Goal: Task Accomplishment & Management: Manage account settings

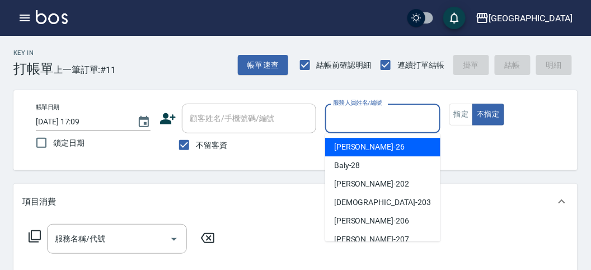
click at [370, 112] on input "服務人員姓名/編號" at bounding box center [382, 119] width 105 height 20
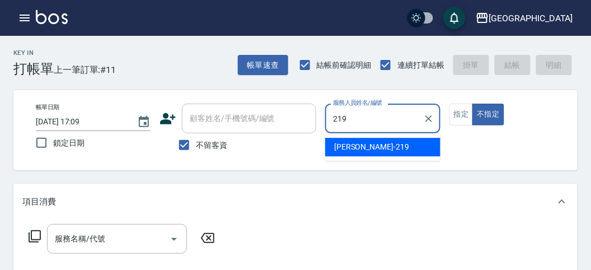
type input "[PERSON_NAME]-219"
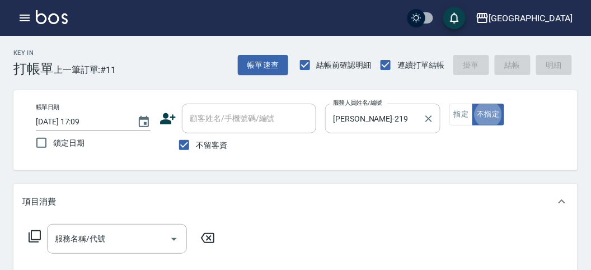
type button "false"
click at [32, 237] on icon at bounding box center [34, 235] width 13 height 13
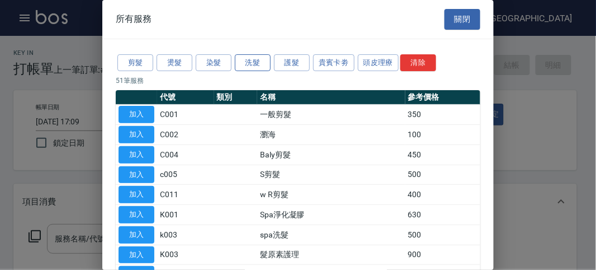
click at [250, 64] on button "洗髮" at bounding box center [253, 62] width 36 height 17
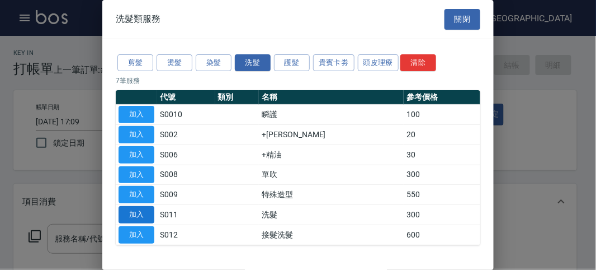
click at [135, 214] on button "加入" at bounding box center [137, 214] width 36 height 17
type input "洗髮(S011)"
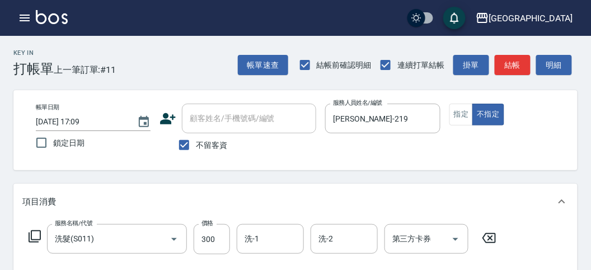
click at [30, 234] on icon at bounding box center [34, 235] width 13 height 13
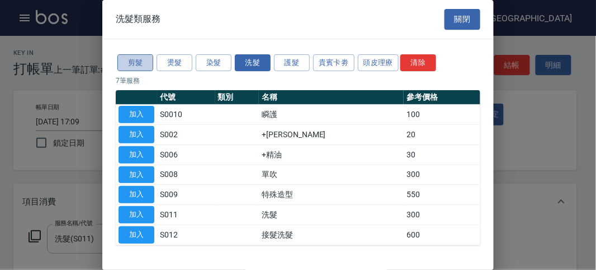
click at [130, 65] on button "剪髮" at bounding box center [135, 62] width 36 height 17
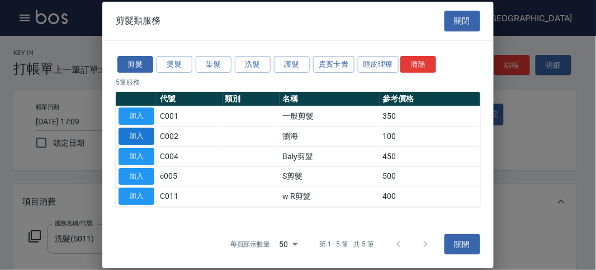
click at [129, 135] on button "加入" at bounding box center [137, 136] width 36 height 17
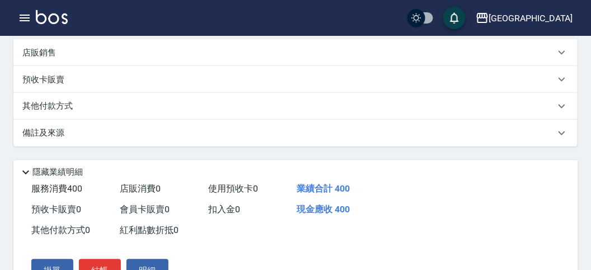
scroll to position [371, 0]
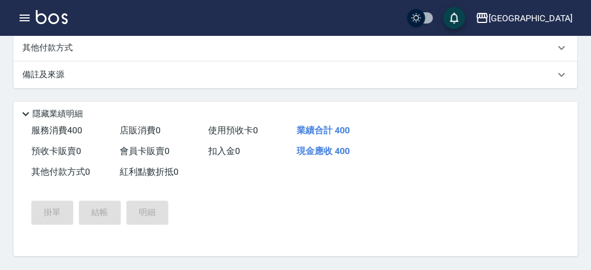
type input "[DATE] 17:44"
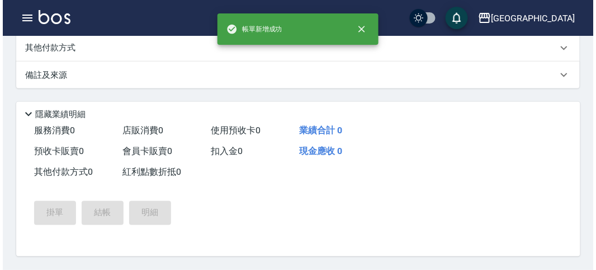
scroll to position [0, 0]
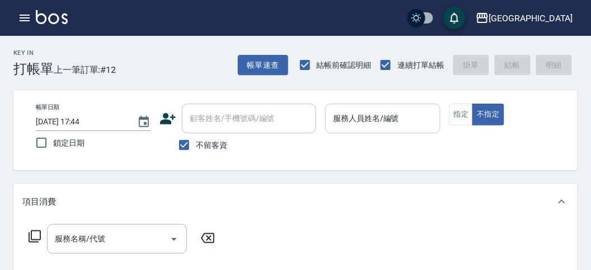
drag, startPoint x: 376, startPoint y: 96, endPoint x: 375, endPoint y: 119, distance: 22.9
click at [376, 110] on div "帳單日期 [DATE] 17:44 鎖定日期 顧客姓名/手機號碼/編號 顧客姓名/手機號碼/編號 不留客資 服務人員姓名/編號 服務人員姓名/編號 指定 不指定" at bounding box center [295, 130] width 564 height 80
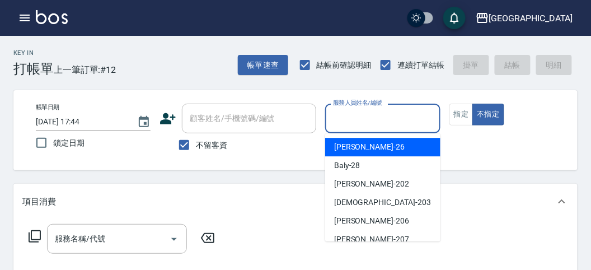
click at [376, 109] on div "服務人員姓名/編號 服務人員姓名/編號" at bounding box center [382, 118] width 115 height 30
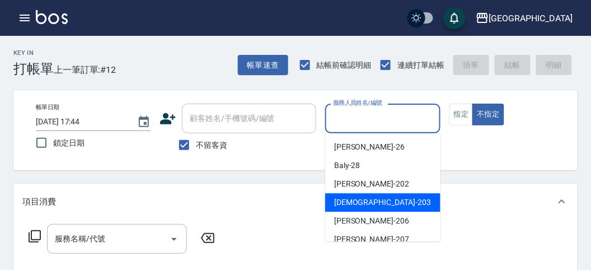
click at [352, 206] on span "聖德 -203" at bounding box center [382, 202] width 97 height 12
type input "聖德-203"
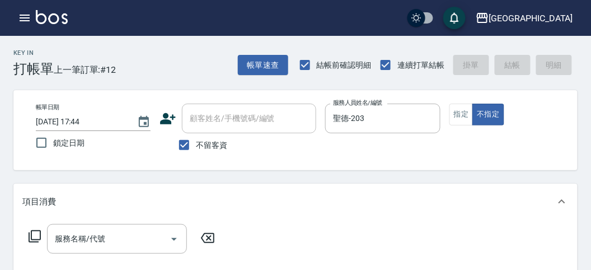
click at [34, 232] on icon at bounding box center [34, 235] width 13 height 13
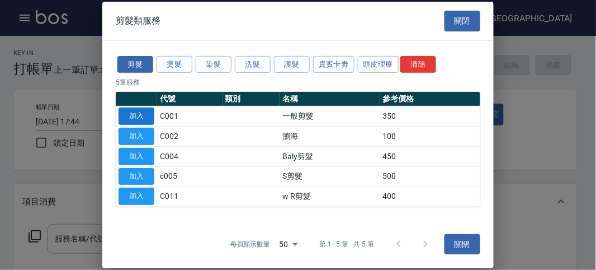
click at [128, 112] on button "加入" at bounding box center [137, 115] width 36 height 17
type input "一般剪髮(C001)"
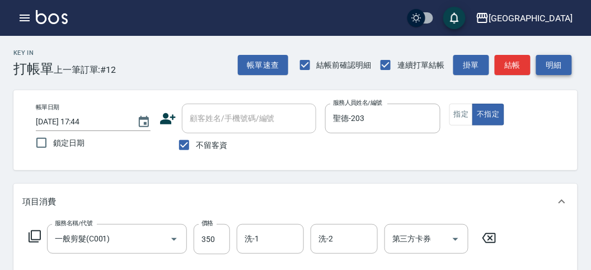
click at [536, 70] on button "明細" at bounding box center [554, 65] width 36 height 21
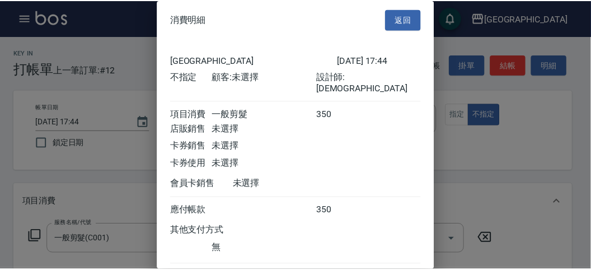
scroll to position [62, 0]
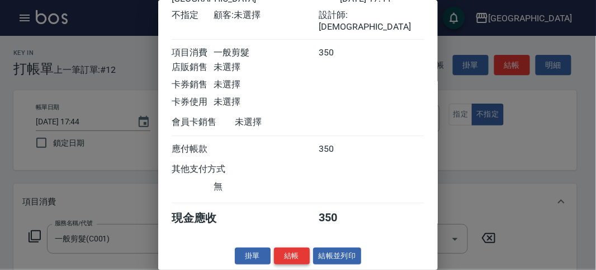
click at [291, 252] on button "結帳" at bounding box center [292, 255] width 36 height 17
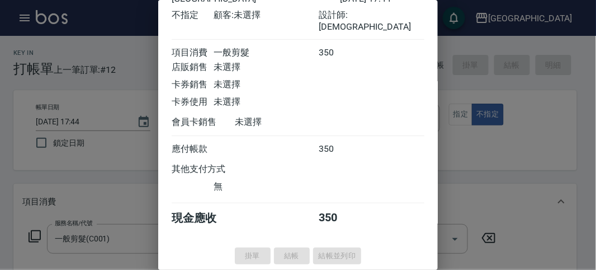
type input "[DATE] 17:47"
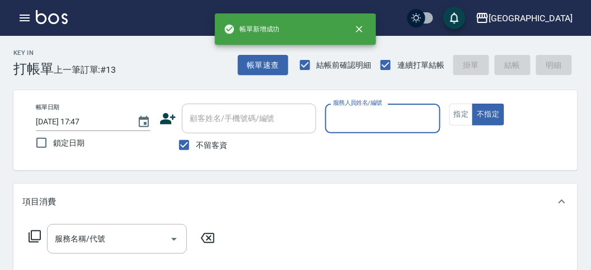
click at [29, 22] on icon "button" at bounding box center [24, 17] width 13 height 13
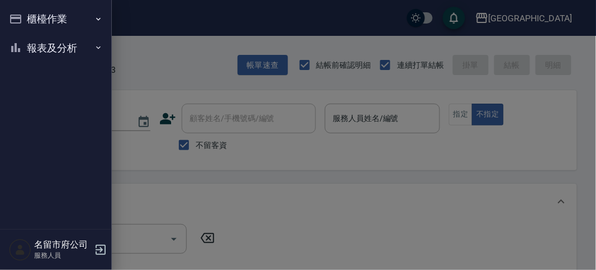
click at [37, 48] on button "報表及分析" at bounding box center [55, 48] width 103 height 29
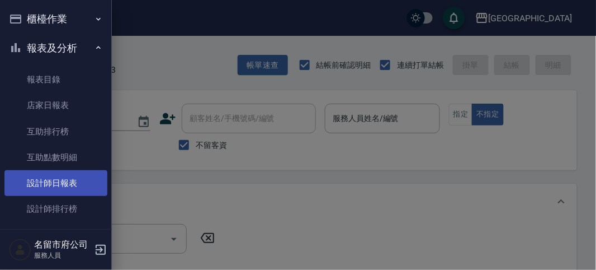
click at [32, 193] on link "設計師日報表" at bounding box center [55, 183] width 103 height 26
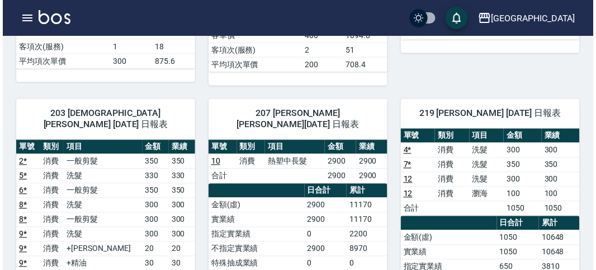
scroll to position [435, 0]
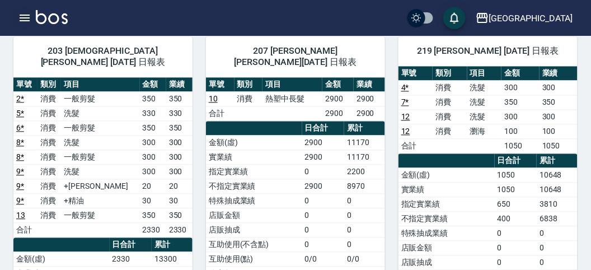
click at [31, 11] on button "button" at bounding box center [24, 18] width 22 height 22
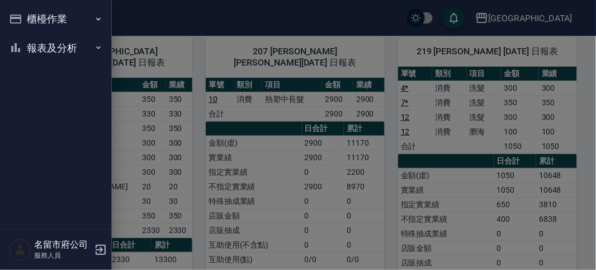
click at [27, 21] on button "櫃檯作業" at bounding box center [55, 18] width 103 height 29
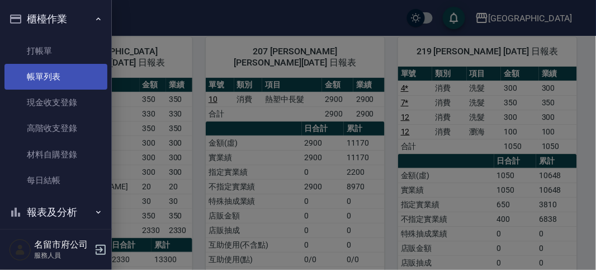
click at [41, 74] on link "帳單列表" at bounding box center [55, 77] width 103 height 26
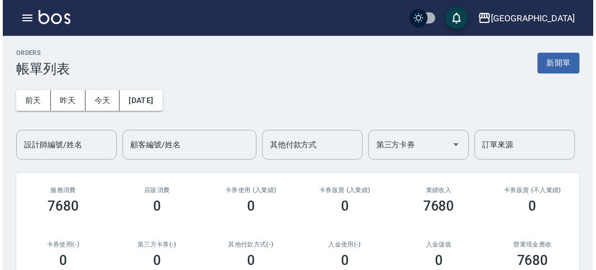
scroll to position [248, 0]
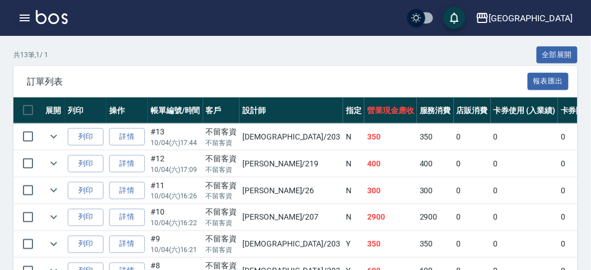
click at [20, 14] on icon "button" at bounding box center [24, 17] width 13 height 13
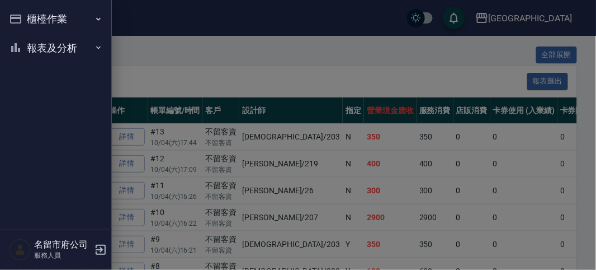
click at [20, 15] on button "櫃檯作業" at bounding box center [55, 18] width 103 height 29
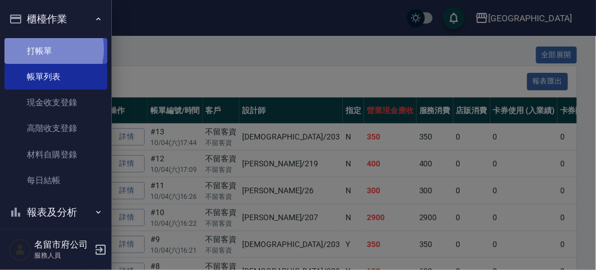
click at [39, 49] on link "打帳單" at bounding box center [55, 51] width 103 height 26
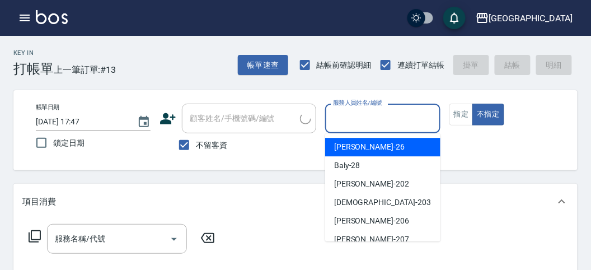
click at [353, 120] on input "服務人員姓名/編號" at bounding box center [382, 119] width 105 height 20
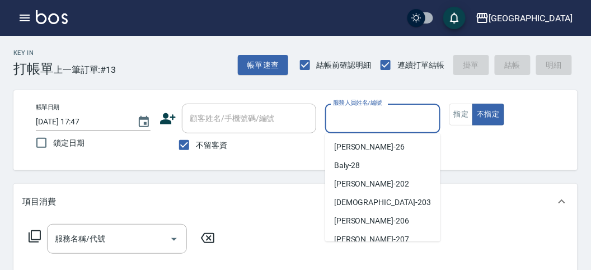
scroll to position [62, 0]
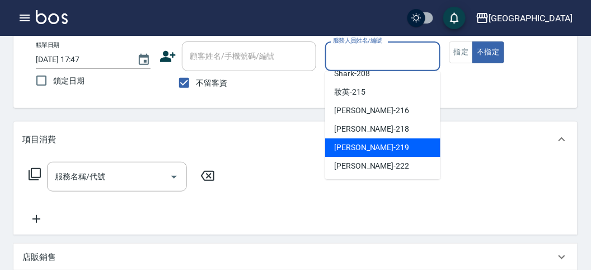
click at [367, 144] on span "[PERSON_NAME] -219" at bounding box center [371, 148] width 75 height 12
type input "[PERSON_NAME]-219"
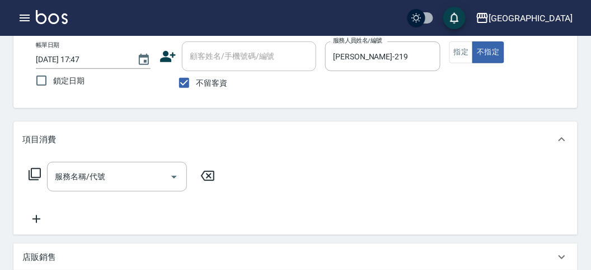
click at [41, 175] on div "服務名稱/代號 服務名稱/代號" at bounding box center [121, 177] width 199 height 30
click at [37, 175] on icon at bounding box center [34, 173] width 13 height 13
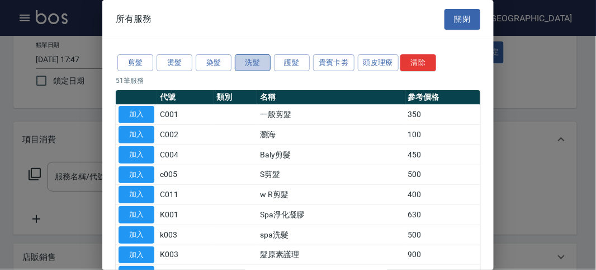
click at [245, 68] on button "洗髮" at bounding box center [253, 62] width 36 height 17
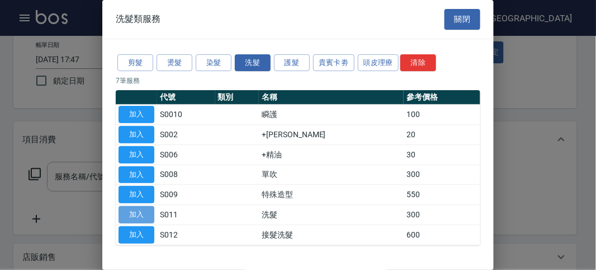
click at [138, 215] on button "加入" at bounding box center [137, 214] width 36 height 17
type input "洗髮(S011)"
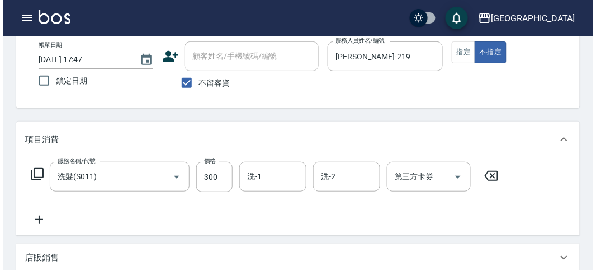
scroll to position [0, 0]
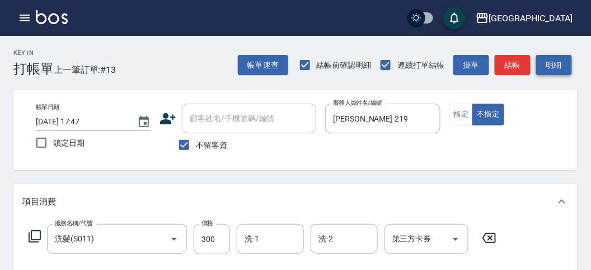
click at [554, 67] on button "明細" at bounding box center [554, 65] width 36 height 21
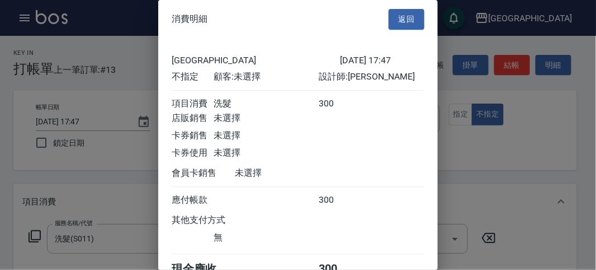
scroll to position [62, 0]
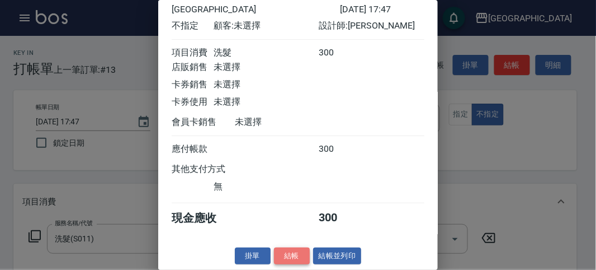
click at [294, 255] on button "結帳" at bounding box center [292, 255] width 36 height 17
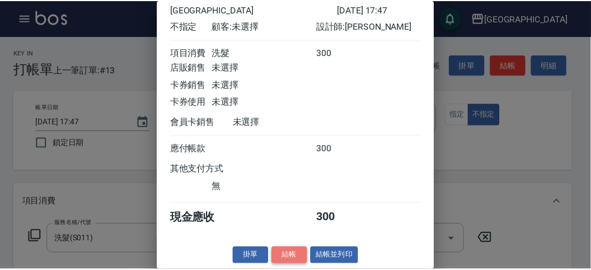
scroll to position [0, 0]
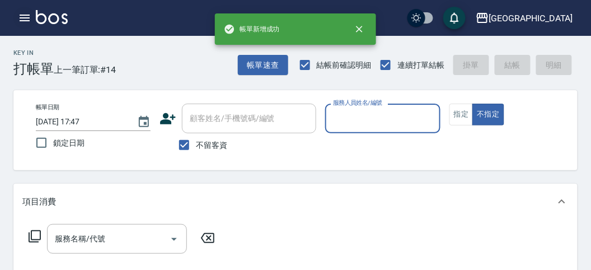
click at [25, 14] on icon "button" at bounding box center [24, 17] width 13 height 13
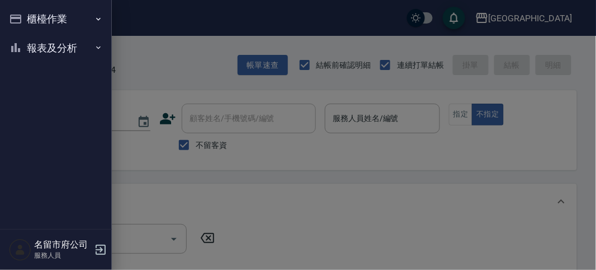
click at [26, 48] on button "報表及分析" at bounding box center [55, 48] width 103 height 29
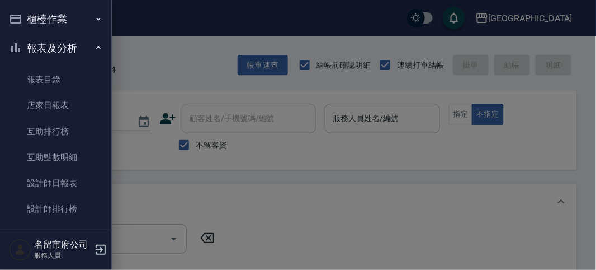
click at [185, 46] on div at bounding box center [298, 135] width 596 height 270
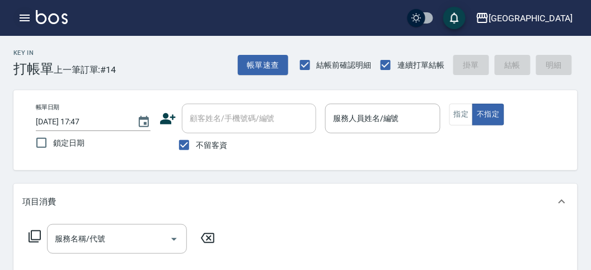
click at [29, 20] on icon "button" at bounding box center [24, 17] width 13 height 13
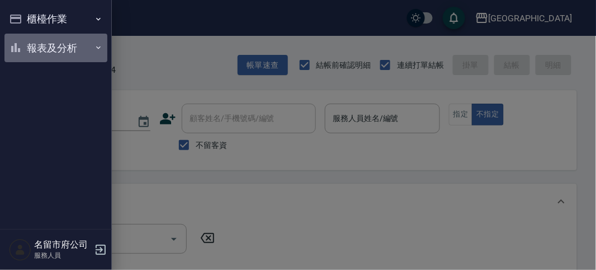
click at [25, 54] on button "報表及分析" at bounding box center [55, 48] width 103 height 29
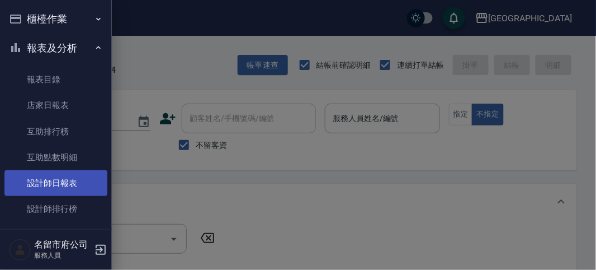
click at [64, 181] on link "設計師日報表" at bounding box center [55, 183] width 103 height 26
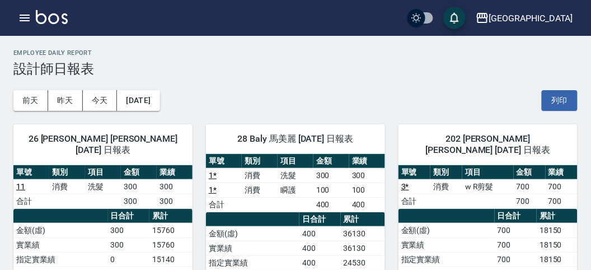
scroll to position [435, 0]
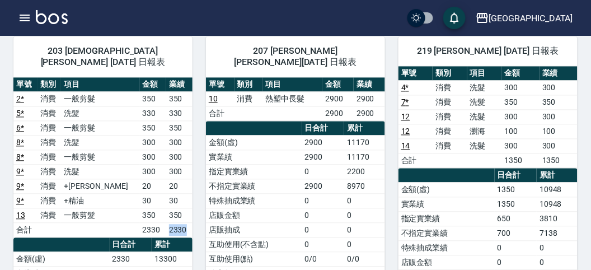
drag, startPoint x: 153, startPoint y: 209, endPoint x: 186, endPoint y: 205, distance: 33.7
click at [186, 223] on tr "合計 2330 2330" at bounding box center [102, 230] width 179 height 15
click at [186, 223] on td "2330" at bounding box center [179, 230] width 26 height 15
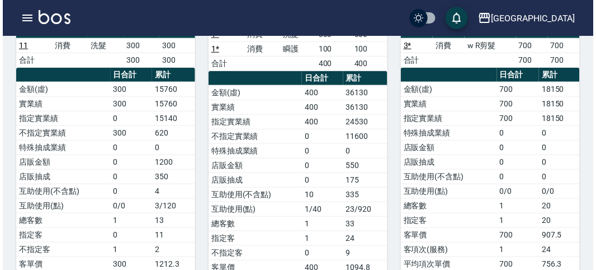
scroll to position [79, 0]
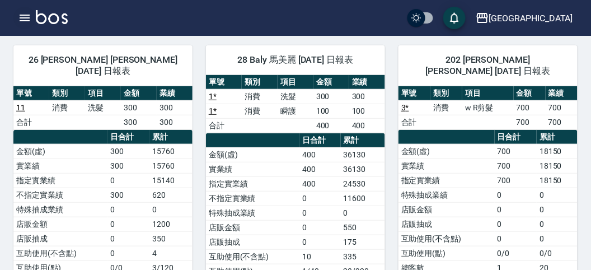
click at [21, 18] on icon "button" at bounding box center [25, 18] width 10 height 7
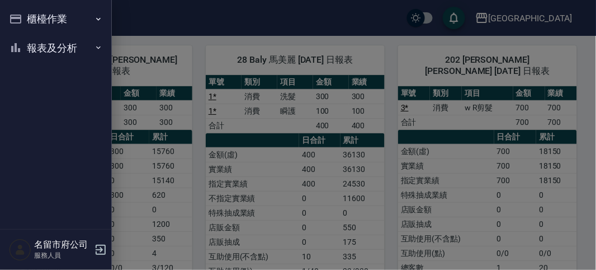
click at [21, 18] on button "櫃檯作業" at bounding box center [55, 18] width 103 height 29
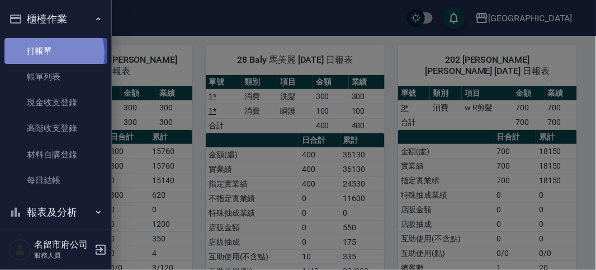
click at [50, 53] on link "打帳單" at bounding box center [55, 51] width 103 height 26
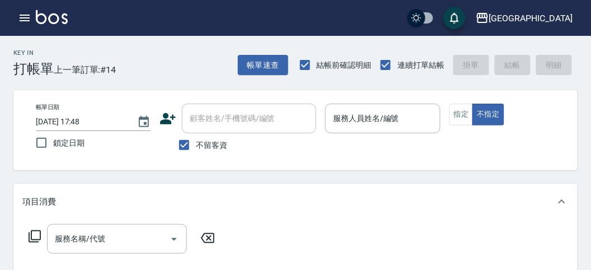
click at [25, 15] on icon "button" at bounding box center [24, 17] width 13 height 13
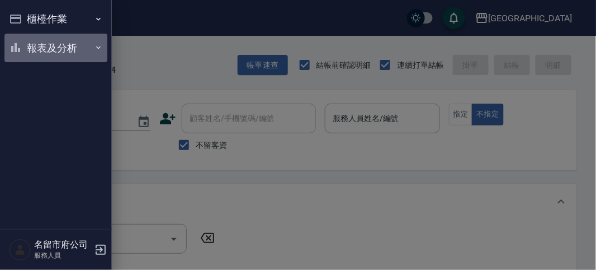
click at [29, 43] on button "報表及分析" at bounding box center [55, 48] width 103 height 29
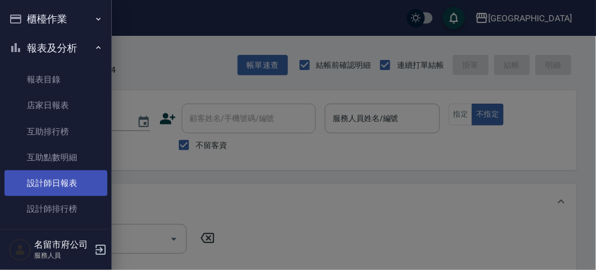
click at [23, 183] on link "設計師日報表" at bounding box center [55, 183] width 103 height 26
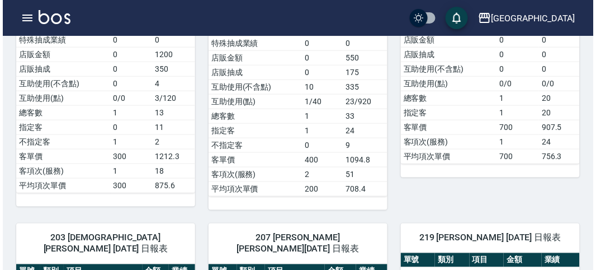
scroll to position [435, 0]
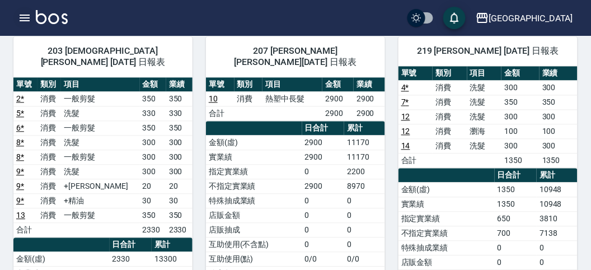
click at [23, 21] on icon "button" at bounding box center [25, 18] width 10 height 7
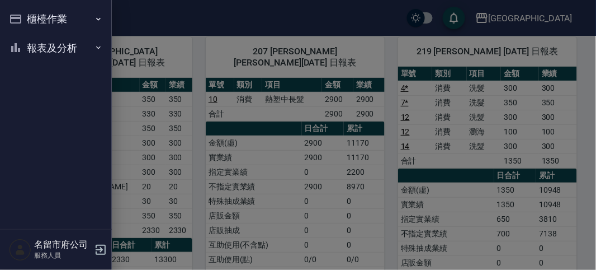
click at [23, 21] on button "櫃檯作業" at bounding box center [55, 18] width 103 height 29
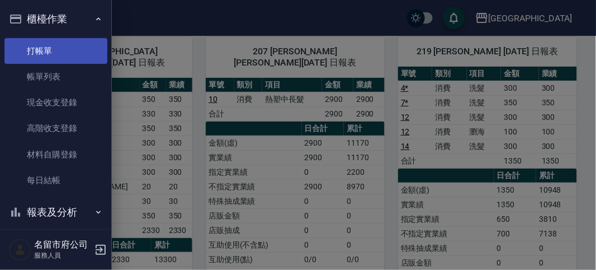
click at [46, 58] on link "打帳單" at bounding box center [55, 51] width 103 height 26
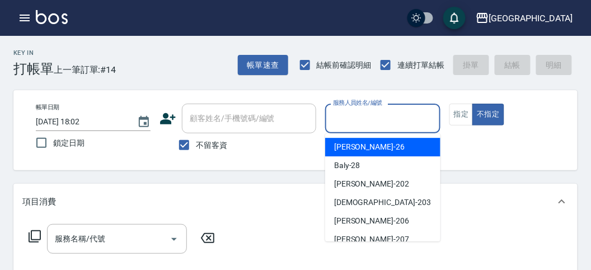
click at [393, 127] on input "服務人員姓名/編號" at bounding box center [382, 119] width 105 height 20
click at [401, 143] on div "[PERSON_NAME] -26" at bounding box center [382, 147] width 115 height 18
type input "[PERSON_NAME]-26"
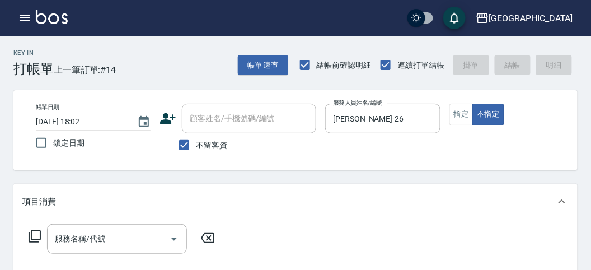
click at [27, 238] on div "服務名稱/代號 服務名稱/代號" at bounding box center [121, 239] width 199 height 30
click at [36, 237] on icon at bounding box center [34, 235] width 13 height 13
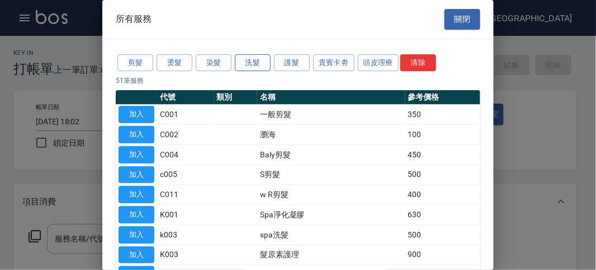
click at [246, 63] on button "洗髮" at bounding box center [253, 62] width 36 height 17
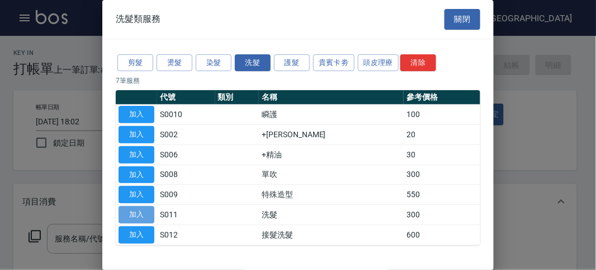
click at [141, 211] on button "加入" at bounding box center [137, 214] width 36 height 17
type input "洗髮(S011)"
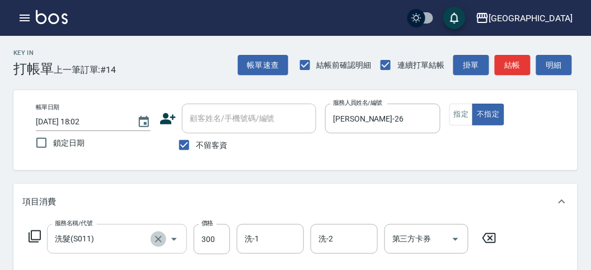
click at [153, 244] on icon "Clear" at bounding box center [158, 238] width 11 height 11
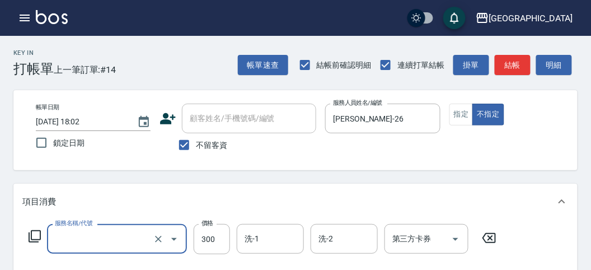
type input "洗髮(S011)"
click at [34, 237] on icon at bounding box center [34, 235] width 13 height 13
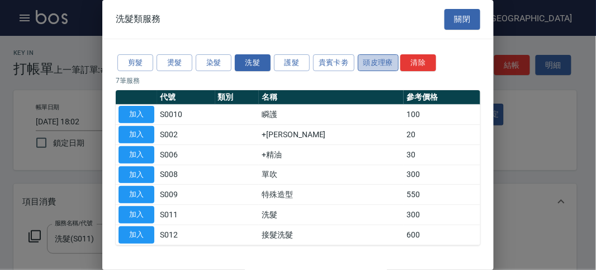
click at [362, 62] on button "頭皮理療" at bounding box center [378, 62] width 41 height 17
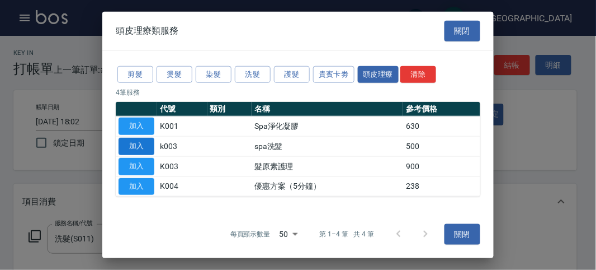
click at [142, 146] on button "加入" at bounding box center [137, 146] width 36 height 17
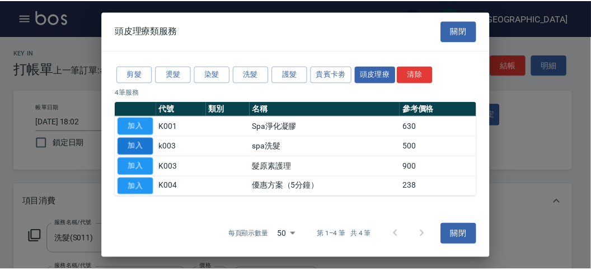
scroll to position [147, 0]
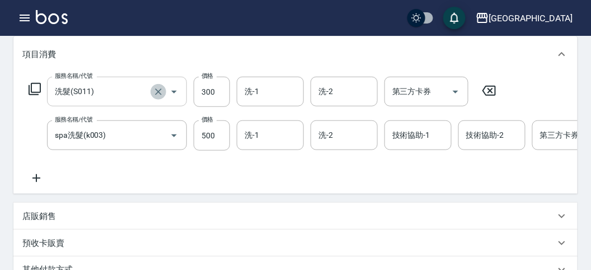
click at [161, 92] on icon "Clear" at bounding box center [158, 91] width 11 height 11
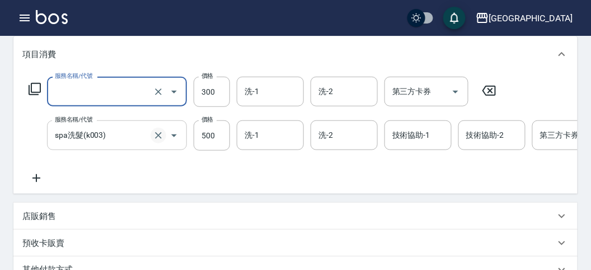
click at [159, 135] on icon "Clear" at bounding box center [158, 135] width 7 height 7
type input "洗髮(S011)"
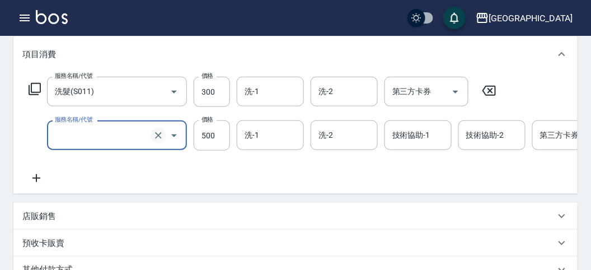
click at [157, 133] on icon "Clear" at bounding box center [158, 135] width 7 height 7
click at [157, 92] on icon "Clear" at bounding box center [158, 91] width 11 height 11
type input "spa洗髮(k003)"
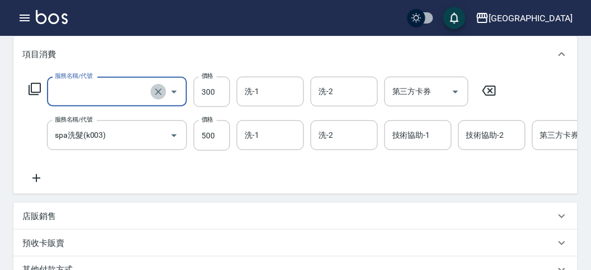
click at [157, 92] on icon "Clear" at bounding box center [158, 91] width 11 height 11
type input "洗髮(S011)"
click at [487, 88] on icon at bounding box center [489, 90] width 28 height 13
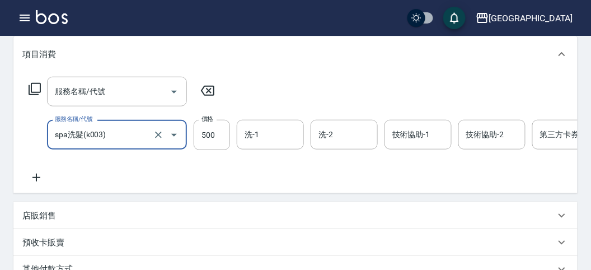
drag, startPoint x: 555, startPoint y: 133, endPoint x: 128, endPoint y: 161, distance: 428.8
click at [128, 162] on div "服務名稱/代號 服務名稱/代號 服務名稱/代號 spa洗髮(k003) 服務名稱/代號 價格 500 價格 洗-1 洗-1 洗-2 洗-2 技術協助-1 技術…" at bounding box center [353, 130] width 663 height 107
click at [210, 88] on icon at bounding box center [207, 91] width 13 height 10
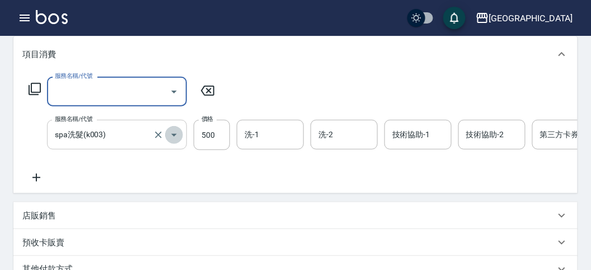
click at [175, 134] on icon "Open" at bounding box center [174, 135] width 6 height 3
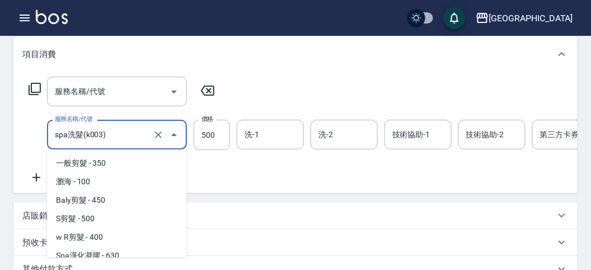
scroll to position [25, 0]
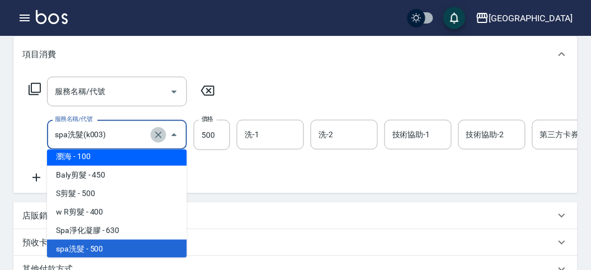
click at [158, 134] on icon "Clear" at bounding box center [158, 134] width 7 height 7
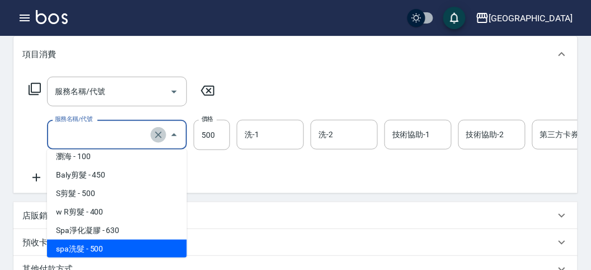
click at [158, 133] on icon "Clear" at bounding box center [158, 134] width 7 height 7
type input "spa洗髮(k003)"
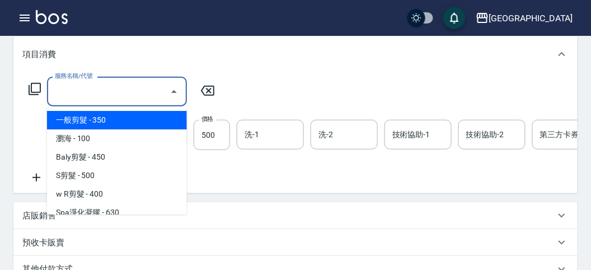
click at [129, 90] on input "服務名稱/代號" at bounding box center [108, 92] width 113 height 20
click at [34, 87] on icon at bounding box center [34, 88] width 13 height 13
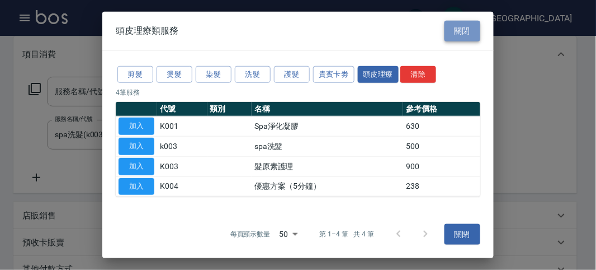
click at [452, 31] on button "關閉" at bounding box center [463, 31] width 36 height 21
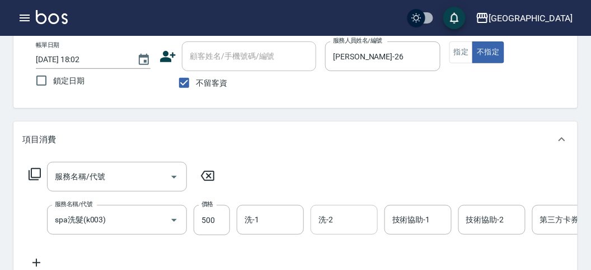
scroll to position [124, 0]
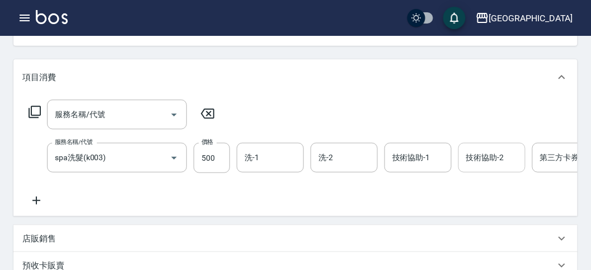
drag, startPoint x: 563, startPoint y: 168, endPoint x: 497, endPoint y: 158, distance: 66.2
click at [328, 158] on div "服務名稱/代號 spa洗髮(k003) 服務名稱/代號 價格 500 價格 洗-1 洗-1 洗-2 洗-2 技術協助-1 技術協助-1 技術協助-2 技術協助…" at bounding box center [353, 158] width 663 height 30
click at [157, 157] on icon "Clear" at bounding box center [158, 157] width 11 height 11
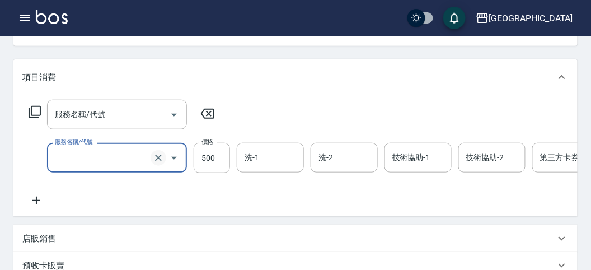
click at [157, 157] on icon "Clear" at bounding box center [158, 157] width 11 height 11
click at [157, 161] on icon "Clear" at bounding box center [158, 157] width 11 height 11
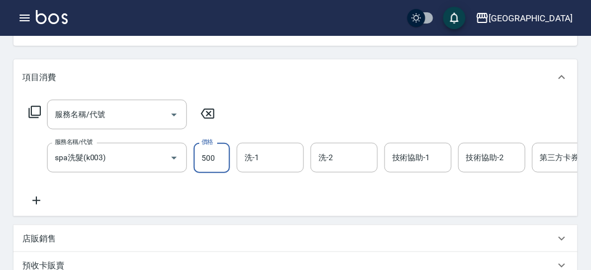
click at [213, 156] on input "500" at bounding box center [212, 158] width 36 height 30
click at [157, 157] on icon "Clear" at bounding box center [158, 157] width 11 height 11
type input "spa洗髮(k003)"
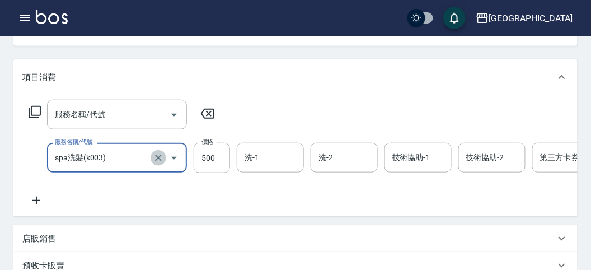
click at [157, 155] on icon "Clear" at bounding box center [158, 157] width 11 height 11
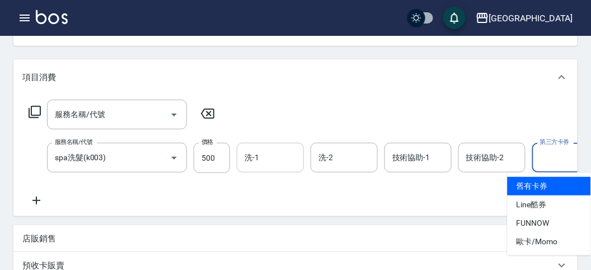
drag, startPoint x: 543, startPoint y: 152, endPoint x: 249, endPoint y: 150, distance: 294.2
click at [249, 150] on div "服務名稱/代號 spa洗髮(k003) 服務名稱/代號 價格 500 價格 洗-1 洗-1 洗-2 洗-2 技術協助-1 技術協助-1 技術協助-2 技術協助…" at bounding box center [353, 158] width 663 height 30
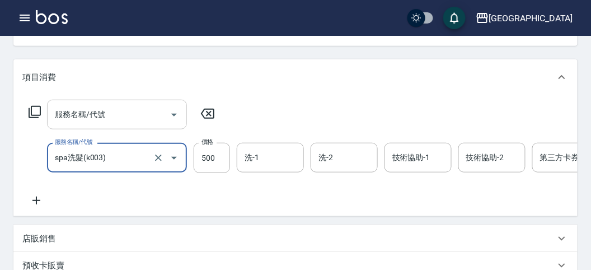
click at [125, 117] on input "服務名稱/代號" at bounding box center [108, 115] width 113 height 20
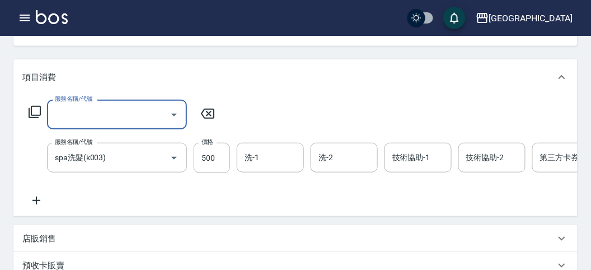
click at [38, 113] on icon at bounding box center [34, 111] width 13 height 13
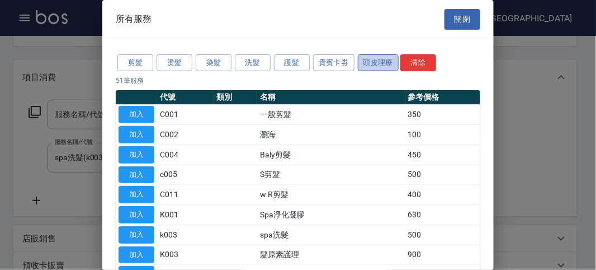
click at [373, 65] on button "頭皮理療" at bounding box center [378, 62] width 41 height 17
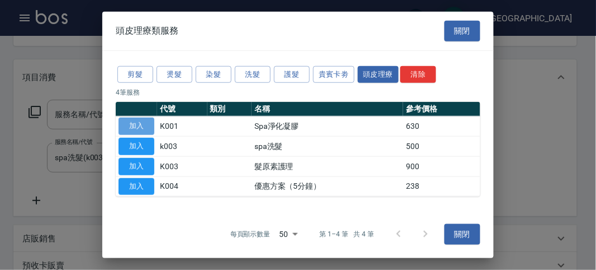
click at [150, 121] on button "加入" at bounding box center [137, 125] width 36 height 17
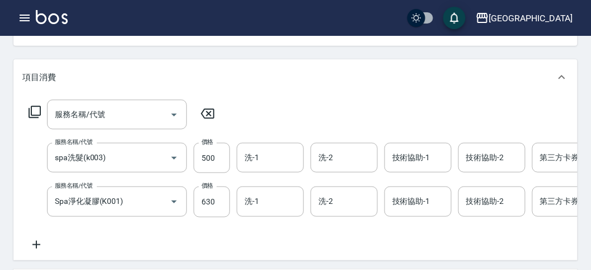
scroll to position [0, 116]
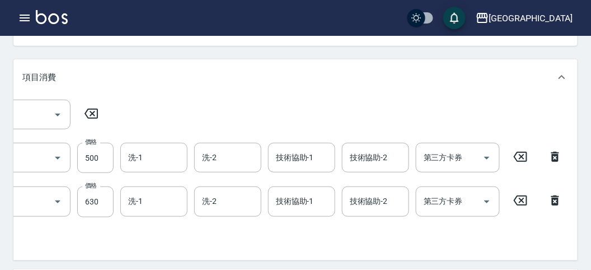
click at [550, 153] on icon at bounding box center [555, 156] width 28 height 13
type input "Spa淨化凝膠(K001)"
type input "630"
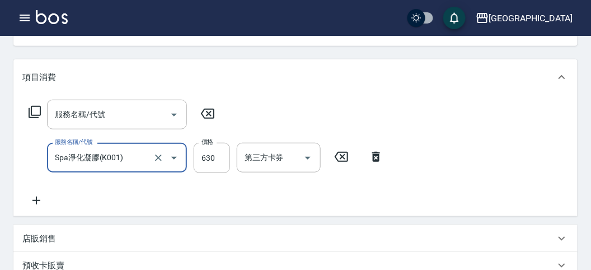
scroll to position [0, 0]
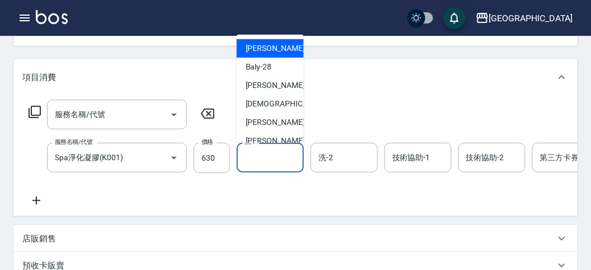
drag, startPoint x: 256, startPoint y: 161, endPoint x: 259, endPoint y: 156, distance: 6.1
click at [257, 160] on input "洗-1" at bounding box center [270, 158] width 57 height 20
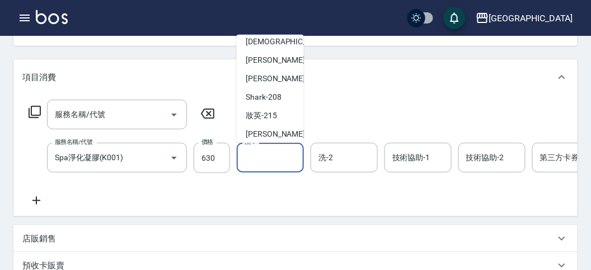
scroll to position [122, 0]
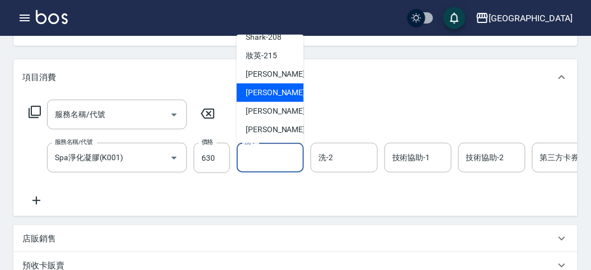
click at [274, 91] on span "Min Min -218" at bounding box center [283, 93] width 75 height 12
type input "Min Min-218"
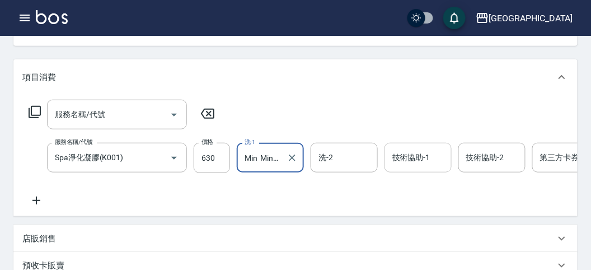
click at [428, 154] on input "技術協助-1" at bounding box center [417, 158] width 57 height 20
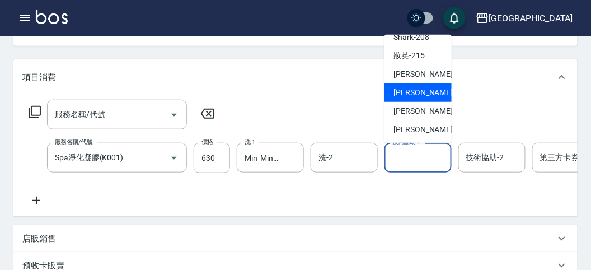
click at [408, 90] on span "Min Min -218" at bounding box center [430, 93] width 75 height 12
type input "Min Min-218"
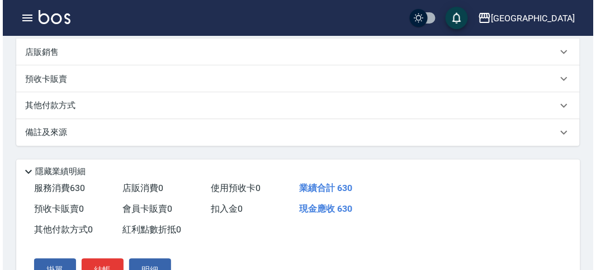
scroll to position [381, 0]
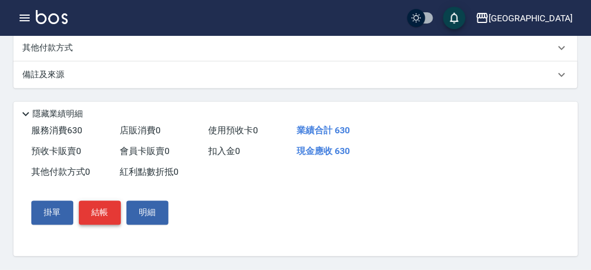
click at [105, 211] on button "結帳" at bounding box center [100, 212] width 42 height 23
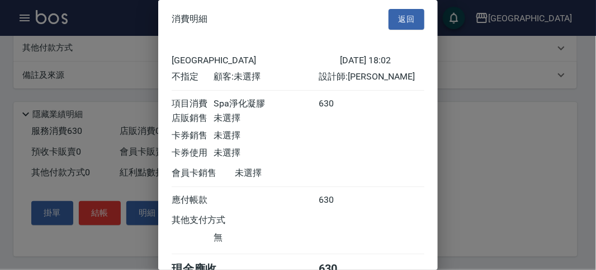
scroll to position [62, 0]
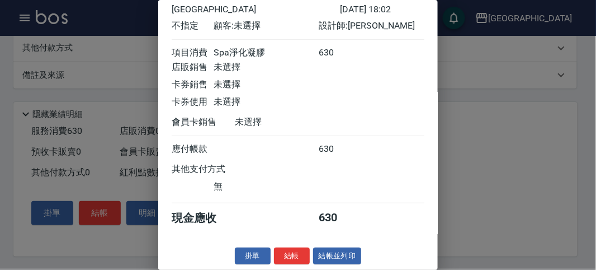
click at [290, 253] on button "結帳" at bounding box center [292, 255] width 36 height 17
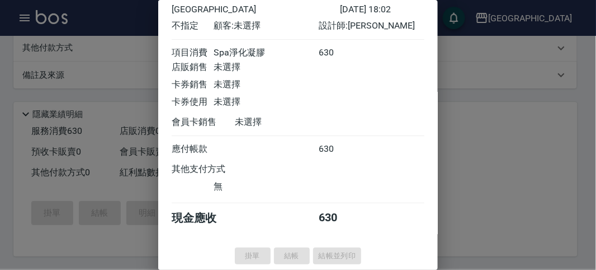
type input "[DATE] 18:05"
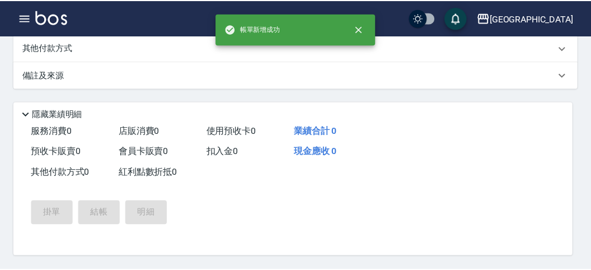
scroll to position [0, 0]
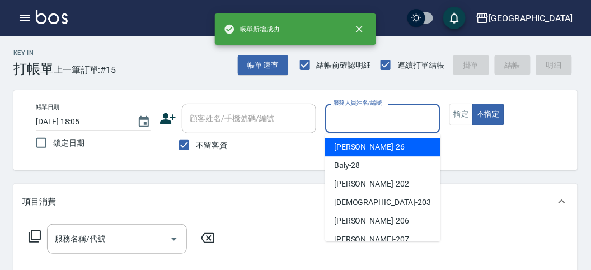
drag, startPoint x: 359, startPoint y: 121, endPoint x: 358, endPoint y: 115, distance: 6.2
click at [359, 120] on input "服務人員姓名/編號" at bounding box center [382, 119] width 105 height 20
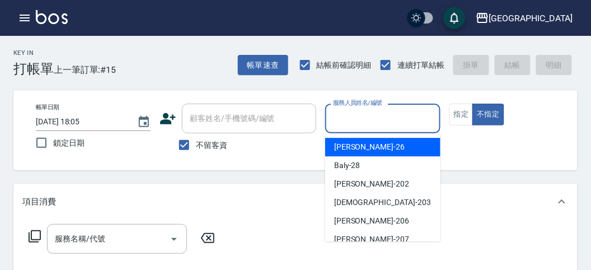
click at [364, 147] on div "[PERSON_NAME] -26" at bounding box center [382, 147] width 115 height 18
type input "[PERSON_NAME]-26"
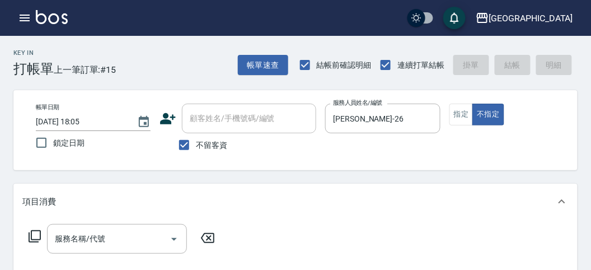
click at [43, 234] on div "服務名稱/代號 服務名稱/代號" at bounding box center [121, 239] width 199 height 30
click at [36, 238] on icon at bounding box center [34, 235] width 13 height 13
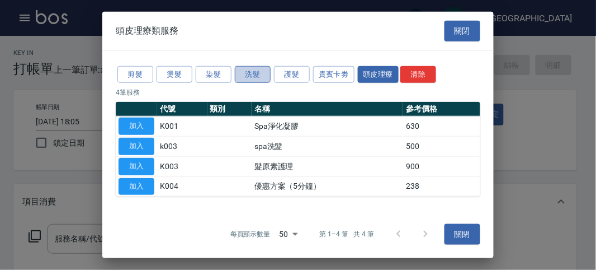
click at [258, 74] on button "洗髮" at bounding box center [253, 73] width 36 height 17
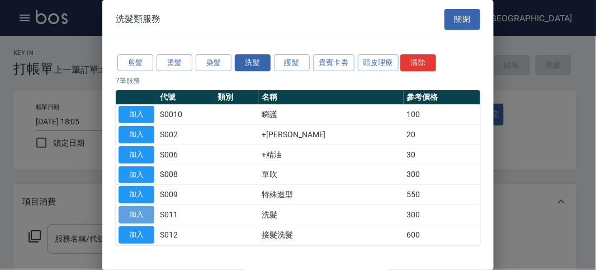
click at [138, 210] on button "加入" at bounding box center [137, 214] width 36 height 17
type input "洗髮(S011)"
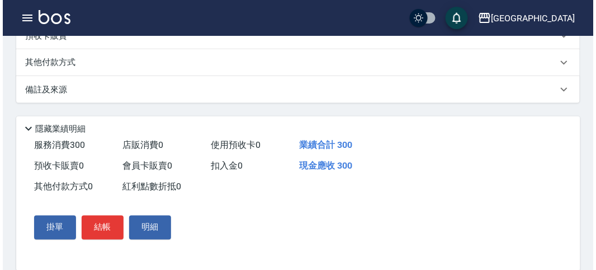
scroll to position [327, 0]
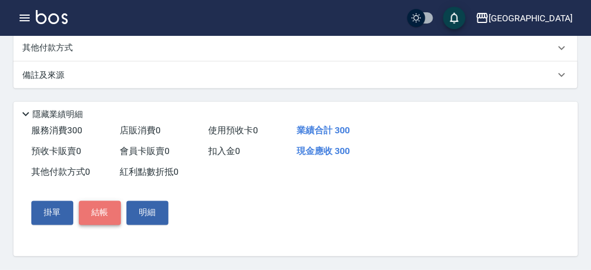
click at [102, 205] on button "結帳" at bounding box center [100, 212] width 42 height 23
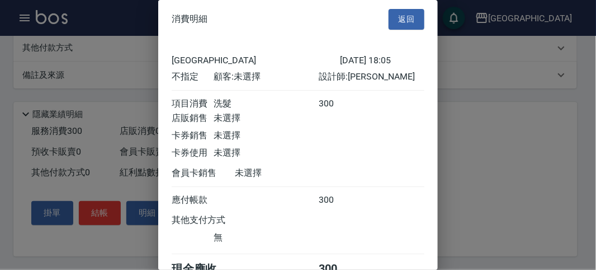
scroll to position [62, 0]
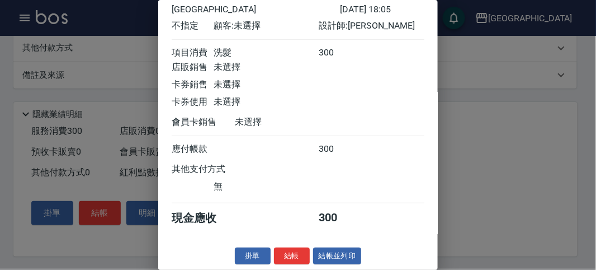
click at [293, 256] on button "結帳" at bounding box center [292, 255] width 36 height 17
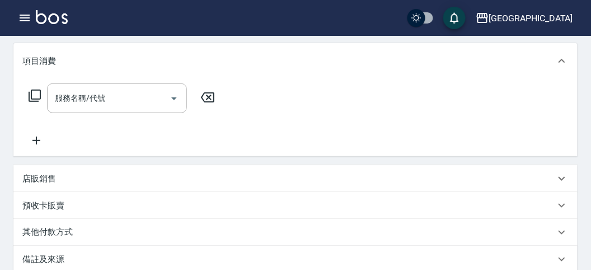
scroll to position [0, 0]
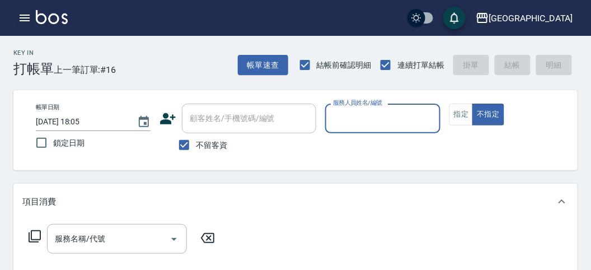
click at [28, 16] on icon "button" at bounding box center [24, 17] width 13 height 13
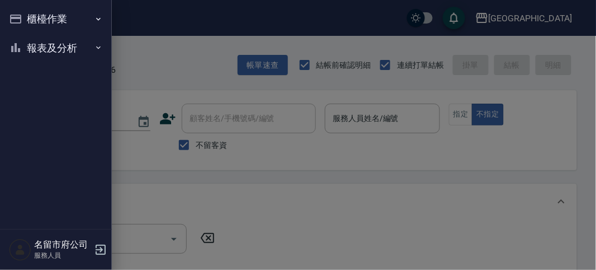
click at [32, 12] on button "櫃檯作業" at bounding box center [55, 18] width 103 height 29
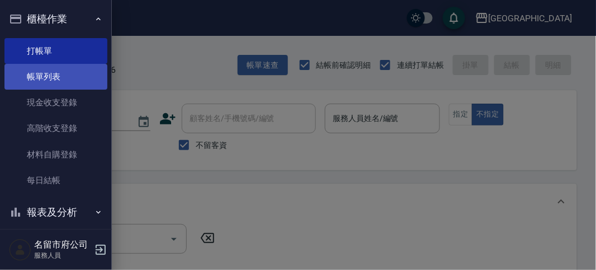
drag, startPoint x: 49, startPoint y: 78, endPoint x: 30, endPoint y: 76, distance: 19.2
click at [48, 77] on link "帳單列表" at bounding box center [55, 77] width 103 height 26
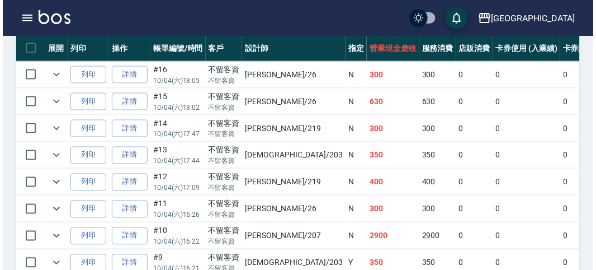
scroll to position [248, 0]
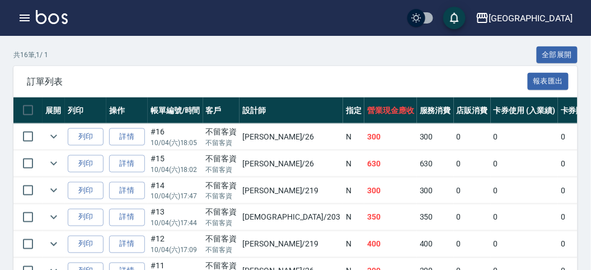
click at [343, 143] on td "N" at bounding box center [353, 137] width 21 height 26
click at [24, 22] on icon "button" at bounding box center [24, 17] width 13 height 13
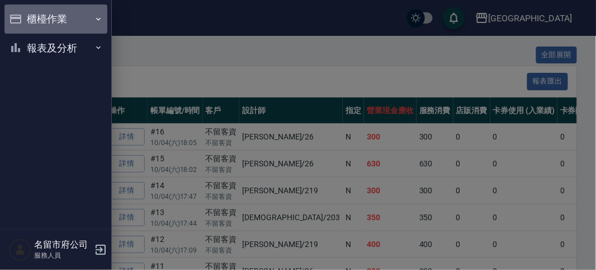
click at [78, 22] on button "櫃檯作業" at bounding box center [55, 18] width 103 height 29
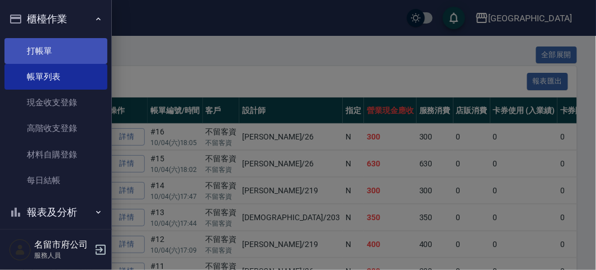
click at [82, 51] on link "打帳單" at bounding box center [55, 51] width 103 height 26
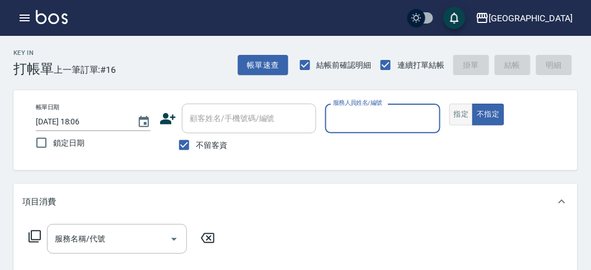
drag, startPoint x: 465, startPoint y: 114, endPoint x: 379, endPoint y: 116, distance: 86.8
click at [464, 114] on button "指定" at bounding box center [461, 114] width 24 height 22
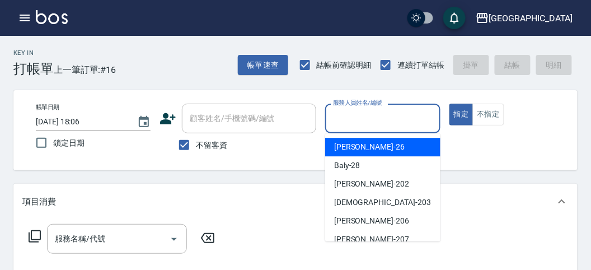
click at [368, 115] on input "服務人員姓名/編號" at bounding box center [382, 119] width 105 height 20
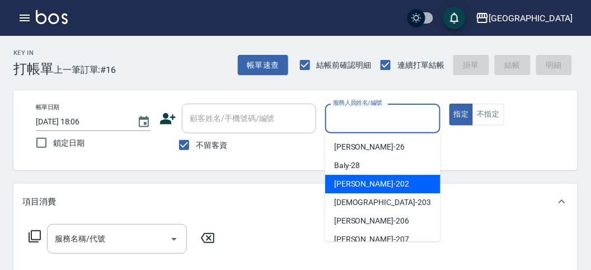
click at [389, 184] on div "[PERSON_NAME] -202" at bounding box center [382, 184] width 115 height 18
type input "[PERSON_NAME]-202"
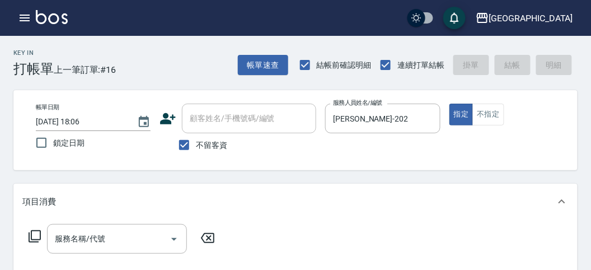
click at [37, 231] on icon at bounding box center [34, 235] width 13 height 13
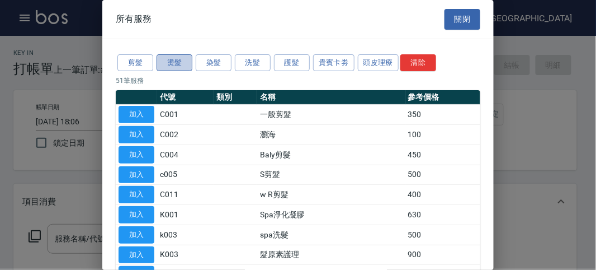
click at [176, 57] on button "燙髮" at bounding box center [175, 62] width 36 height 17
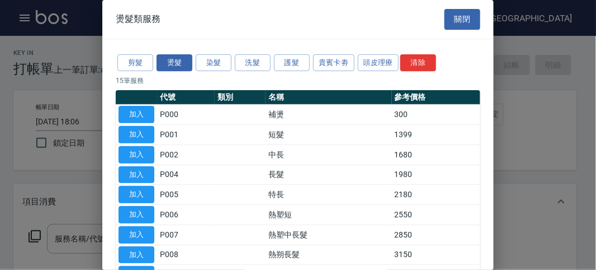
drag, startPoint x: 144, startPoint y: 132, endPoint x: 367, endPoint y: 87, distance: 227.2
click at [144, 133] on button "加入" at bounding box center [137, 134] width 36 height 17
type input "短髮(P001)"
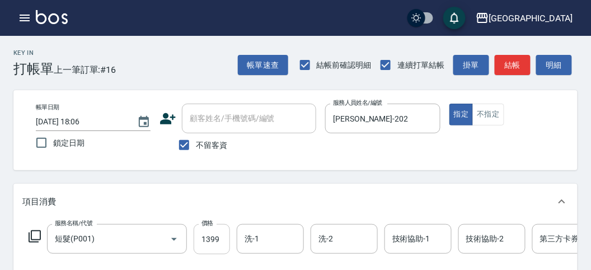
click at [196, 239] on input "1399" at bounding box center [212, 239] width 36 height 30
type input "2550"
click at [505, 62] on button "結帳" at bounding box center [513, 65] width 36 height 21
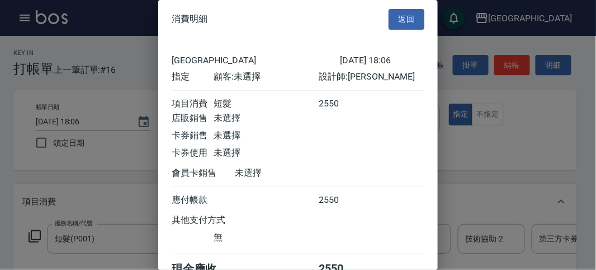
scroll to position [62, 0]
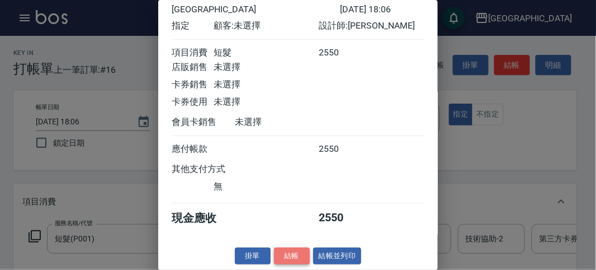
click at [302, 257] on button "結帳" at bounding box center [292, 255] width 36 height 17
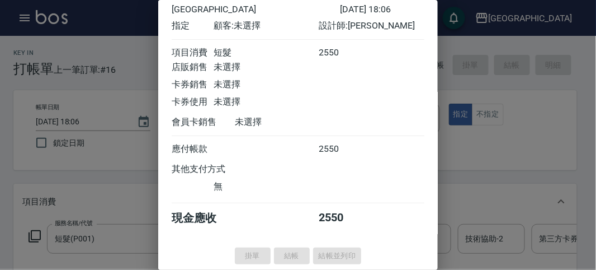
type input "[DATE] 18:08"
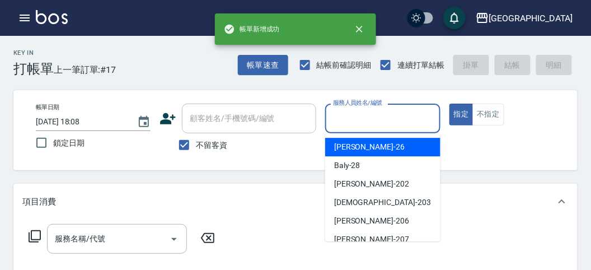
click at [361, 122] on input "服務人員姓名/編號" at bounding box center [382, 119] width 105 height 20
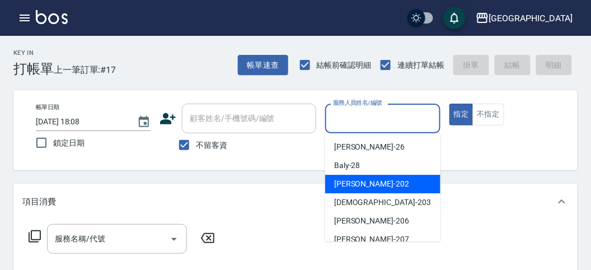
click at [367, 184] on div "[PERSON_NAME] -202" at bounding box center [382, 184] width 115 height 18
type input "[PERSON_NAME]-202"
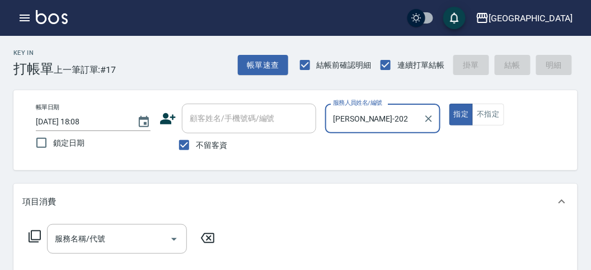
click at [35, 233] on icon at bounding box center [34, 235] width 13 height 13
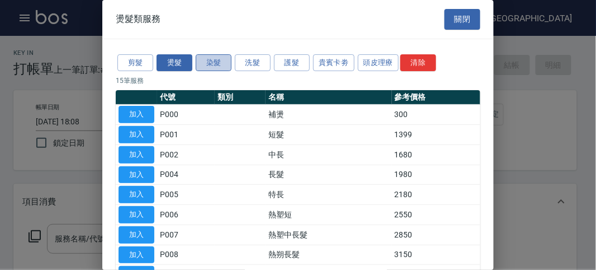
click at [218, 62] on button "染髮" at bounding box center [214, 62] width 36 height 17
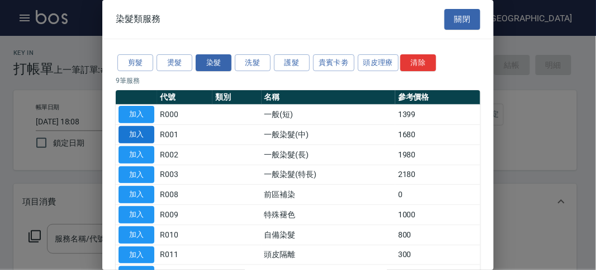
click at [145, 131] on button "加入" at bounding box center [137, 134] width 36 height 17
type input "一般染髮(中)(R001)"
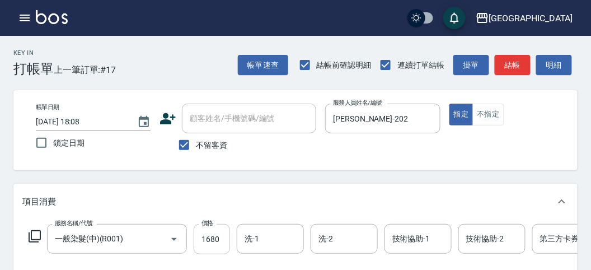
click at [213, 245] on input "1680" at bounding box center [212, 239] width 36 height 30
type input "1900"
click at [508, 64] on button "結帳" at bounding box center [513, 65] width 36 height 21
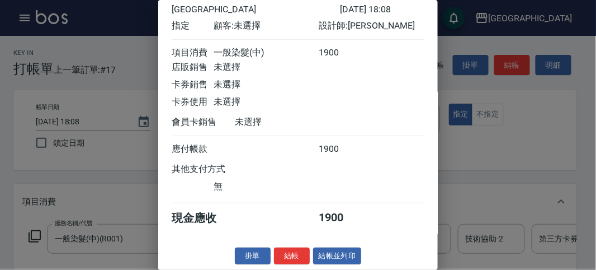
click at [284, 248] on button "結帳" at bounding box center [292, 255] width 36 height 17
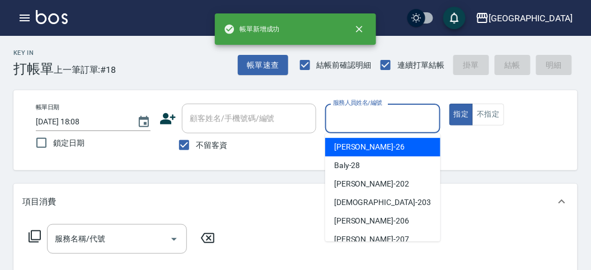
click at [361, 111] on input "服務人員姓名/編號" at bounding box center [382, 119] width 105 height 20
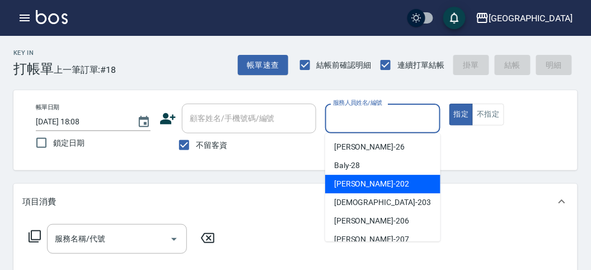
click at [366, 190] on div "[PERSON_NAME] -202" at bounding box center [382, 184] width 115 height 18
type input "[PERSON_NAME]-202"
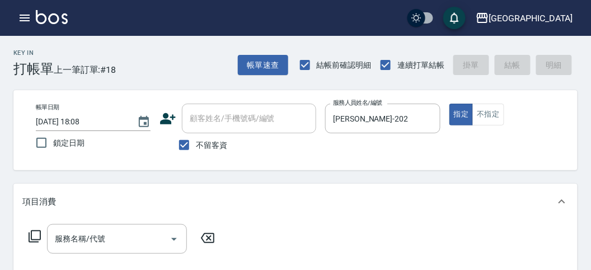
click at [40, 236] on icon at bounding box center [35, 236] width 12 height 12
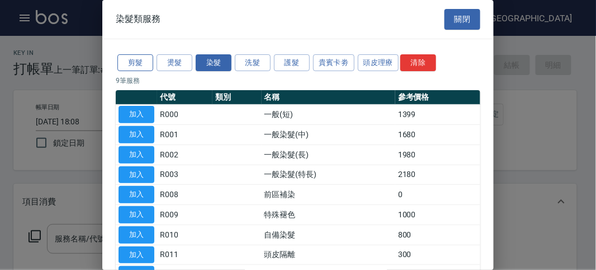
click at [139, 64] on button "剪髮" at bounding box center [135, 62] width 36 height 17
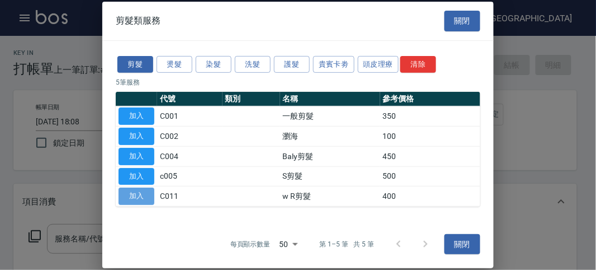
click at [138, 197] on button "加入" at bounding box center [137, 195] width 36 height 17
type input "w R剪髮(C011)"
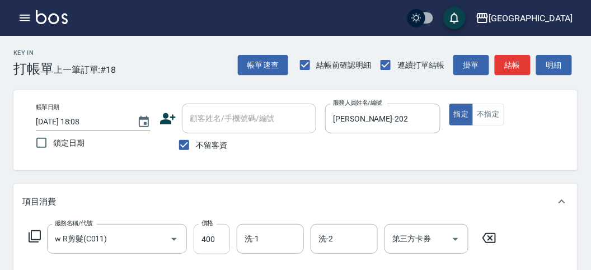
click at [213, 242] on input "400" at bounding box center [212, 239] width 36 height 30
type input "700"
click at [510, 63] on button "結帳" at bounding box center [513, 65] width 36 height 21
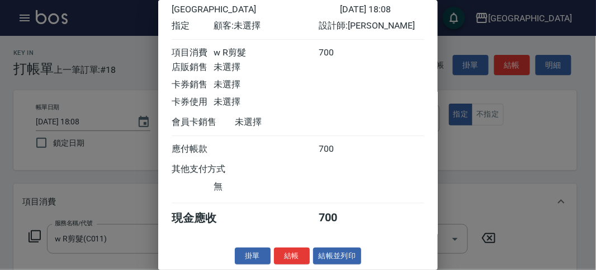
drag, startPoint x: 284, startPoint y: 257, endPoint x: 300, endPoint y: 241, distance: 22.9
click at [285, 257] on button "結帳" at bounding box center [292, 255] width 36 height 17
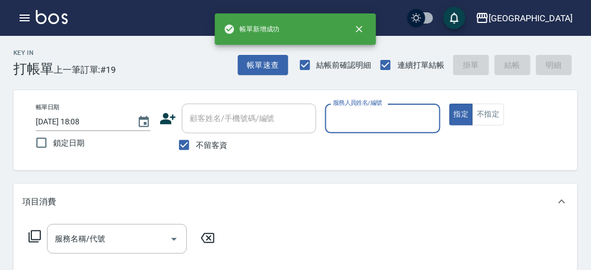
click at [385, 119] on input "服務人員姓名/編號" at bounding box center [382, 119] width 105 height 20
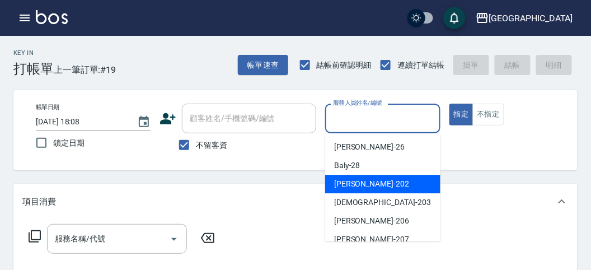
click at [386, 177] on div "[PERSON_NAME] -202" at bounding box center [382, 184] width 115 height 18
type input "[PERSON_NAME]-202"
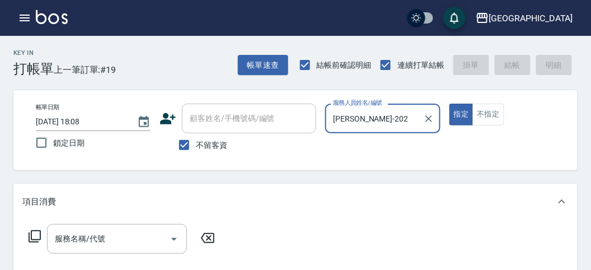
click at [34, 232] on icon at bounding box center [34, 235] width 13 height 13
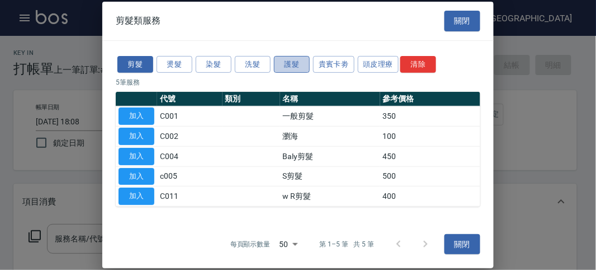
click at [293, 65] on button "護髮" at bounding box center [292, 63] width 36 height 17
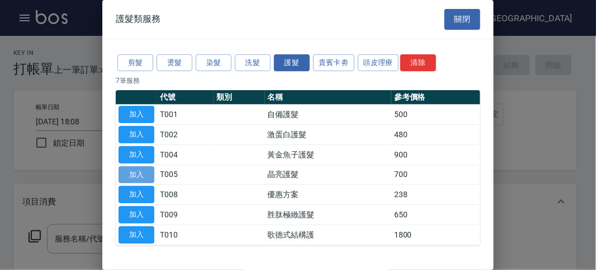
click at [144, 169] on button "加入" at bounding box center [137, 174] width 36 height 17
type input "晶亮護髮(T005)"
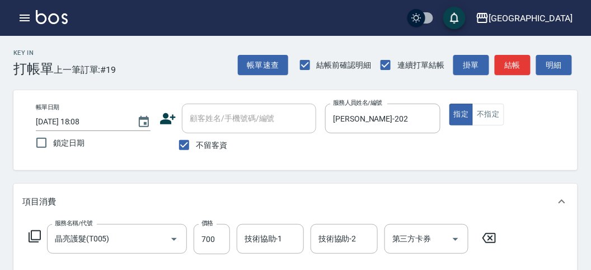
click at [36, 232] on icon at bounding box center [34, 235] width 13 height 13
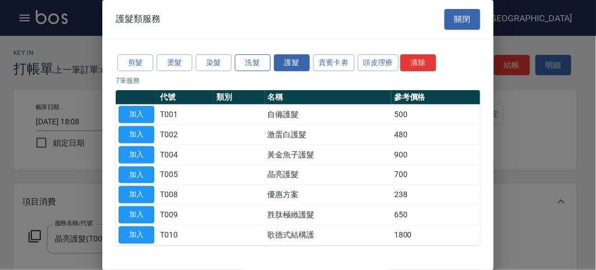
click at [256, 65] on button "洗髮" at bounding box center [253, 62] width 36 height 17
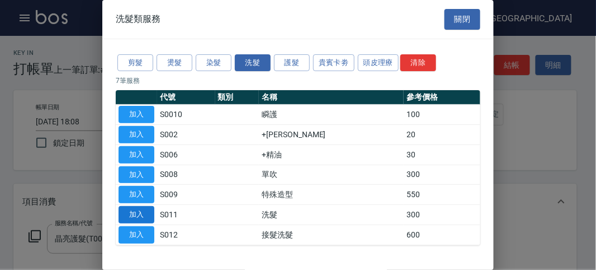
click at [148, 214] on button "加入" at bounding box center [137, 214] width 36 height 17
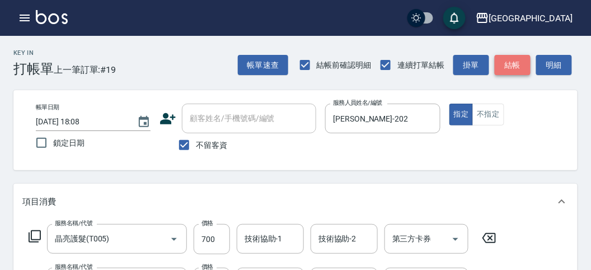
click at [509, 67] on button "結帳" at bounding box center [513, 65] width 36 height 21
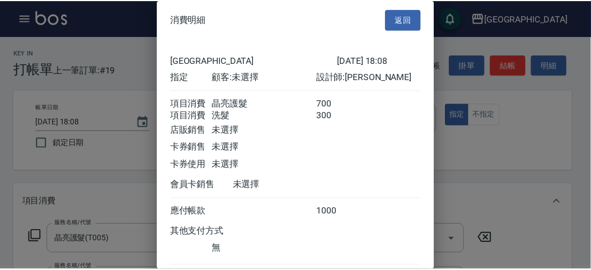
scroll to position [74, 0]
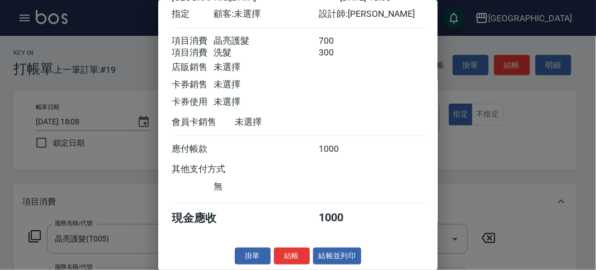
click at [297, 246] on div "消費明細 返回 名留市府 [DATE] 18:08 指定 顧客: 未選擇 設計師: [PERSON_NAME] 項目消費 晶亮護髮 700 項目消費 洗髮 3…" at bounding box center [298, 135] width 280 height 270
click at [288, 258] on button "結帳" at bounding box center [292, 255] width 36 height 17
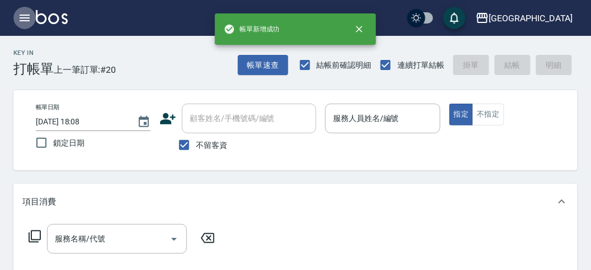
click at [23, 23] on icon "button" at bounding box center [24, 17] width 13 height 13
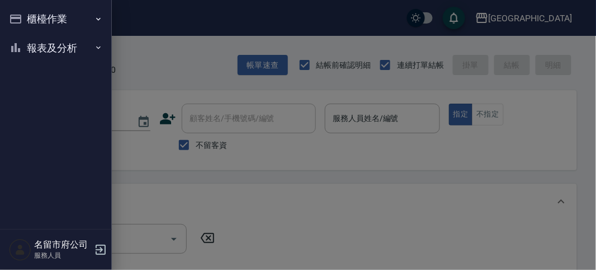
click at [24, 22] on button "櫃檯作業" at bounding box center [55, 18] width 103 height 29
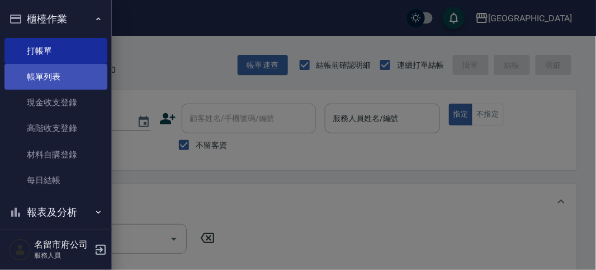
click at [52, 82] on link "帳單列表" at bounding box center [55, 77] width 103 height 26
click at [53, 81] on link "帳單列表" at bounding box center [55, 77] width 103 height 26
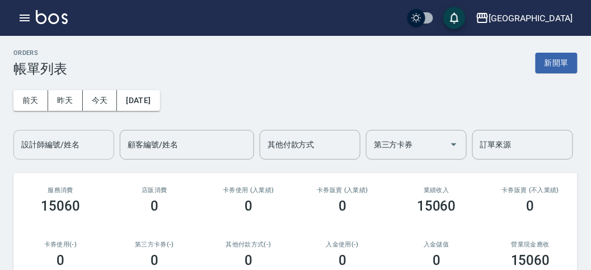
click at [59, 143] on input "設計師編號/姓名" at bounding box center [63, 145] width 91 height 20
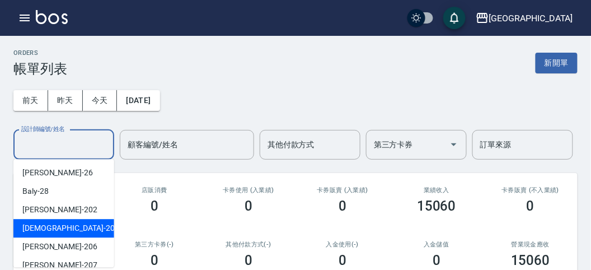
click at [68, 219] on div "聖德 -203" at bounding box center [63, 228] width 101 height 18
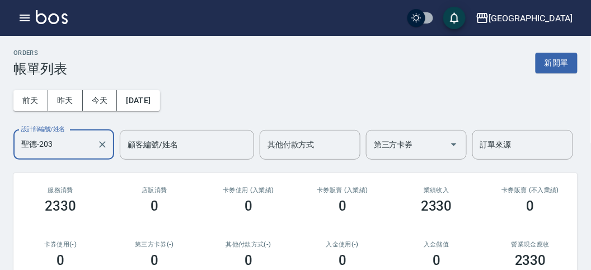
click at [53, 149] on input "聖德-203" at bounding box center [55, 145] width 74 height 20
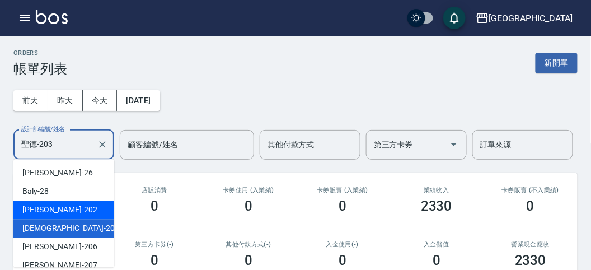
click at [63, 208] on div "[PERSON_NAME] -202" at bounding box center [63, 209] width 101 height 18
type input "[PERSON_NAME]-202"
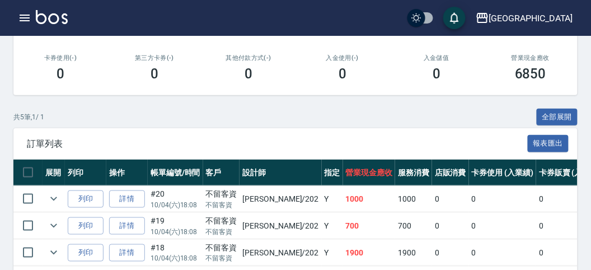
scroll to position [288, 0]
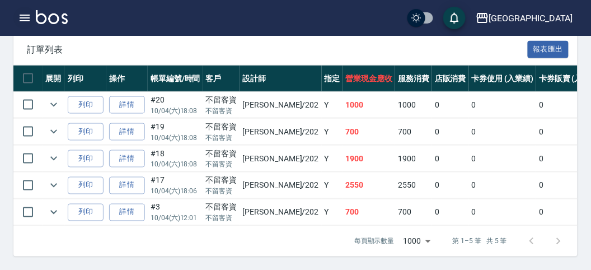
click at [21, 21] on icon "button" at bounding box center [24, 17] width 13 height 13
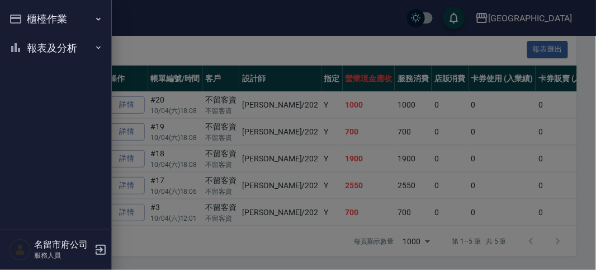
click at [21, 20] on icon "button" at bounding box center [15, 19] width 11 height 9
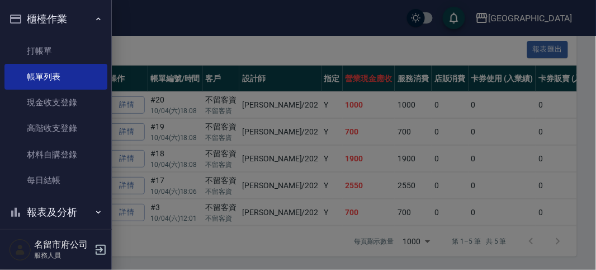
click at [119, 31] on div at bounding box center [298, 135] width 596 height 270
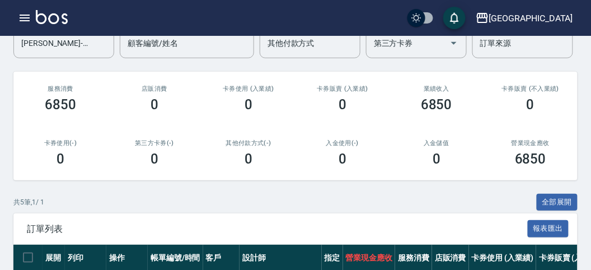
scroll to position [0, 0]
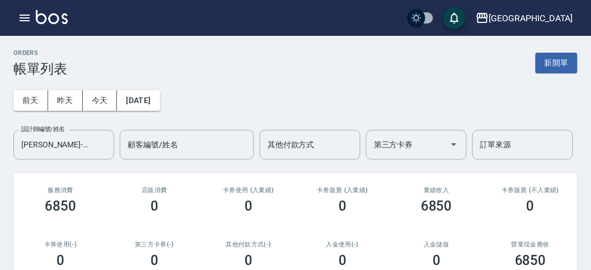
click at [28, 18] on icon "button" at bounding box center [25, 18] width 10 height 7
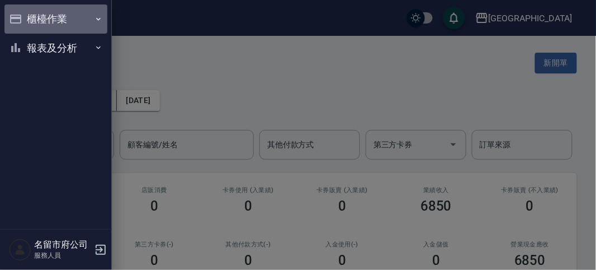
click at [45, 20] on button "櫃檯作業" at bounding box center [55, 18] width 103 height 29
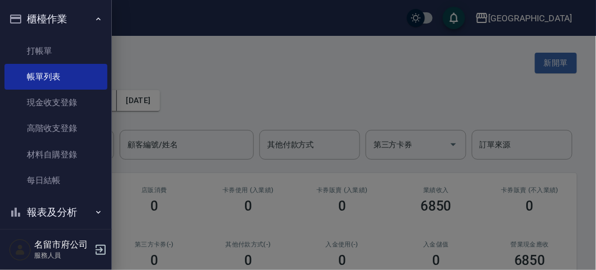
click at [179, 57] on div at bounding box center [298, 135] width 596 height 270
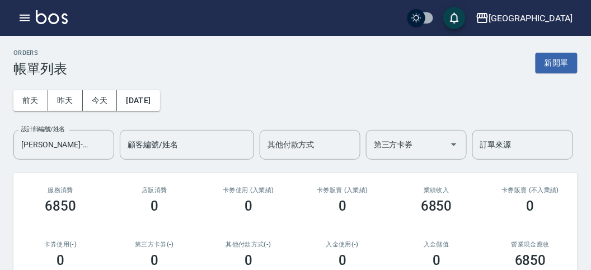
click at [337, 84] on div "[DATE] [DATE] [DATE] [DATE] 設計師編號/姓名 [PERSON_NAME]-202 設計師編號/姓名 顧客編號/姓名 顧客編號/姓名…" at bounding box center [295, 118] width 564 height 83
click at [29, 15] on icon "button" at bounding box center [24, 17] width 13 height 13
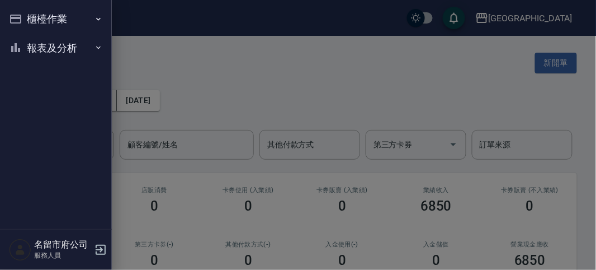
click at [292, 63] on div at bounding box center [298, 135] width 596 height 270
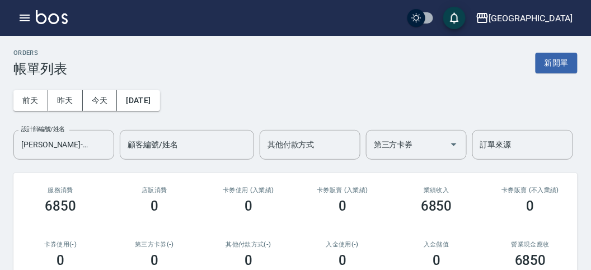
click at [321, 64] on div "ORDERS 帳單列表 新開單" at bounding box center [295, 62] width 564 height 27
click at [231, 94] on div "[DATE] [DATE] [DATE] [DATE] 設計師編號/姓名 [PERSON_NAME]-202 設計師編號/姓名 顧客編號/姓名 顧客編號/姓名…" at bounding box center [295, 118] width 564 height 83
click at [24, 20] on icon "button" at bounding box center [24, 17] width 13 height 13
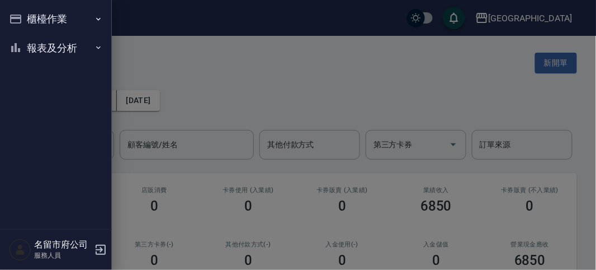
click at [31, 18] on button "櫃檯作業" at bounding box center [55, 18] width 103 height 29
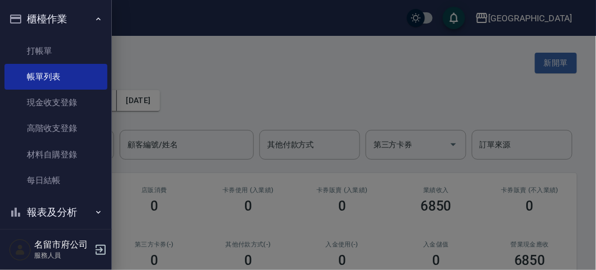
click at [219, 68] on div at bounding box center [298, 135] width 596 height 270
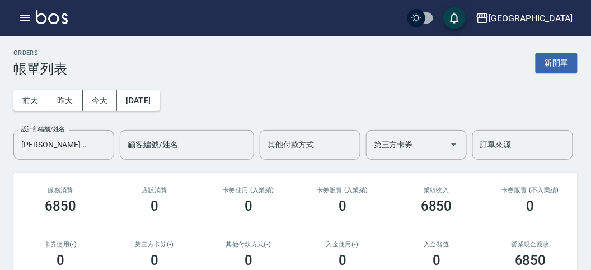
click at [275, 113] on div "[DATE] [DATE] [DATE] [DATE] 設計師編號/姓名 [PERSON_NAME]-202 設計師編號/姓名 顧客編號/姓名 顧客編號/姓名…" at bounding box center [295, 118] width 564 height 83
click at [267, 82] on div "[DATE] [DATE] [DATE] [DATE] 設計師編號/姓名 [PERSON_NAME]-202 設計師編號/姓名 顧客編號/姓名 顧客編號/姓名…" at bounding box center [295, 118] width 564 height 83
click at [19, 20] on icon "button" at bounding box center [24, 17] width 13 height 13
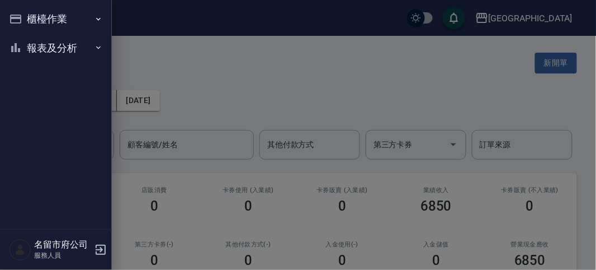
click at [26, 18] on button "櫃檯作業" at bounding box center [55, 18] width 103 height 29
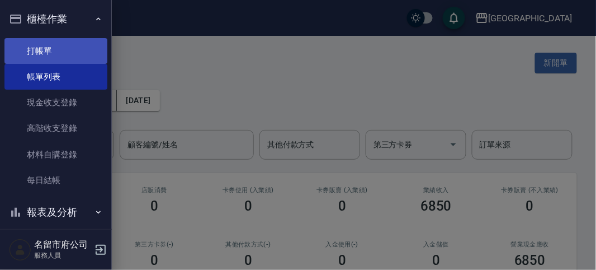
click at [70, 46] on link "打帳單" at bounding box center [55, 51] width 103 height 26
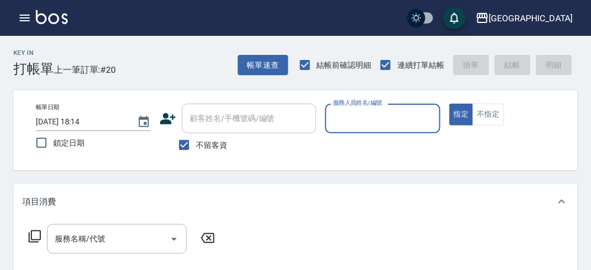
click at [177, 60] on div "Key In 打帳單 上一筆訂單:#20 帳單速查 結帳前確認明細 連續打單結帳 掛單 結帳 明細" at bounding box center [288, 56] width 577 height 41
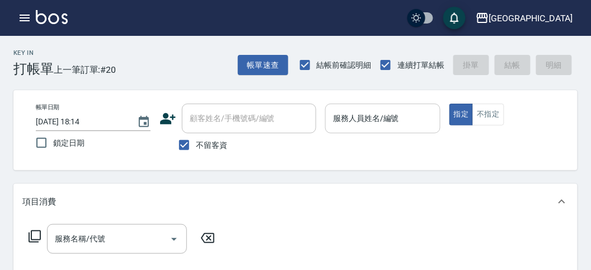
click at [373, 116] on input "服務人員姓名/編號" at bounding box center [382, 119] width 105 height 20
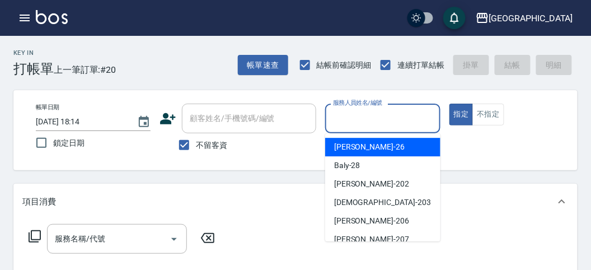
click at [382, 150] on div "[PERSON_NAME] -26" at bounding box center [382, 147] width 115 height 18
type input "[PERSON_NAME]-26"
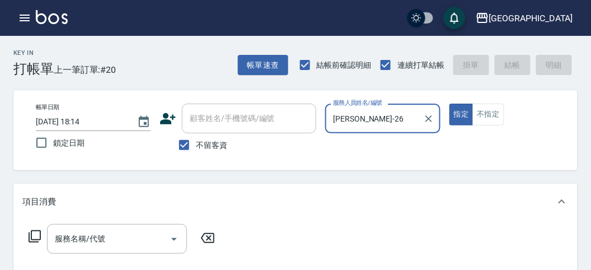
click at [42, 232] on div "服務名稱/代號 服務名稱/代號" at bounding box center [121, 239] width 199 height 30
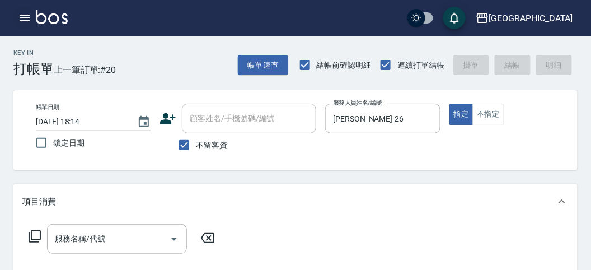
click at [21, 12] on icon "button" at bounding box center [24, 17] width 13 height 13
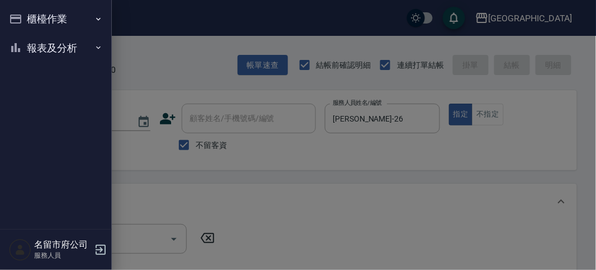
click at [49, 15] on button "櫃檯作業" at bounding box center [55, 18] width 103 height 29
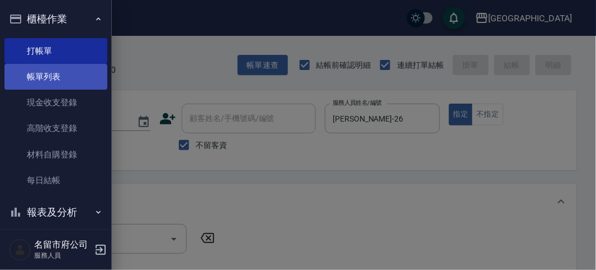
click at [59, 69] on link "帳單列表" at bounding box center [55, 77] width 103 height 26
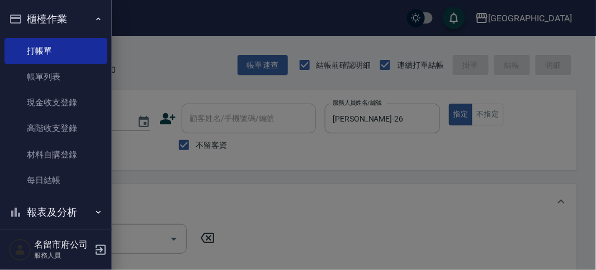
click at [49, 20] on button "櫃檯作業" at bounding box center [55, 18] width 103 height 29
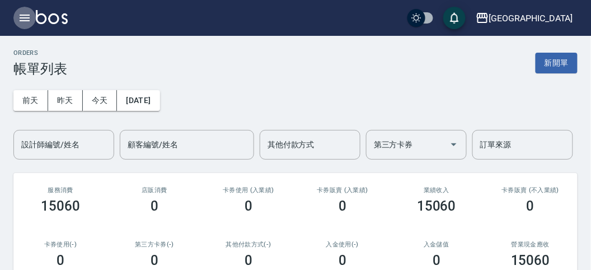
click at [21, 15] on icon "button" at bounding box center [25, 18] width 10 height 7
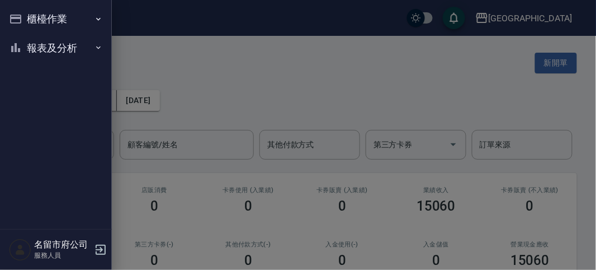
click at [34, 15] on button "櫃檯作業" at bounding box center [55, 18] width 103 height 29
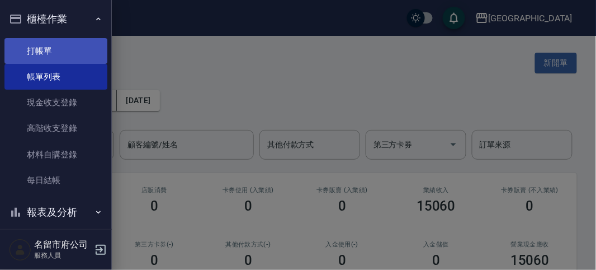
click at [44, 50] on link "打帳單" at bounding box center [55, 51] width 103 height 26
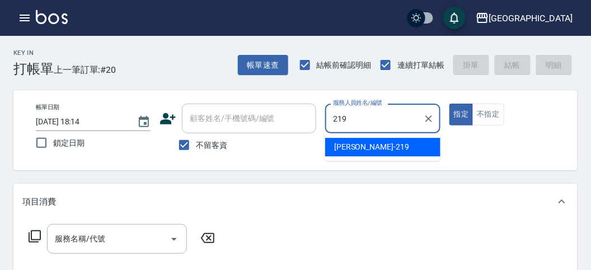
type input "[PERSON_NAME]-219"
type button "true"
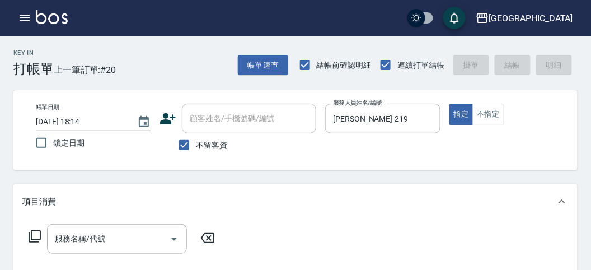
click at [23, 232] on div "服務名稱/代號 服務名稱/代號" at bounding box center [121, 239] width 199 height 30
click at [37, 233] on icon at bounding box center [34, 235] width 13 height 13
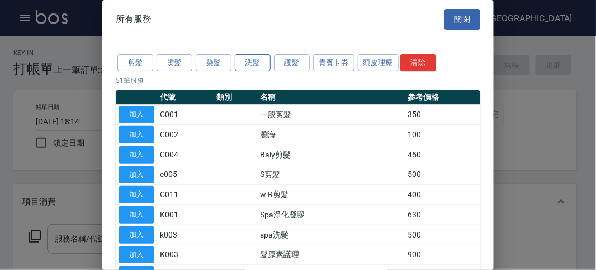
click at [253, 67] on button "洗髮" at bounding box center [253, 62] width 36 height 17
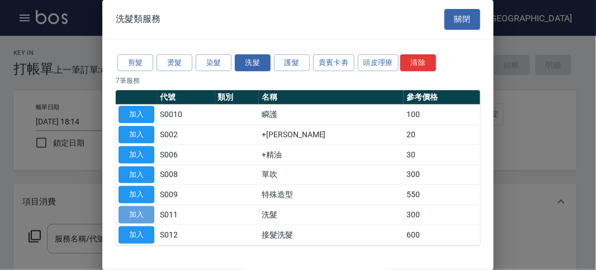
click at [134, 211] on button "加入" at bounding box center [137, 214] width 36 height 17
type input "洗髮(S011)"
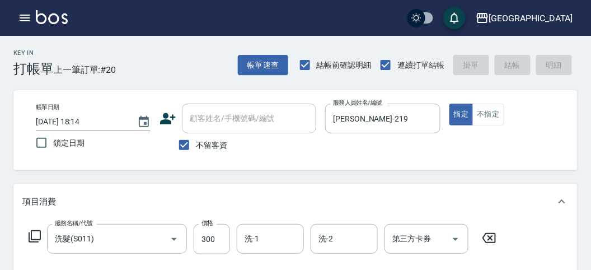
type input "[DATE] 18:26"
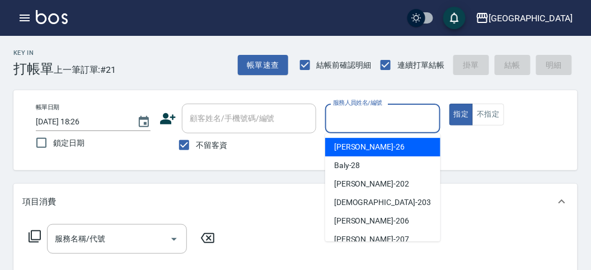
click at [364, 120] on input "服務人員姓名/編號" at bounding box center [382, 119] width 105 height 20
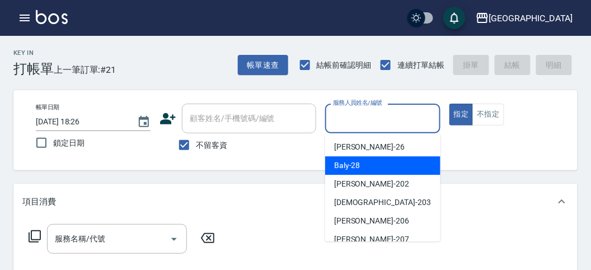
click at [342, 159] on div "Baly -28" at bounding box center [382, 165] width 115 height 18
type input "Baly-28"
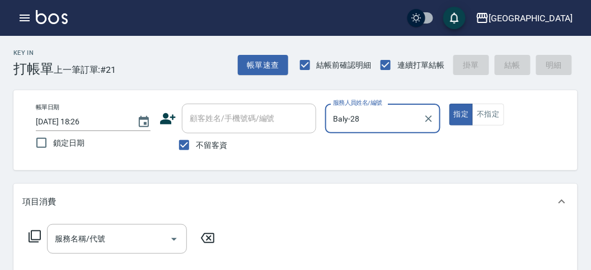
click at [37, 234] on icon at bounding box center [34, 235] width 13 height 13
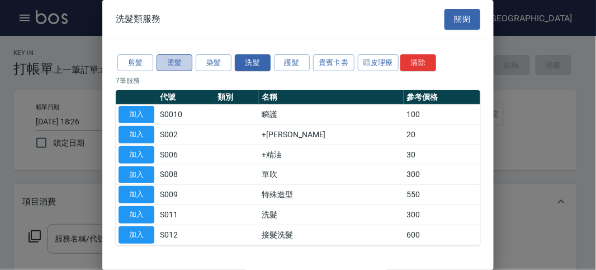
click at [159, 60] on button "燙髮" at bounding box center [175, 62] width 36 height 17
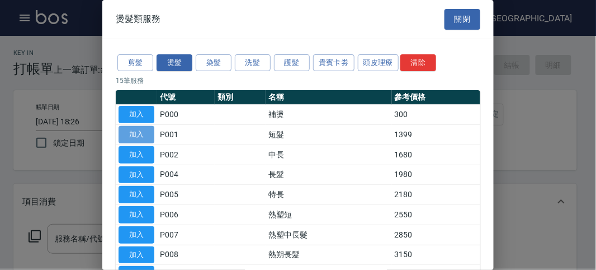
click at [139, 134] on button "加入" at bounding box center [137, 134] width 36 height 17
type input "短髮(P001)"
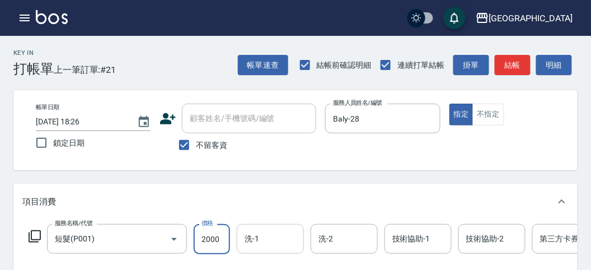
type input "2000"
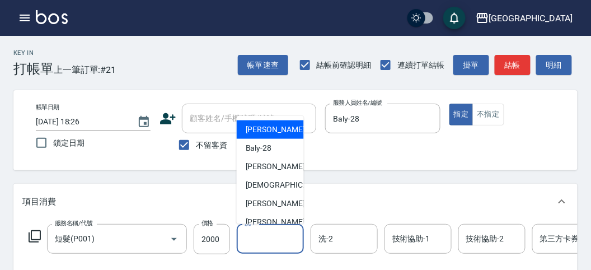
drag, startPoint x: 262, startPoint y: 244, endPoint x: 256, endPoint y: 204, distance: 40.1
click at [263, 242] on input "洗-1" at bounding box center [270, 239] width 57 height 20
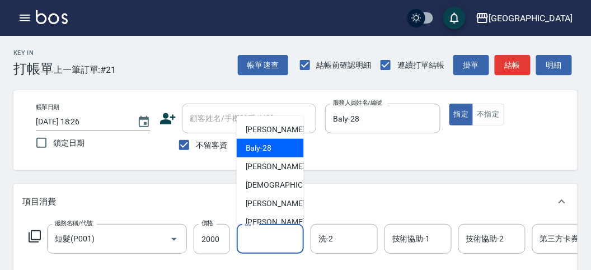
scroll to position [122, 0]
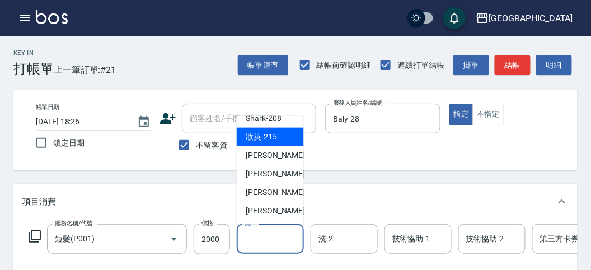
click at [265, 138] on span "妝英 -215" at bounding box center [261, 137] width 31 height 12
type input "妝英-215"
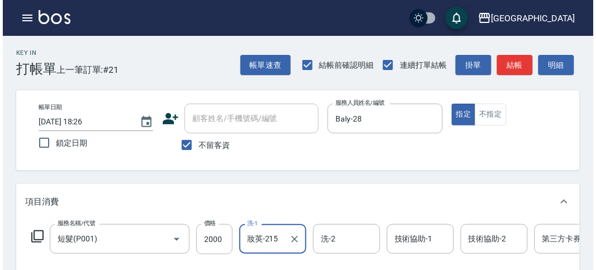
scroll to position [338, 0]
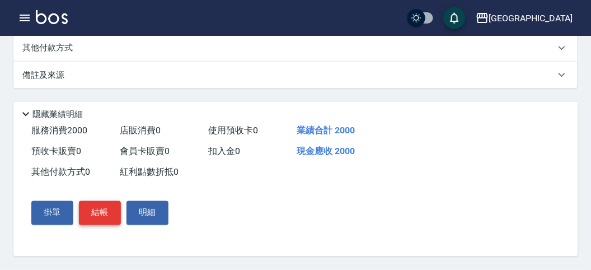
click at [106, 207] on button "結帳" at bounding box center [100, 212] width 42 height 23
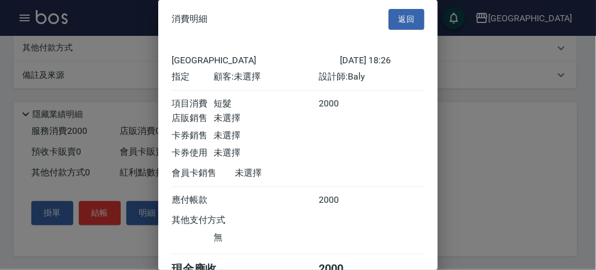
scroll to position [62, 0]
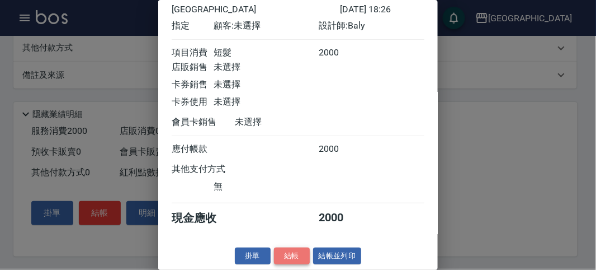
click at [279, 249] on button "結帳" at bounding box center [292, 255] width 36 height 17
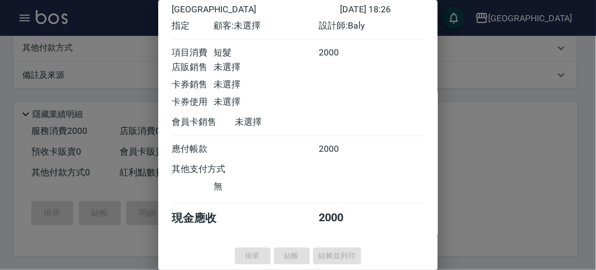
type input "[DATE] 18:49"
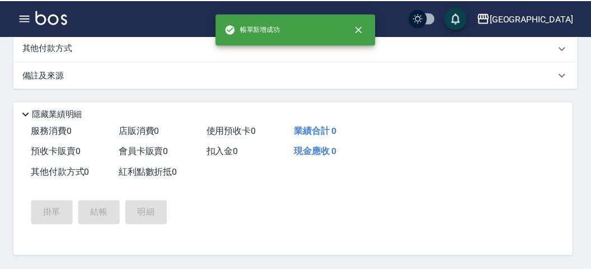
scroll to position [0, 0]
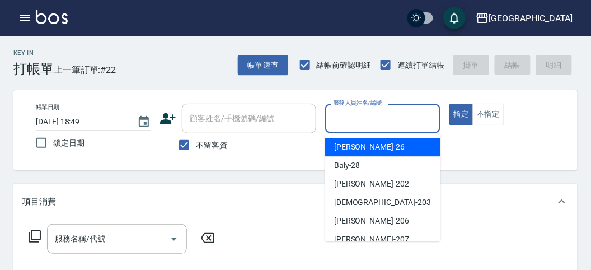
click at [359, 119] on input "服務人員姓名/編號" at bounding box center [382, 119] width 105 height 20
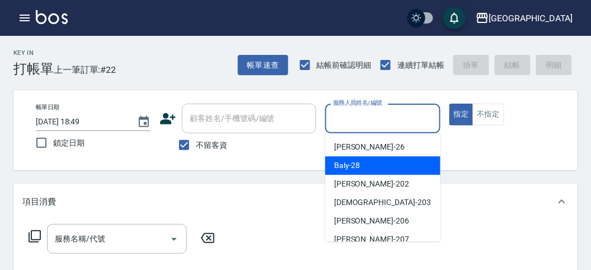
drag, startPoint x: 347, startPoint y: 164, endPoint x: 110, endPoint y: 199, distance: 240.2
click at [347, 164] on span "Baly -28" at bounding box center [347, 165] width 26 height 12
type input "Baly-28"
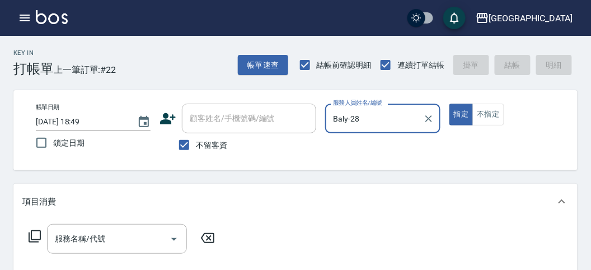
click at [35, 236] on icon at bounding box center [34, 235] width 13 height 13
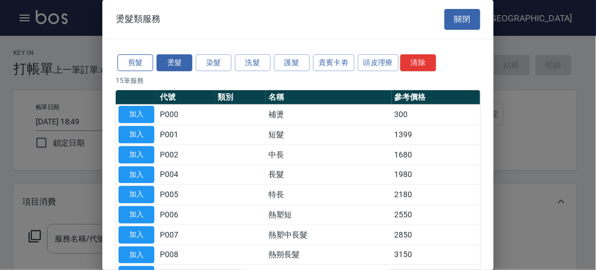
click at [131, 62] on button "剪髮" at bounding box center [135, 62] width 36 height 17
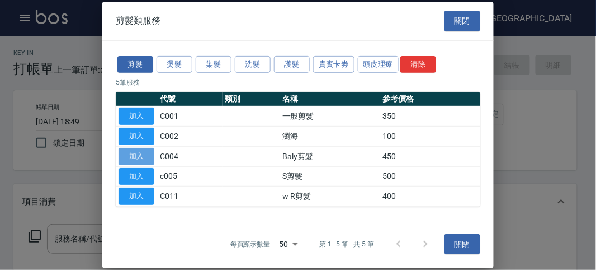
click at [134, 158] on button "加入" at bounding box center [137, 156] width 36 height 17
type input "Baly剪髮(C004)"
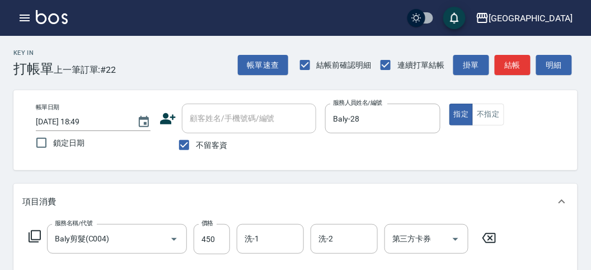
click at [36, 236] on icon at bounding box center [34, 235] width 13 height 13
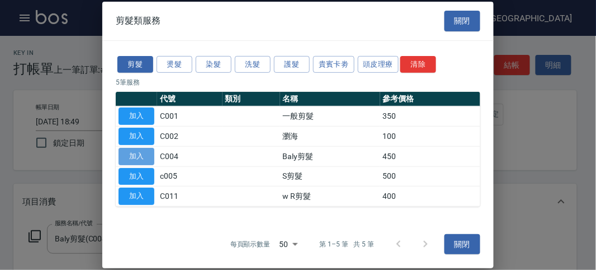
click at [139, 154] on button "加入" at bounding box center [137, 156] width 36 height 17
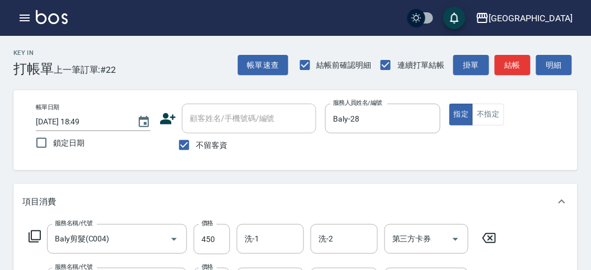
click at [37, 230] on icon at bounding box center [34, 235] width 13 height 13
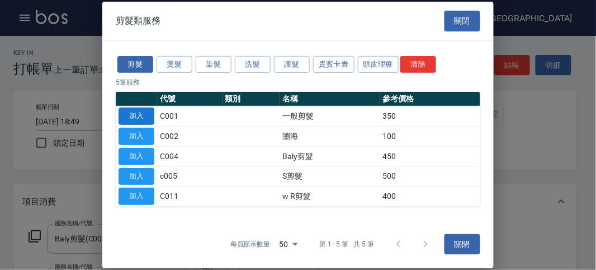
click at [144, 118] on button "加入" at bounding box center [137, 115] width 36 height 17
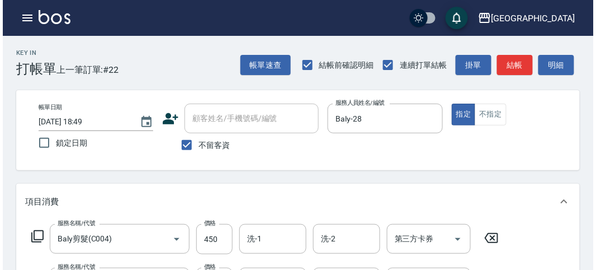
scroll to position [415, 0]
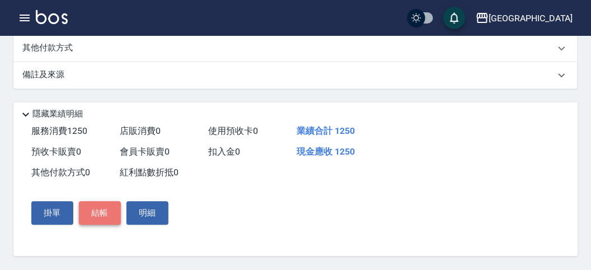
click at [95, 214] on button "結帳" at bounding box center [100, 212] width 42 height 23
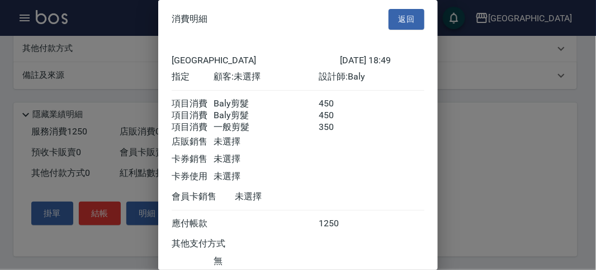
scroll to position [87, 0]
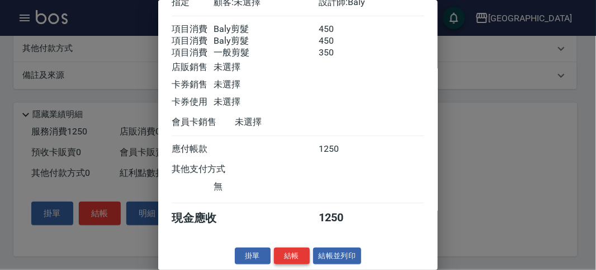
click at [294, 259] on button "結帳" at bounding box center [292, 255] width 36 height 17
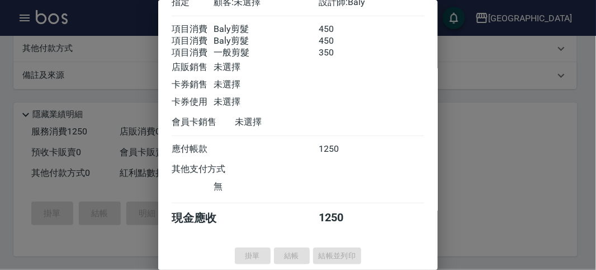
type input "[DATE] 18:50"
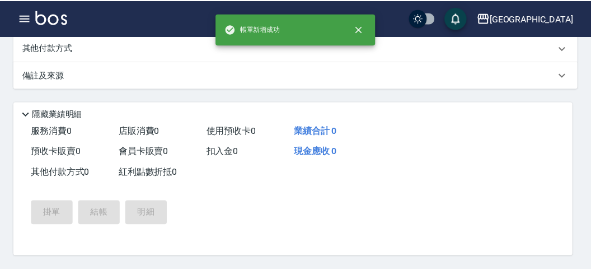
scroll to position [0, 0]
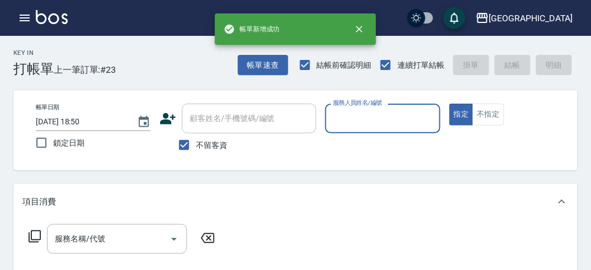
click at [351, 112] on input "服務人員姓名/編號" at bounding box center [382, 119] width 105 height 20
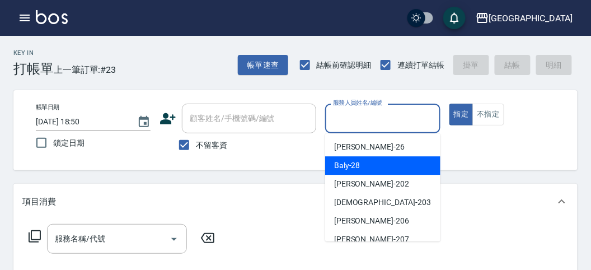
drag, startPoint x: 342, startPoint y: 163, endPoint x: 313, endPoint y: 164, distance: 29.7
click at [342, 163] on span "Baly -28" at bounding box center [347, 165] width 26 height 12
type input "Baly-28"
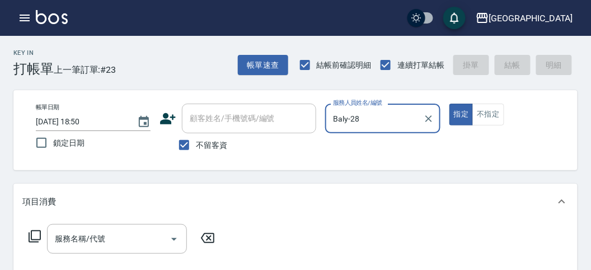
click at [32, 230] on icon at bounding box center [34, 235] width 13 height 13
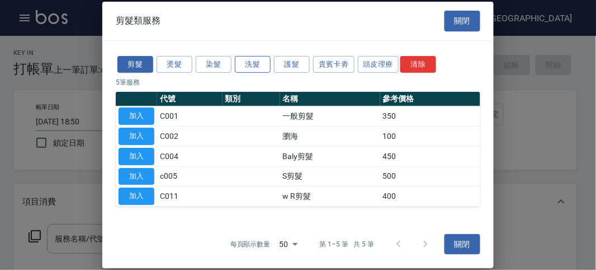
click at [261, 68] on button "洗髮" at bounding box center [253, 63] width 36 height 17
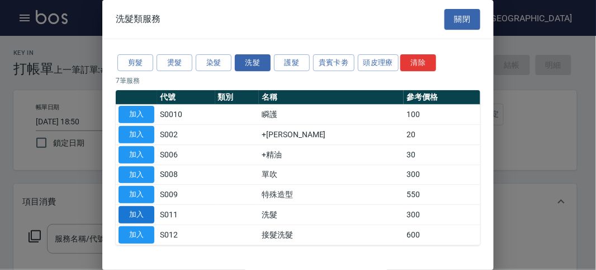
click at [144, 210] on button "加入" at bounding box center [137, 214] width 36 height 17
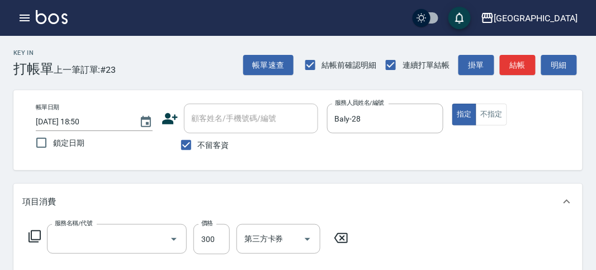
type input "洗髮(S011)"
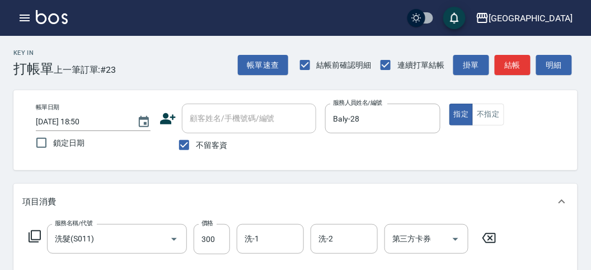
drag, startPoint x: 34, startPoint y: 233, endPoint x: 121, endPoint y: 118, distance: 144.6
click at [34, 228] on div "服務名稱/代號 洗髮(S011) 服務名稱/代號 價格 300 價格 洗-1 洗-1 洗-2 洗-2 第三方卡券 第三方卡券" at bounding box center [262, 239] width 481 height 30
click at [36, 233] on icon at bounding box center [34, 235] width 13 height 13
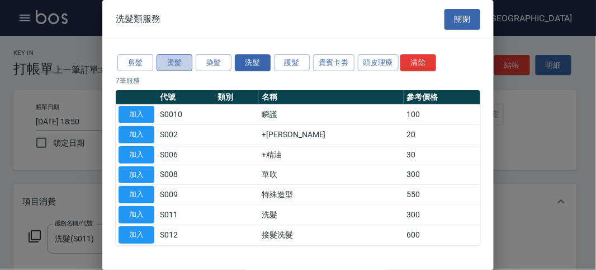
click at [183, 63] on button "燙髮" at bounding box center [175, 62] width 36 height 17
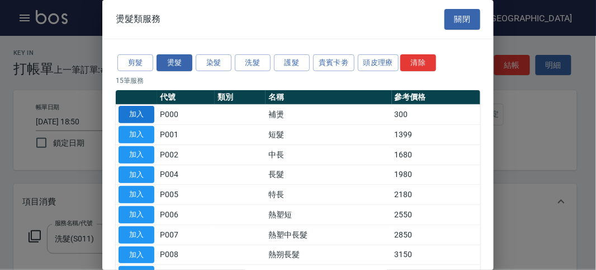
click at [138, 109] on button "加入" at bounding box center [137, 114] width 36 height 17
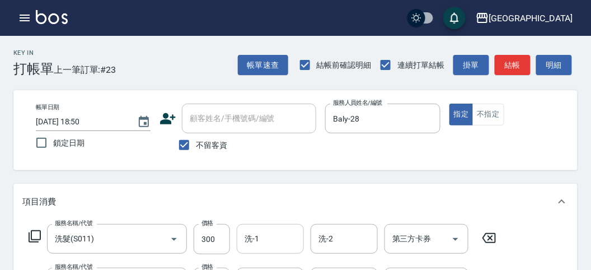
click at [278, 237] on input "洗-1" at bounding box center [270, 239] width 57 height 20
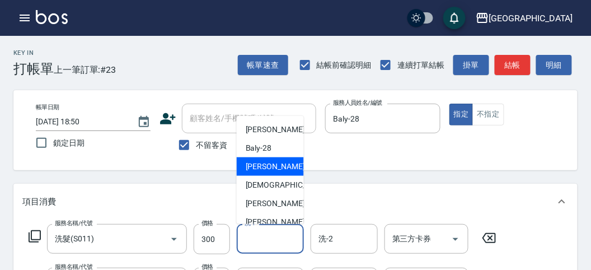
scroll to position [122, 0]
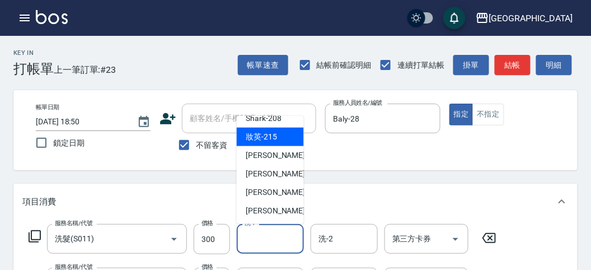
click at [274, 136] on span "妝英 -215" at bounding box center [261, 137] width 31 height 12
type input "妝英-215"
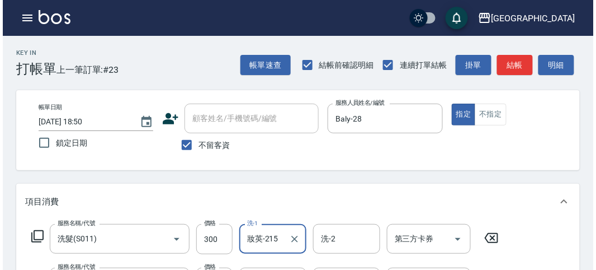
scroll to position [371, 0]
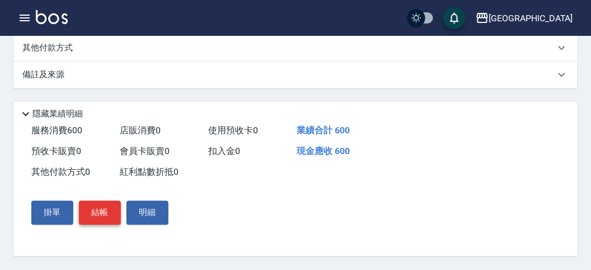
click at [105, 213] on button "結帳" at bounding box center [100, 212] width 42 height 23
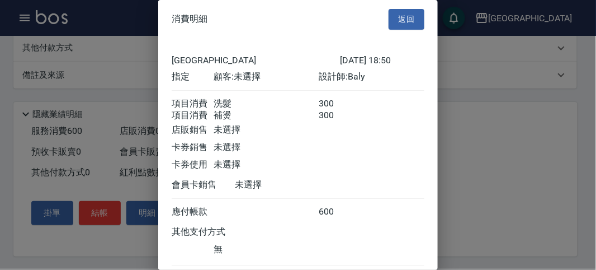
scroll to position [74, 0]
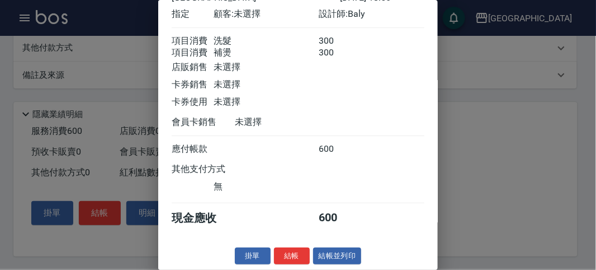
click at [281, 255] on button "結帳" at bounding box center [292, 255] width 36 height 17
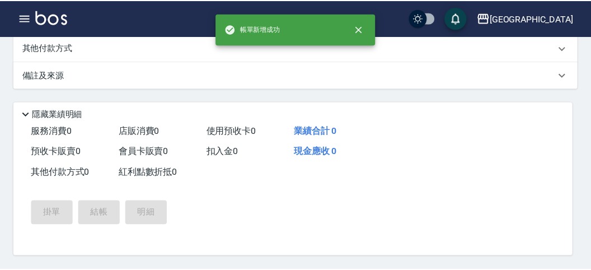
scroll to position [0, 0]
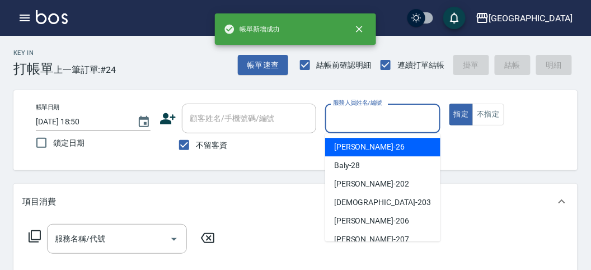
click at [357, 124] on input "服務人員姓名/編號" at bounding box center [382, 119] width 105 height 20
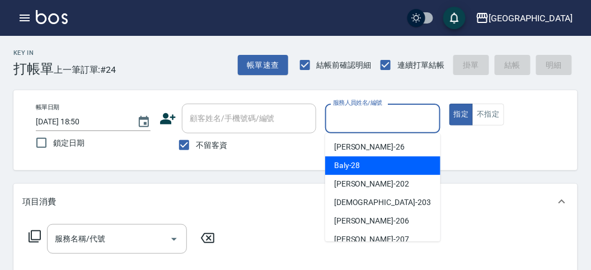
click at [354, 166] on span "Baly -28" at bounding box center [347, 165] width 26 height 12
type input "Baly-28"
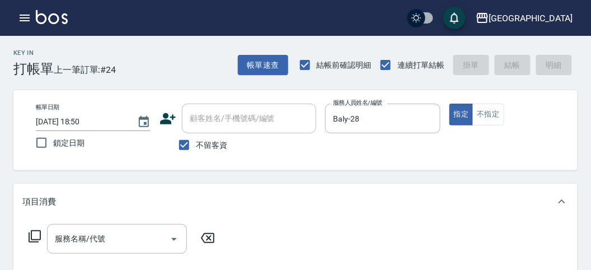
click at [27, 232] on div "服務名稱/代號 服務名稱/代號" at bounding box center [121, 239] width 199 height 30
click at [35, 233] on icon at bounding box center [34, 235] width 13 height 13
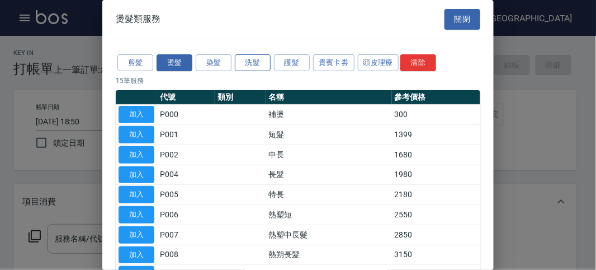
click at [253, 65] on button "洗髮" at bounding box center [253, 62] width 36 height 17
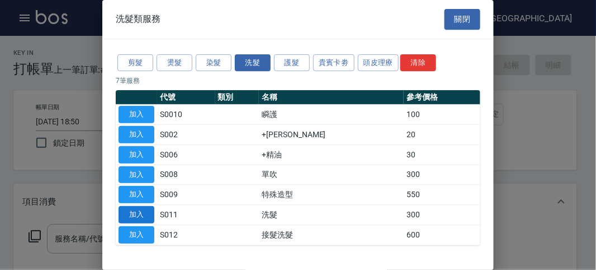
click at [135, 210] on button "加入" at bounding box center [137, 214] width 36 height 17
type input "洗髮(S011)"
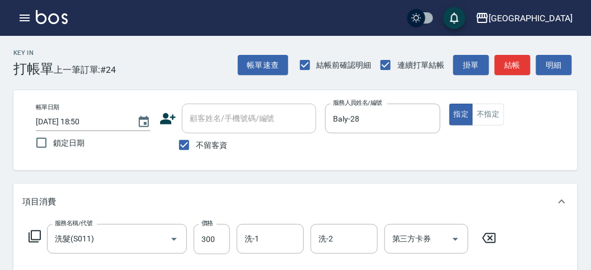
click at [34, 236] on icon at bounding box center [34, 235] width 13 height 13
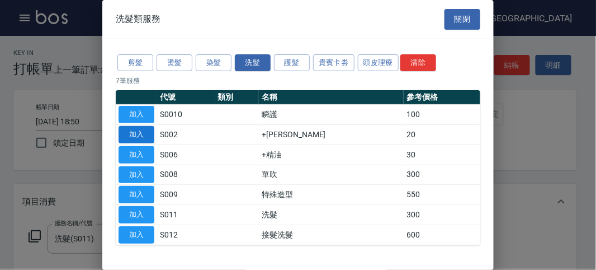
click at [141, 134] on button "加入" at bounding box center [137, 134] width 36 height 17
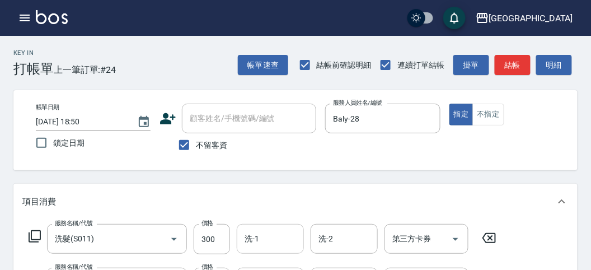
click at [267, 231] on input "洗-1" at bounding box center [270, 239] width 57 height 20
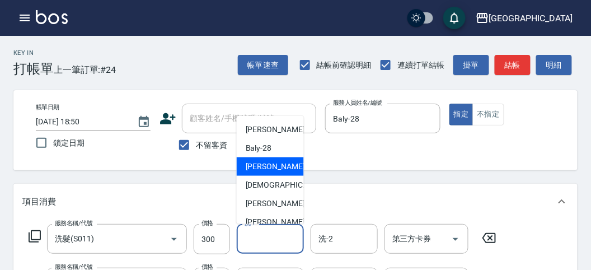
scroll to position [122, 0]
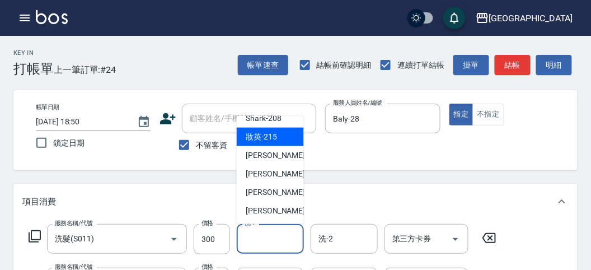
click at [280, 137] on div "妝英 -215" at bounding box center [270, 137] width 67 height 18
type input "妝英-215"
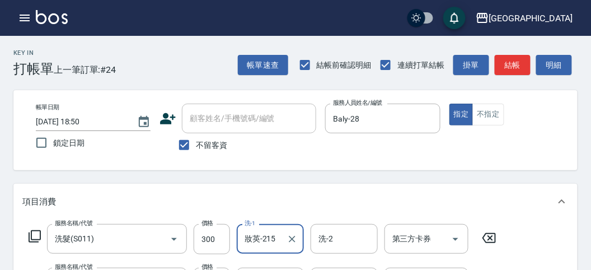
scroll to position [62, 0]
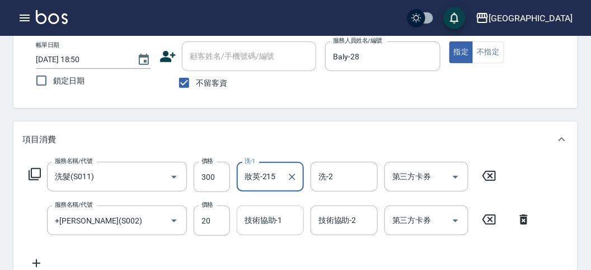
click at [263, 217] on div "技術協助-1 技術協助-1" at bounding box center [270, 220] width 67 height 30
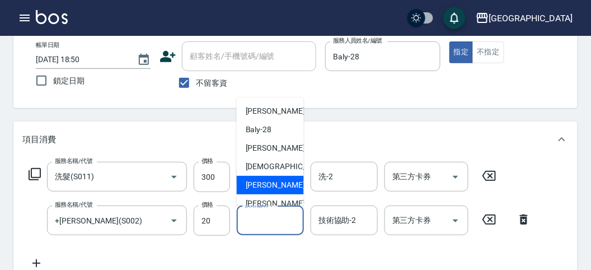
scroll to position [122, 0]
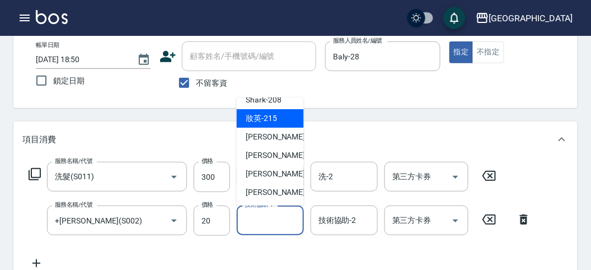
click at [276, 124] on span "妝英 -215" at bounding box center [261, 118] width 31 height 12
type input "妝英-215"
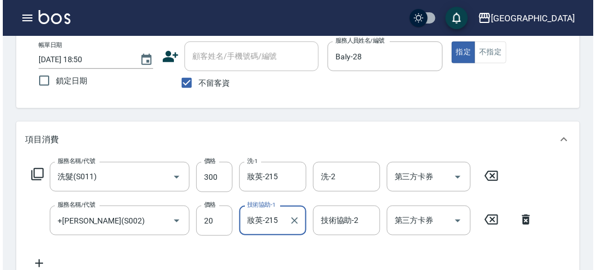
scroll to position [371, 0]
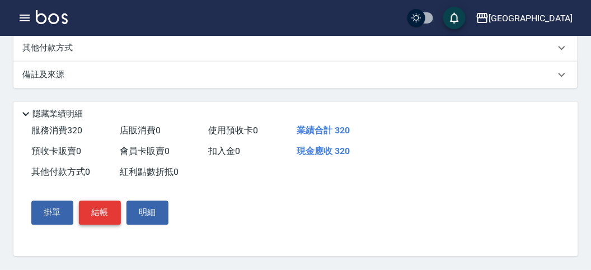
click at [100, 210] on button "結帳" at bounding box center [100, 212] width 42 height 23
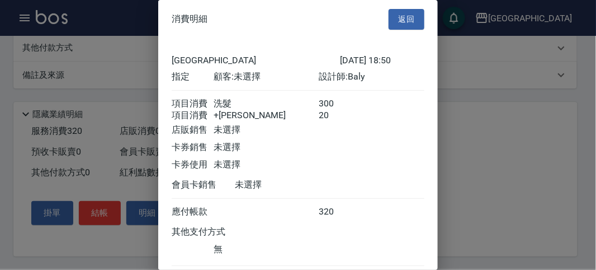
scroll to position [74, 0]
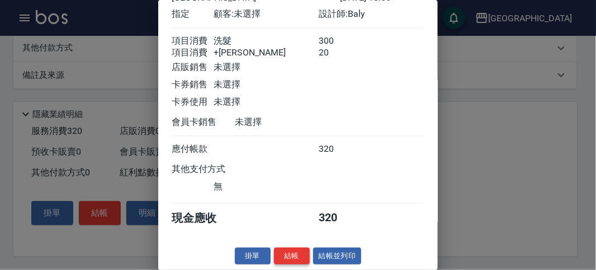
click at [294, 250] on button "結帳" at bounding box center [292, 255] width 36 height 17
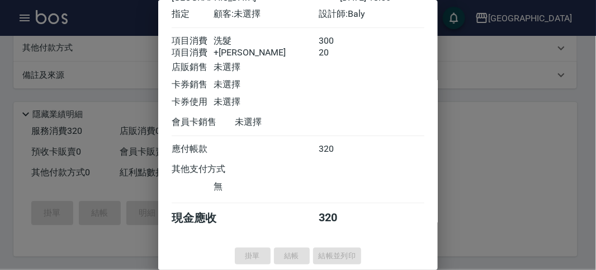
type input "[DATE] 18:51"
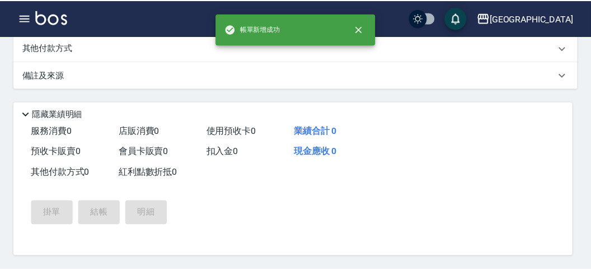
scroll to position [0, 0]
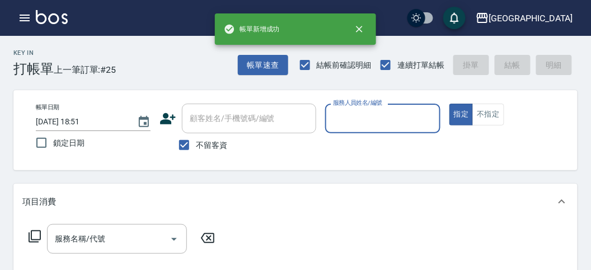
drag, startPoint x: 359, startPoint y: 114, endPoint x: 361, endPoint y: 131, distance: 18.0
click at [360, 114] on input "服務人員姓名/編號" at bounding box center [382, 119] width 105 height 20
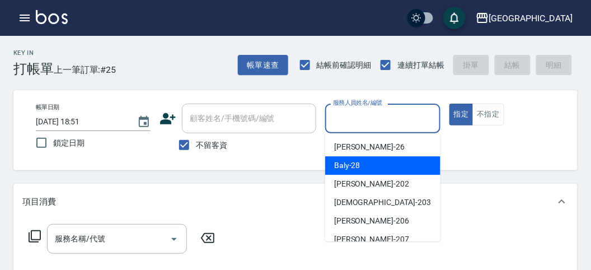
click at [363, 164] on div "Baly -28" at bounding box center [382, 165] width 115 height 18
type input "Baly-28"
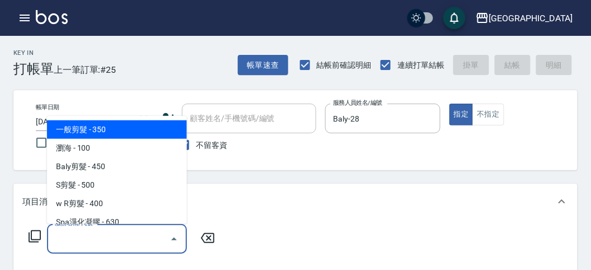
click at [101, 241] on input "服務名稱/代號" at bounding box center [108, 239] width 113 height 20
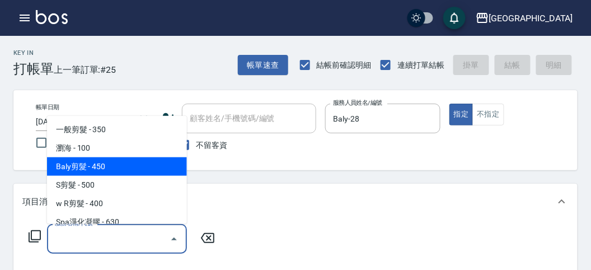
click at [116, 169] on span "Baly剪髮 - 450" at bounding box center [117, 166] width 140 height 18
type input "Baly剪髮(C004)"
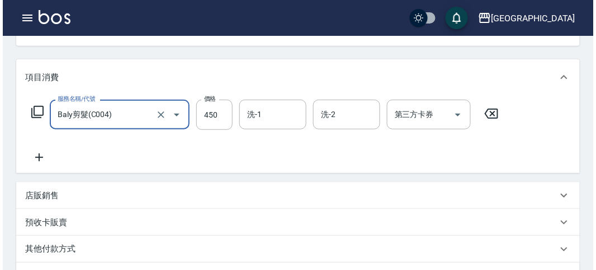
scroll to position [327, 0]
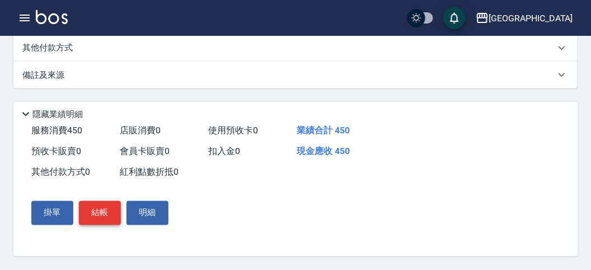
click at [93, 206] on button "結帳" at bounding box center [100, 212] width 42 height 23
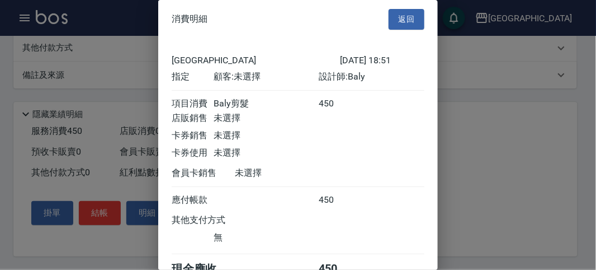
scroll to position [62, 0]
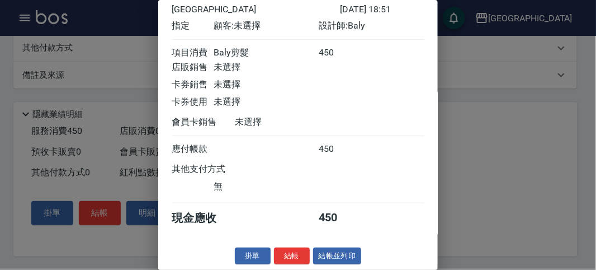
click at [283, 255] on button "結帳" at bounding box center [292, 255] width 36 height 17
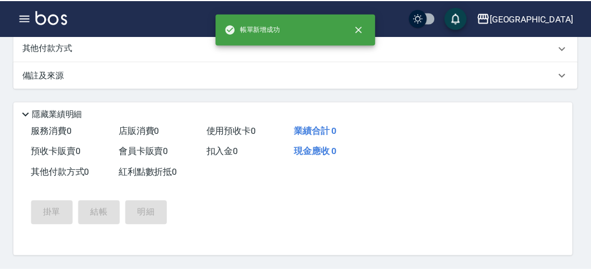
scroll to position [0, 0]
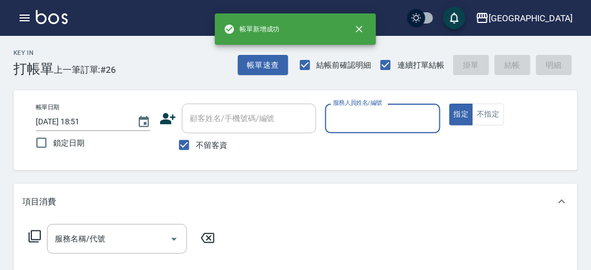
click at [357, 121] on input "服務人員姓名/編號" at bounding box center [382, 119] width 105 height 20
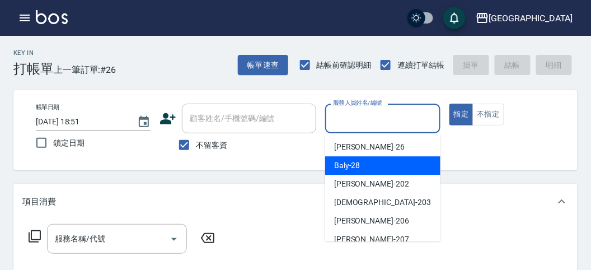
drag, startPoint x: 373, startPoint y: 168, endPoint x: 286, endPoint y: 159, distance: 87.2
click at [371, 168] on div "Baly -28" at bounding box center [382, 165] width 115 height 18
type input "Baly-28"
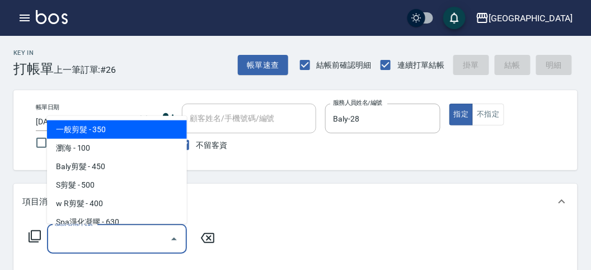
drag, startPoint x: 55, startPoint y: 239, endPoint x: 83, endPoint y: 210, distance: 40.3
click at [56, 239] on input "服務名稱/代號" at bounding box center [108, 239] width 113 height 20
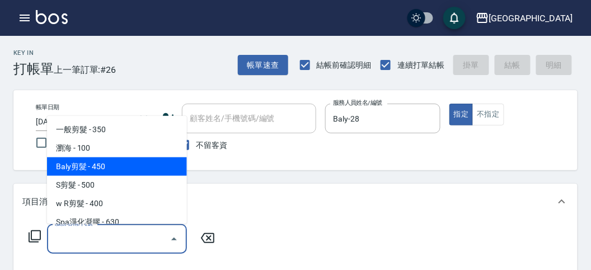
click at [115, 160] on span "Baly剪髮 - 450" at bounding box center [117, 166] width 140 height 18
type input "Baly剪髮(C004)"
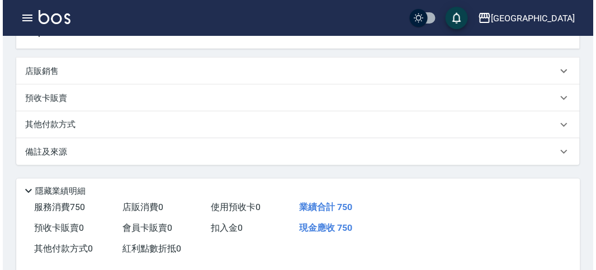
scroll to position [327, 0]
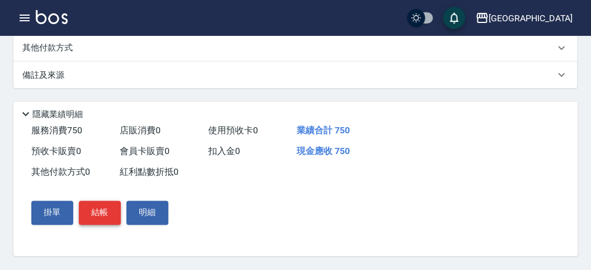
type input "750"
drag, startPoint x: 106, startPoint y: 211, endPoint x: 149, endPoint y: 215, distance: 43.9
click at [105, 210] on button "結帳" at bounding box center [100, 212] width 42 height 23
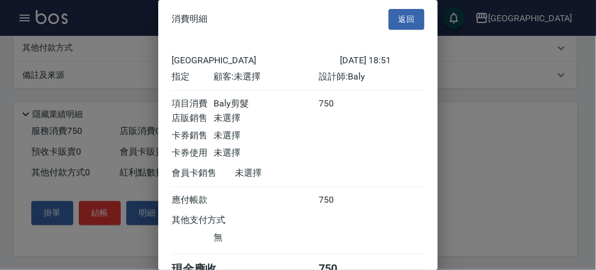
scroll to position [62, 0]
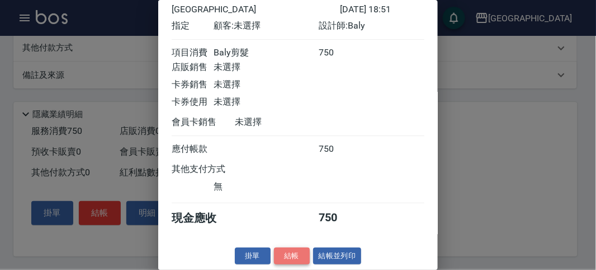
drag, startPoint x: 292, startPoint y: 256, endPoint x: 337, endPoint y: 166, distance: 101.3
click at [292, 255] on button "結帳" at bounding box center [292, 255] width 36 height 17
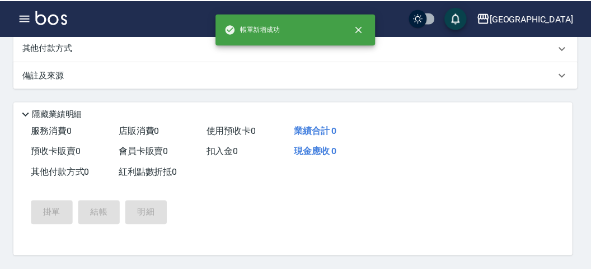
scroll to position [0, 0]
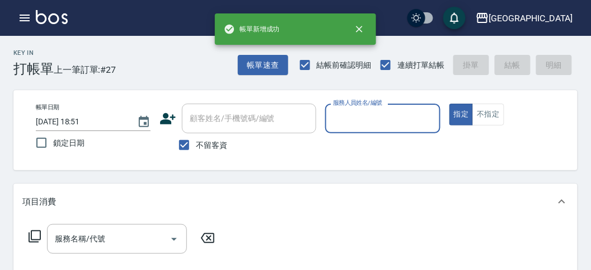
click at [368, 117] on input "服務人員姓名/編號" at bounding box center [382, 119] width 105 height 20
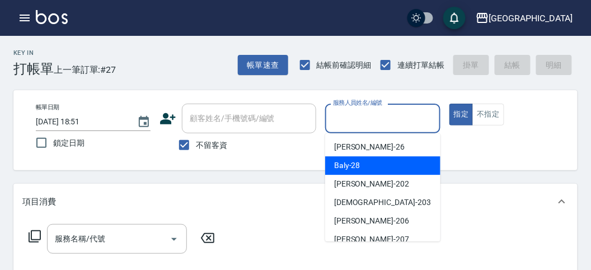
click at [350, 166] on span "Baly -28" at bounding box center [347, 165] width 26 height 12
type input "Baly-28"
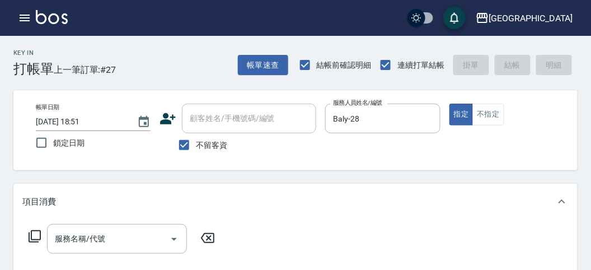
click at [31, 231] on icon at bounding box center [35, 236] width 12 height 12
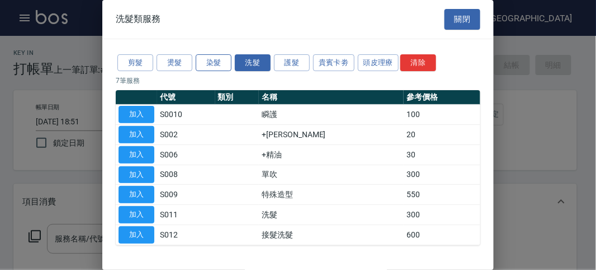
click at [210, 66] on button "染髮" at bounding box center [214, 62] width 36 height 17
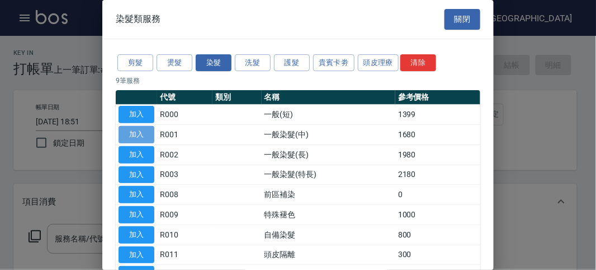
click at [138, 127] on button "加入" at bounding box center [137, 134] width 36 height 17
type input "一般染髮(中)(R001)"
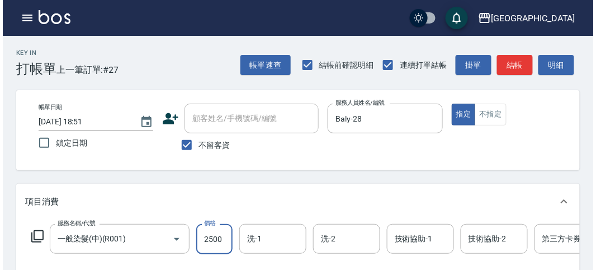
scroll to position [338, 0]
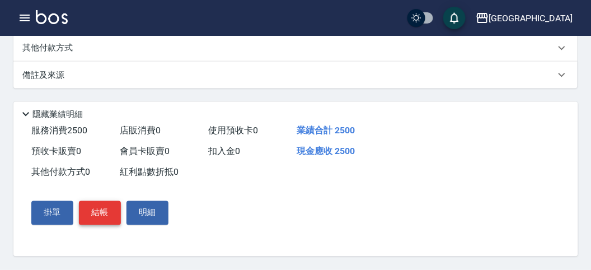
type input "2500"
click at [105, 214] on button "結帳" at bounding box center [100, 212] width 42 height 23
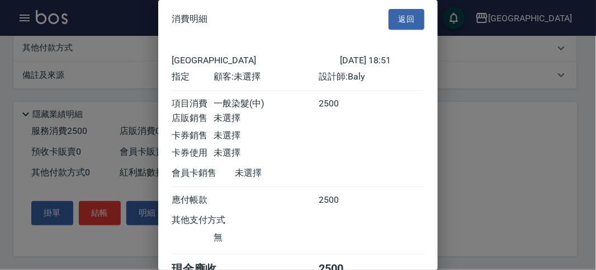
scroll to position [62, 0]
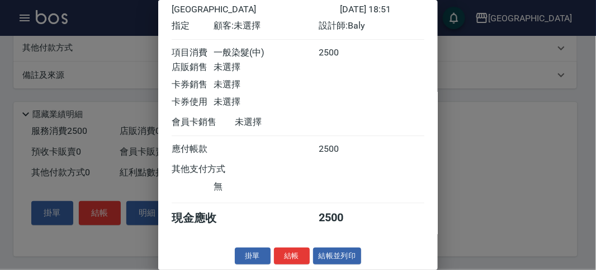
click at [291, 251] on button "結帳" at bounding box center [292, 255] width 36 height 17
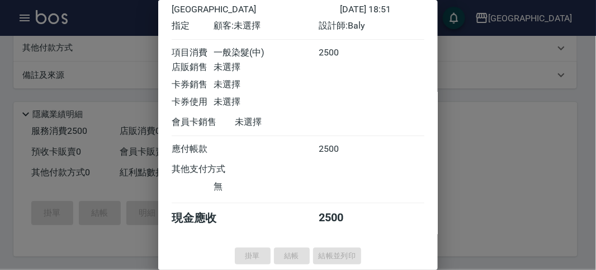
type input "[DATE] 18:52"
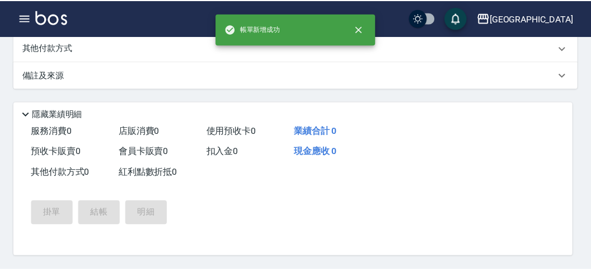
scroll to position [0, 0]
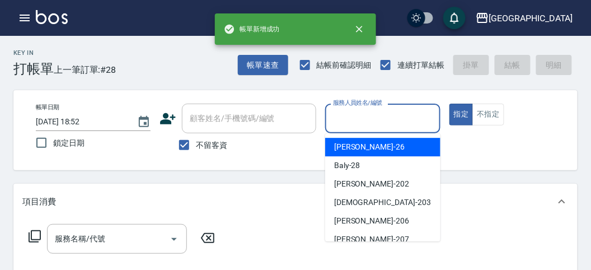
click at [365, 124] on input "服務人員姓名/編號" at bounding box center [382, 119] width 105 height 20
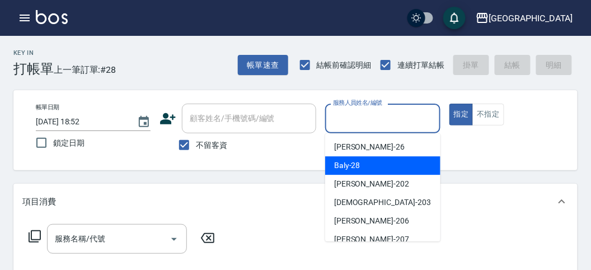
drag, startPoint x: 360, startPoint y: 168, endPoint x: 194, endPoint y: 204, distance: 170.1
click at [350, 168] on div "Baly -28" at bounding box center [382, 165] width 115 height 18
type input "Baly-28"
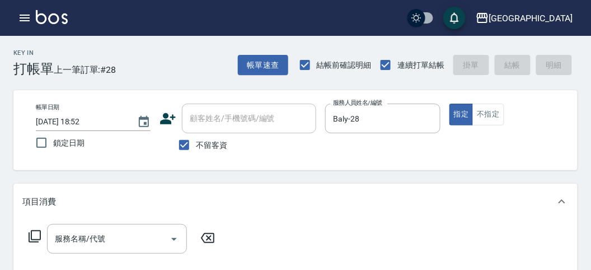
click at [31, 232] on icon at bounding box center [35, 236] width 12 height 12
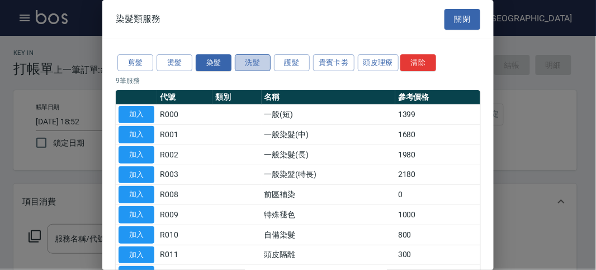
click at [248, 65] on button "洗髮" at bounding box center [253, 62] width 36 height 17
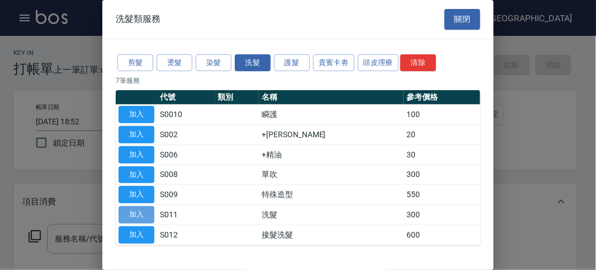
click at [139, 209] on button "加入" at bounding box center [137, 214] width 36 height 17
type input "洗髮(S011)"
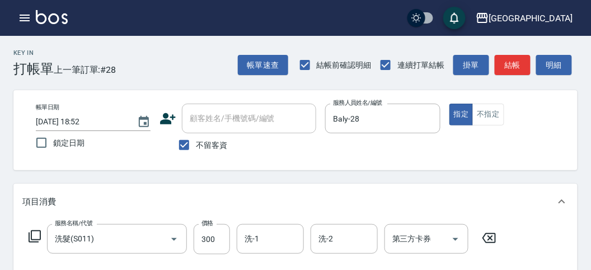
click at [37, 232] on icon at bounding box center [34, 235] width 13 height 13
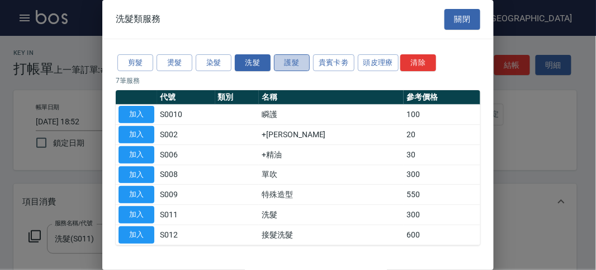
click at [295, 62] on button "護髮" at bounding box center [292, 62] width 36 height 17
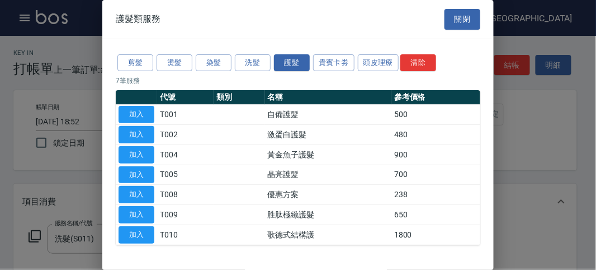
click at [126, 125] on td "加入" at bounding box center [136, 135] width 41 height 20
click at [142, 131] on button "加入" at bounding box center [137, 134] width 36 height 17
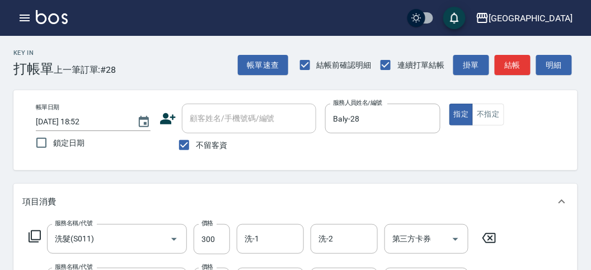
click at [35, 230] on icon at bounding box center [35, 236] width 12 height 12
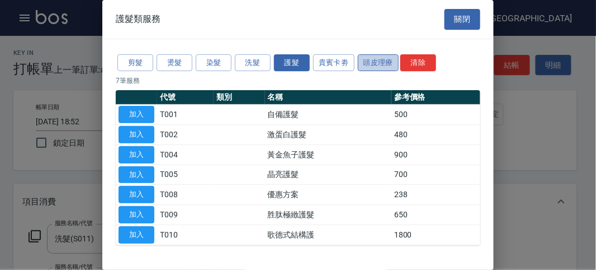
click at [370, 56] on button "頭皮理療" at bounding box center [378, 62] width 41 height 17
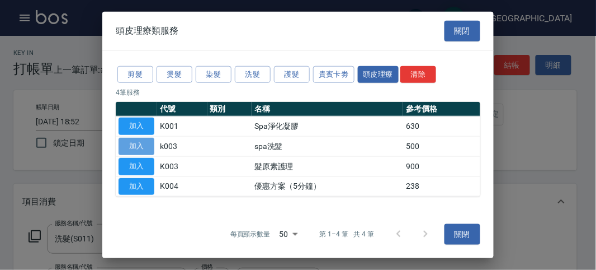
click at [139, 143] on button "加入" at bounding box center [137, 146] width 36 height 17
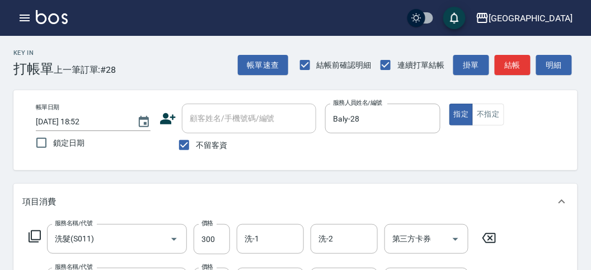
click at [31, 233] on icon at bounding box center [35, 236] width 12 height 12
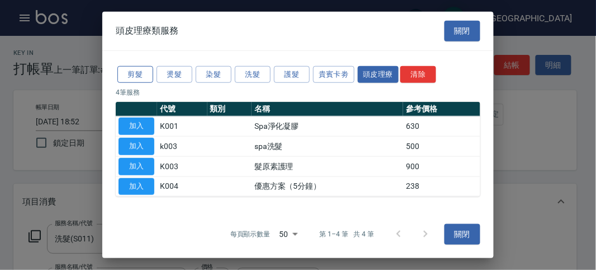
click at [131, 76] on button "剪髮" at bounding box center [135, 73] width 36 height 17
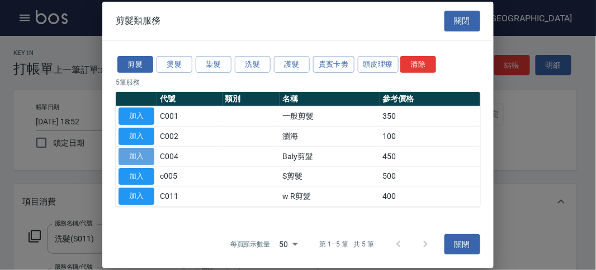
click at [144, 157] on button "加入" at bounding box center [137, 156] width 36 height 17
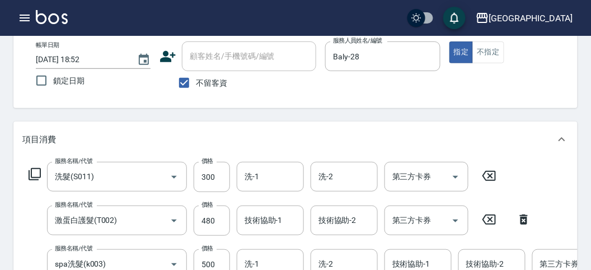
scroll to position [186, 0]
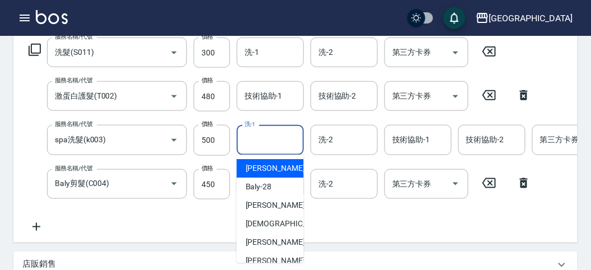
click at [264, 134] on input "洗-1" at bounding box center [270, 140] width 57 height 20
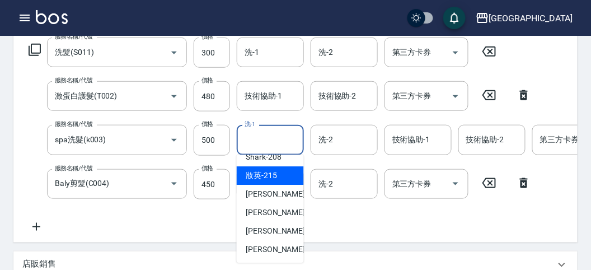
click at [266, 174] on span "妝英 -215" at bounding box center [261, 175] width 31 height 12
type input "妝英-215"
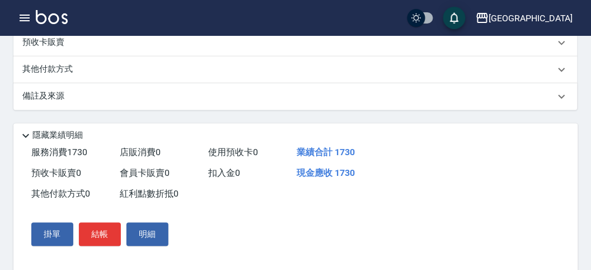
scroll to position [469, 0]
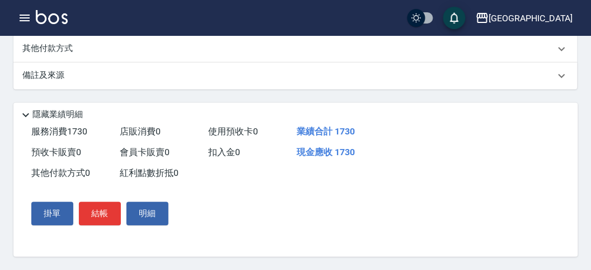
click at [67, 43] on p "其他付款方式" at bounding box center [50, 49] width 56 height 12
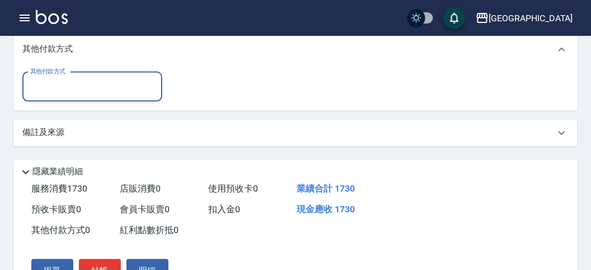
scroll to position [0, 0]
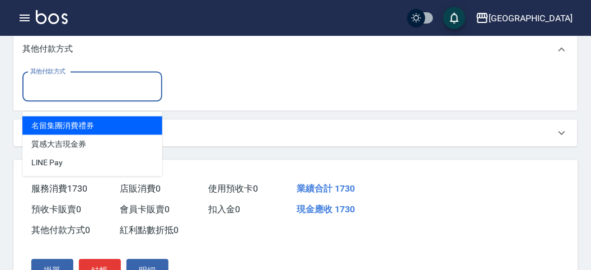
click at [88, 91] on input "其他付款方式" at bounding box center [92, 87] width 130 height 20
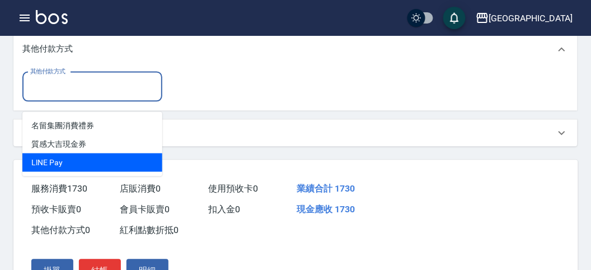
click at [100, 166] on span "LlNE Pay" at bounding box center [92, 162] width 140 height 18
type input "LlNE Pay"
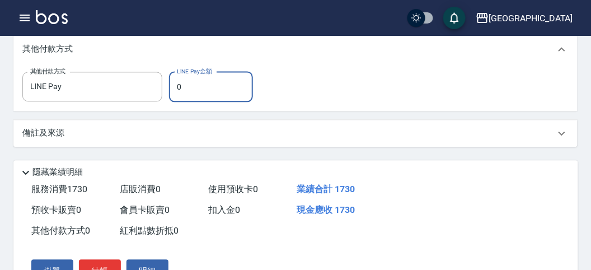
click at [209, 92] on input "0" at bounding box center [211, 87] width 84 height 30
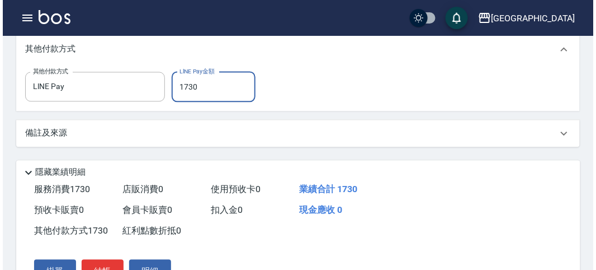
scroll to position [539, 0]
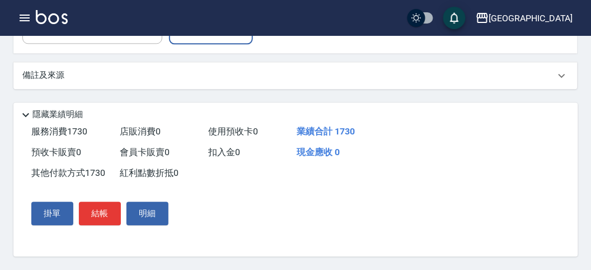
type input "1730"
click at [91, 197] on div "掛單 結帳 明細" at bounding box center [100, 213] width 146 height 32
click at [101, 214] on button "結帳" at bounding box center [100, 212] width 42 height 23
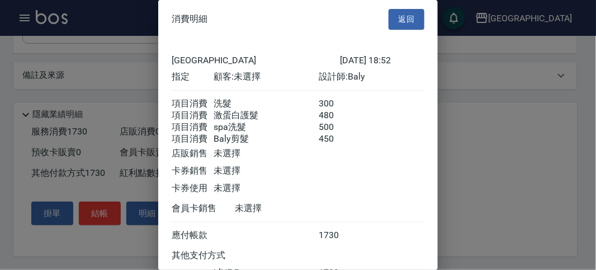
scroll to position [98, 0]
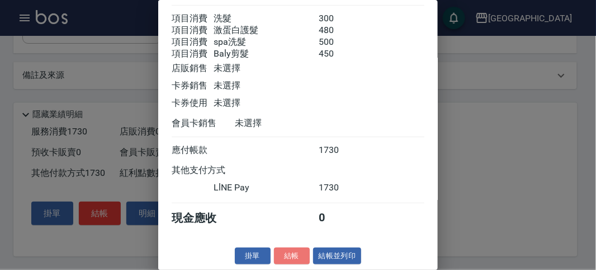
drag, startPoint x: 294, startPoint y: 261, endPoint x: 294, endPoint y: 253, distance: 7.3
click at [294, 260] on button "結帳" at bounding box center [292, 255] width 36 height 17
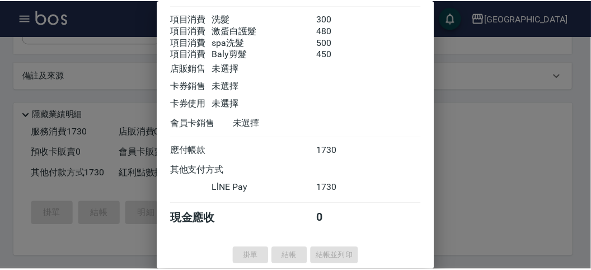
scroll to position [0, 0]
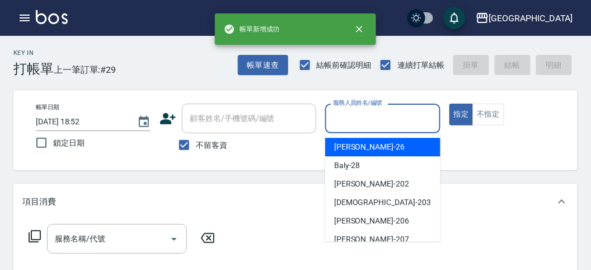
click at [349, 115] on input "服務人員姓名/編號" at bounding box center [382, 119] width 105 height 20
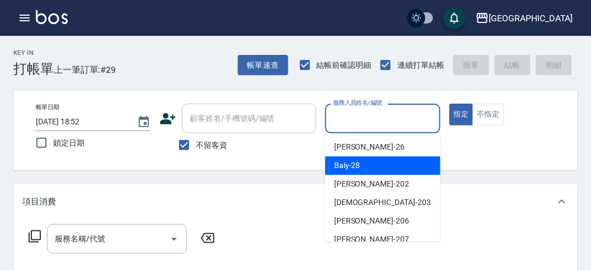
click at [348, 162] on span "Baly -28" at bounding box center [347, 165] width 26 height 12
type input "Baly-28"
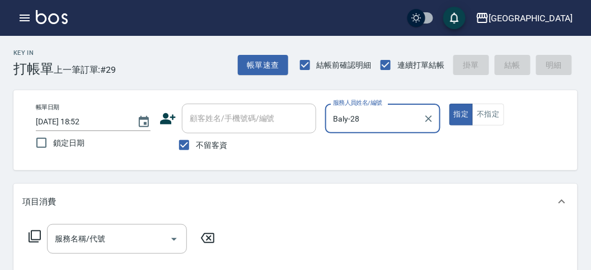
click at [33, 238] on icon at bounding box center [34, 235] width 13 height 13
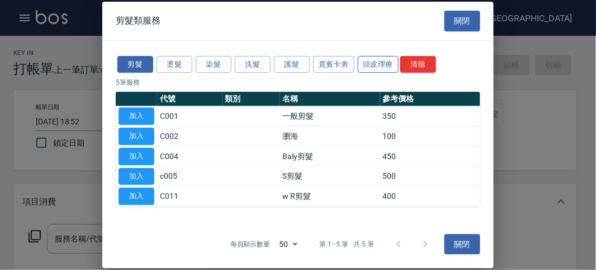
click at [377, 62] on button "頭皮理療" at bounding box center [378, 63] width 41 height 17
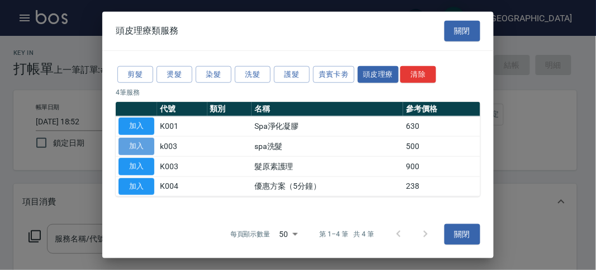
click at [146, 145] on button "加入" at bounding box center [137, 146] width 36 height 17
type input "spa洗髮(k003)"
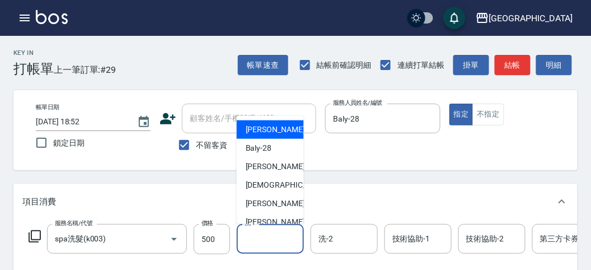
click at [271, 231] on input "洗-1" at bounding box center [270, 239] width 57 height 20
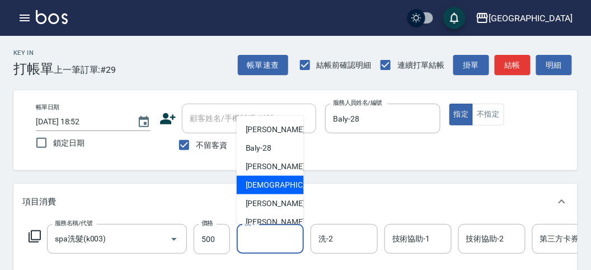
scroll to position [122, 0]
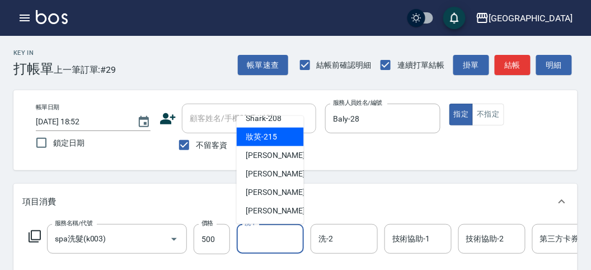
click at [274, 132] on span "妝英 -215" at bounding box center [261, 137] width 31 height 12
type input "妝英-215"
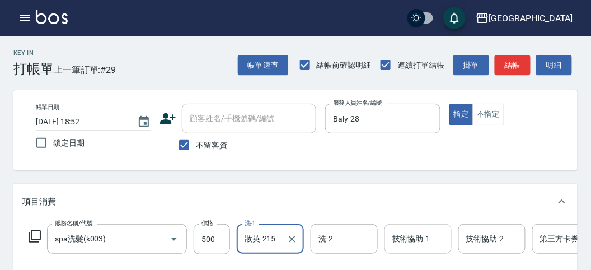
click at [408, 233] on input "技術協助-1" at bounding box center [417, 239] width 57 height 20
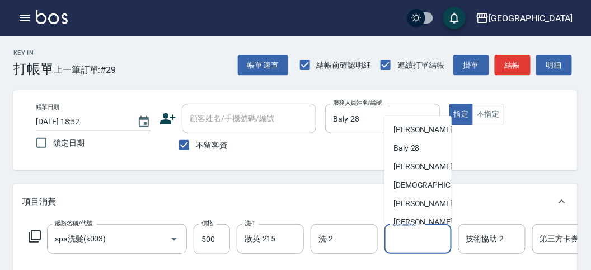
scroll to position [62, 0]
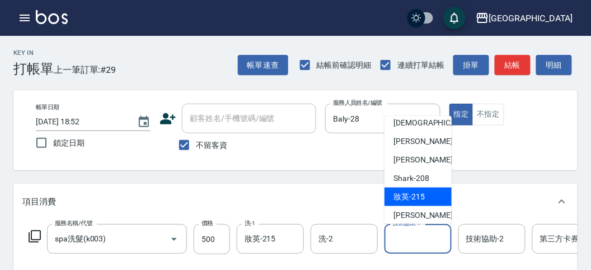
click at [415, 199] on span "妝英 -215" at bounding box center [408, 197] width 31 height 12
type input "妝英-215"
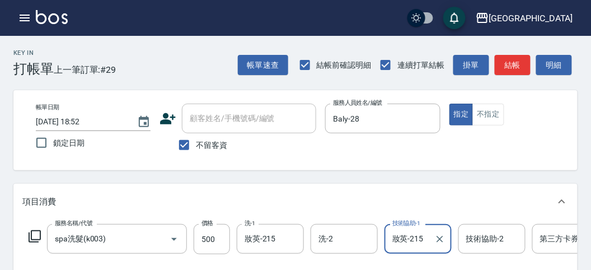
click at [35, 232] on icon at bounding box center [34, 235] width 13 height 13
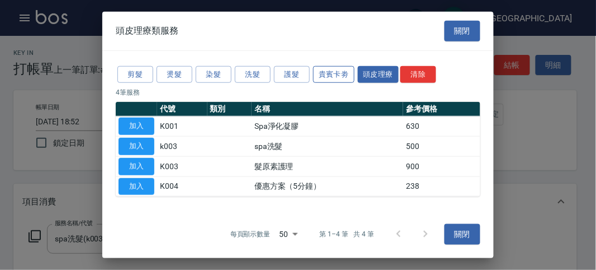
click at [349, 77] on button "貴賓卡劵" at bounding box center [333, 73] width 41 height 17
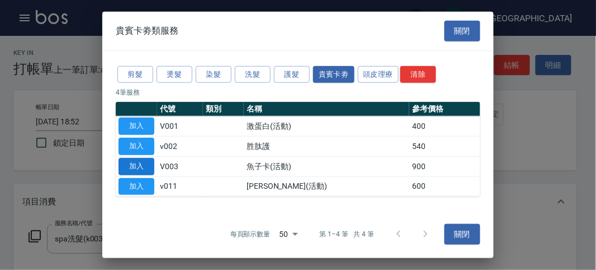
click at [135, 161] on button "加入" at bounding box center [137, 166] width 36 height 17
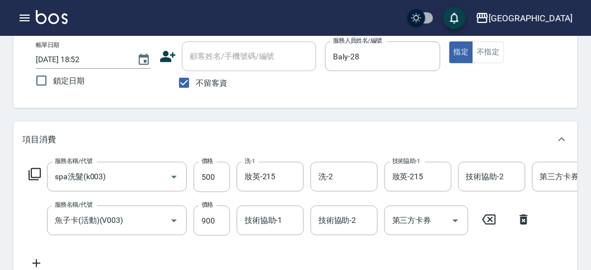
scroll to position [124, 0]
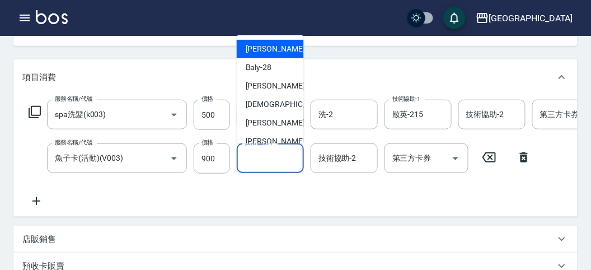
click at [245, 153] on input "技術協助-1" at bounding box center [270, 158] width 57 height 20
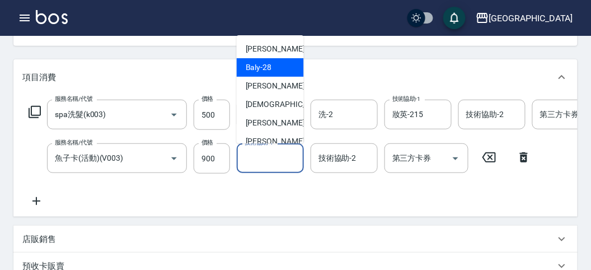
click at [262, 68] on span "Baly -28" at bounding box center [259, 68] width 26 height 12
type input "Baly-28"
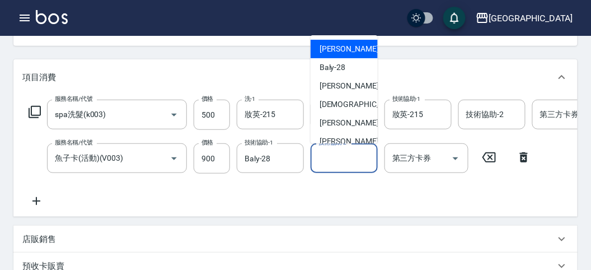
drag, startPoint x: 342, startPoint y: 162, endPoint x: 341, endPoint y: 139, distance: 23.5
click at [342, 162] on input "技術協助-2" at bounding box center [344, 158] width 57 height 20
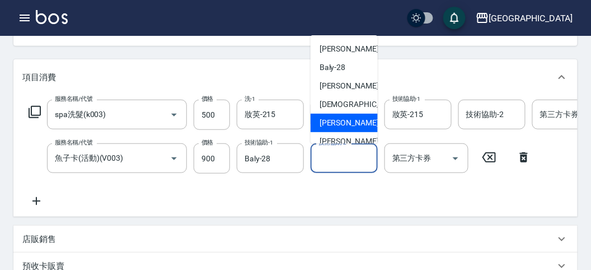
scroll to position [122, 0]
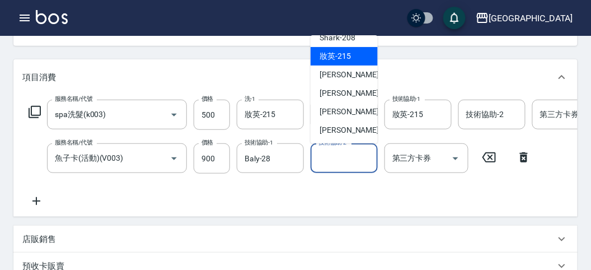
click at [343, 55] on span "妝英 -215" at bounding box center [334, 56] width 31 height 12
type input "妝英-215"
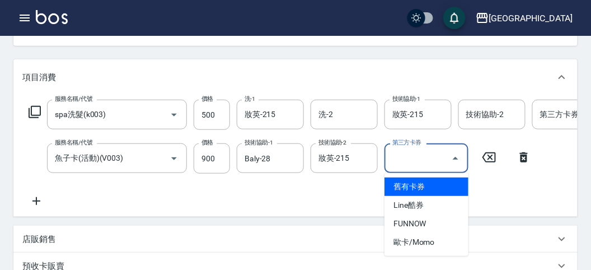
drag, startPoint x: 404, startPoint y: 164, endPoint x: 404, endPoint y: 142, distance: 21.8
click at [404, 163] on input "第三方卡券" at bounding box center [417, 158] width 57 height 20
click at [402, 189] on span "舊有卡券" at bounding box center [426, 186] width 84 height 18
type input "舊有卡券"
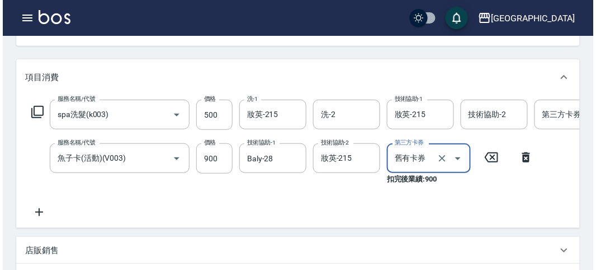
scroll to position [393, 0]
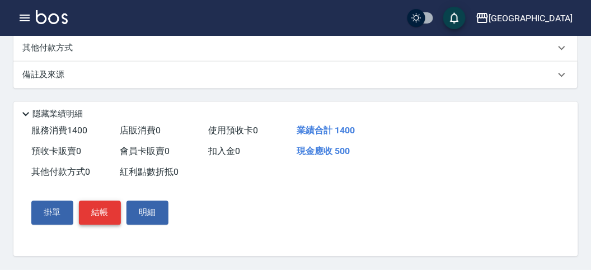
click at [96, 205] on button "結帳" at bounding box center [100, 212] width 42 height 23
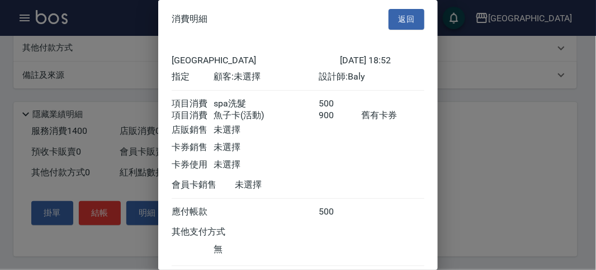
scroll to position [74, 0]
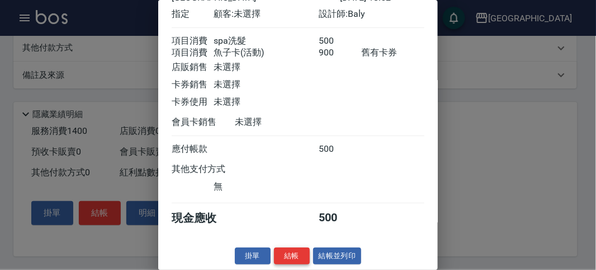
click at [295, 255] on button "結帳" at bounding box center [292, 255] width 36 height 17
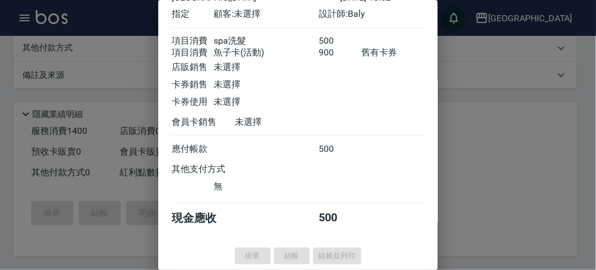
type input "[DATE] 18:53"
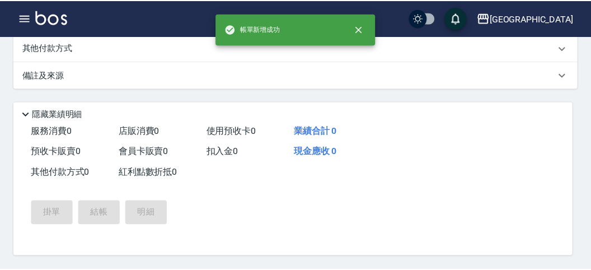
scroll to position [0, 0]
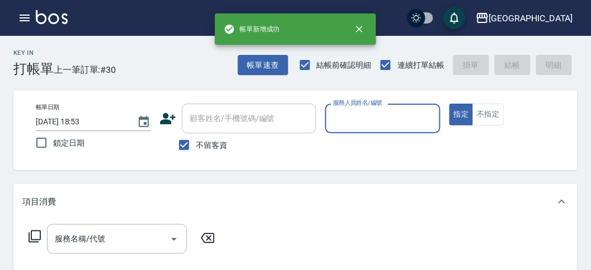
click at [357, 115] on input "服務人員姓名/編號" at bounding box center [382, 119] width 105 height 20
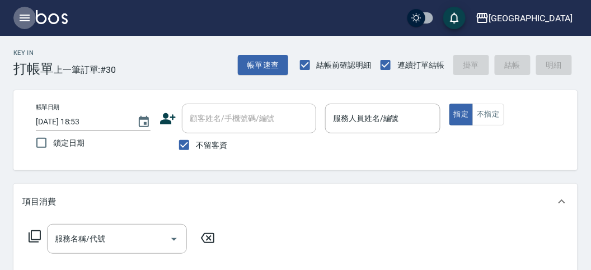
click at [23, 20] on icon "button" at bounding box center [25, 18] width 10 height 7
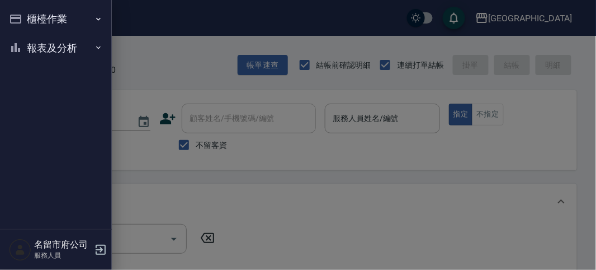
click at [23, 18] on button "櫃檯作業" at bounding box center [55, 18] width 103 height 29
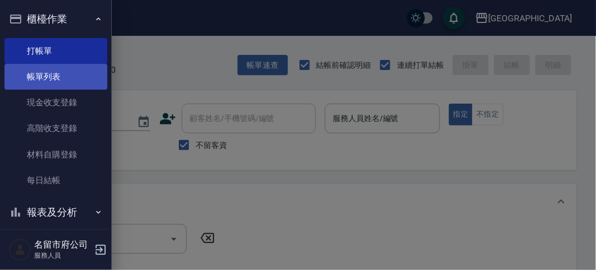
click at [45, 69] on link "帳單列表" at bounding box center [55, 77] width 103 height 26
drag, startPoint x: 45, startPoint y: 69, endPoint x: 41, endPoint y: 76, distance: 8.3
click at [45, 69] on link "帳單列表" at bounding box center [55, 77] width 103 height 26
click at [41, 77] on link "帳單列表" at bounding box center [55, 77] width 103 height 26
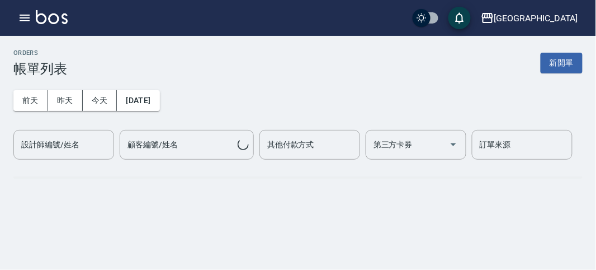
click at [41, 77] on div "[DATE] [DATE] [DATE] [DATE] 設計師編號/姓名 設計師編號/姓名 顧客編號/姓名 顧客編號/姓名 其他付款方式 其他付款方式 第三方…" at bounding box center [297, 118] width 569 height 83
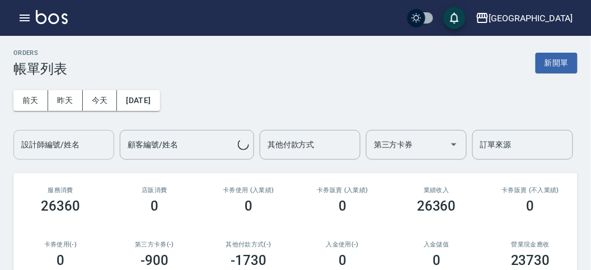
click at [87, 157] on div "設計師編號/姓名" at bounding box center [63, 145] width 101 height 30
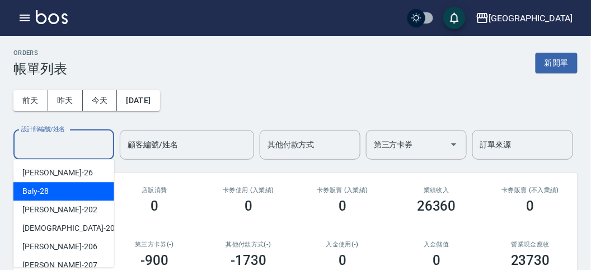
click at [79, 197] on div "Baly -28" at bounding box center [63, 191] width 101 height 18
type input "Baly-28"
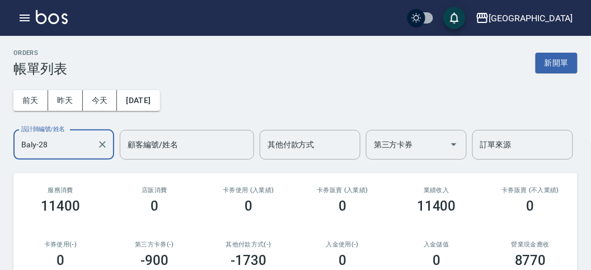
scroll to position [419, 0]
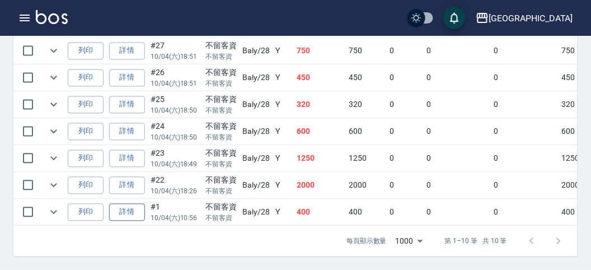
click at [123, 204] on link "詳情" at bounding box center [127, 212] width 36 height 17
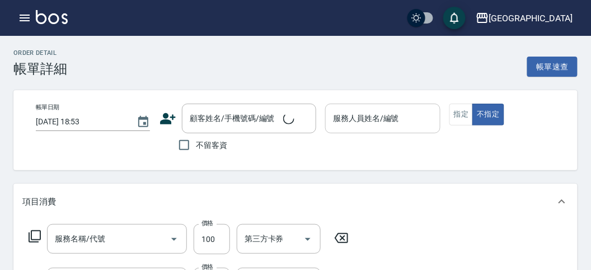
type input "[DATE] 10:56"
checkbox input "true"
type input "Baly-28"
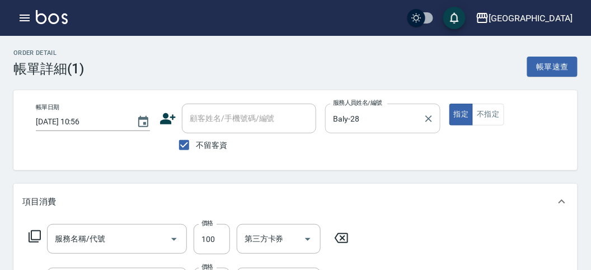
type input "瞬護(S0010)"
type input "洗髮(S011)"
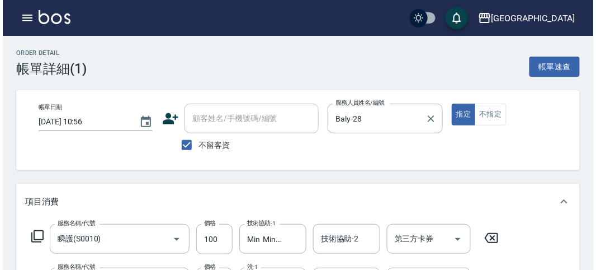
scroll to position [62, 0]
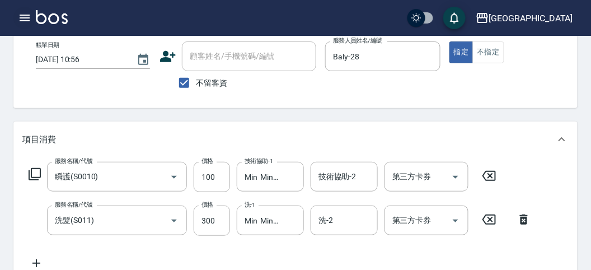
click at [20, 12] on icon "button" at bounding box center [24, 17] width 13 height 13
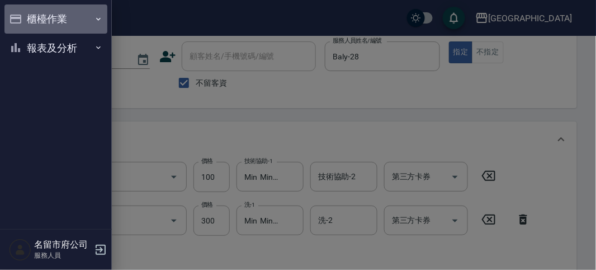
click at [20, 12] on button "櫃檯作業" at bounding box center [55, 18] width 103 height 29
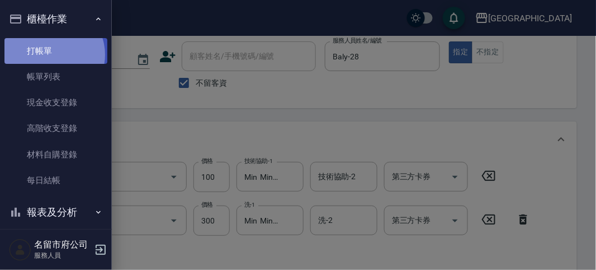
click at [52, 54] on link "打帳單" at bounding box center [55, 51] width 103 height 26
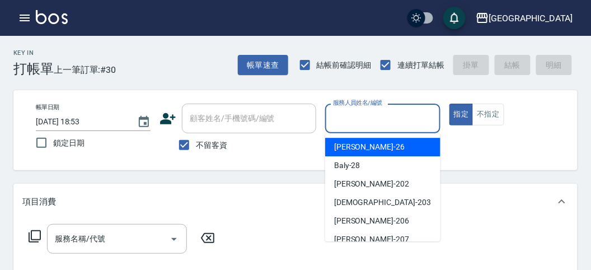
click at [355, 110] on input "服務人員姓名/編號" at bounding box center [382, 119] width 105 height 20
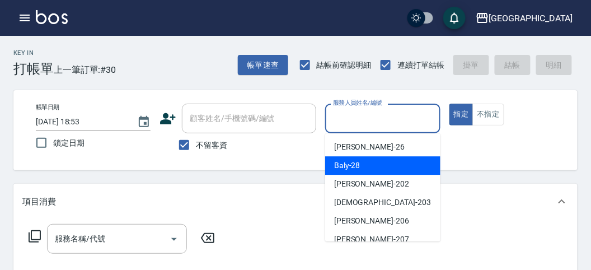
drag, startPoint x: 360, startPoint y: 165, endPoint x: 323, endPoint y: 163, distance: 37.5
click at [358, 164] on div "Baly -28" at bounding box center [382, 165] width 115 height 18
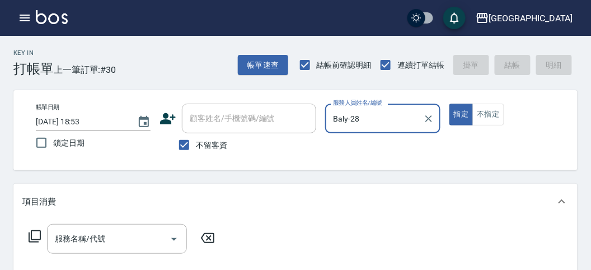
type input "Baly-28"
drag, startPoint x: 82, startPoint y: 245, endPoint x: 83, endPoint y: 237, distance: 7.9
click at [83, 244] on input "服務名稱/代號" at bounding box center [108, 239] width 113 height 20
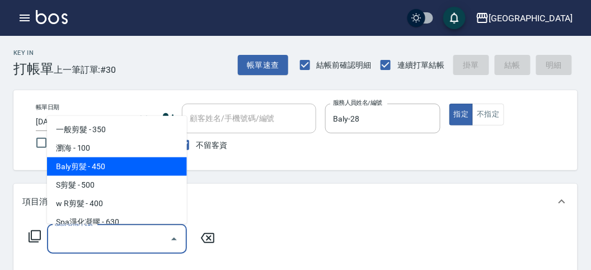
click at [107, 167] on span "Baly剪髮 - 450" at bounding box center [117, 166] width 140 height 18
type input "Baly剪髮(C004)"
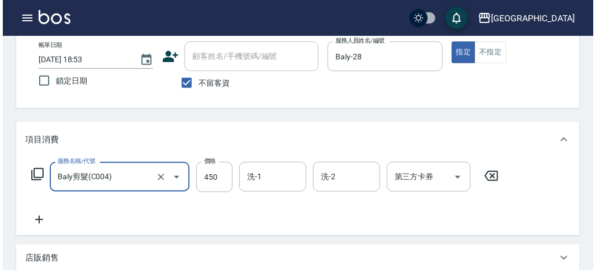
scroll to position [327, 0]
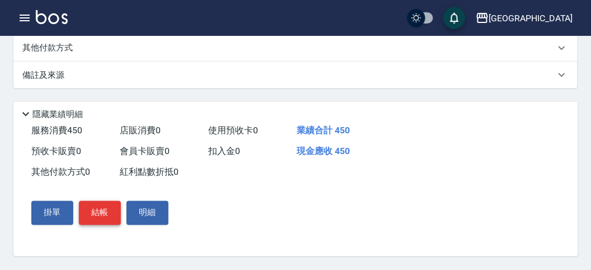
click at [96, 215] on button "結帳" at bounding box center [100, 212] width 42 height 23
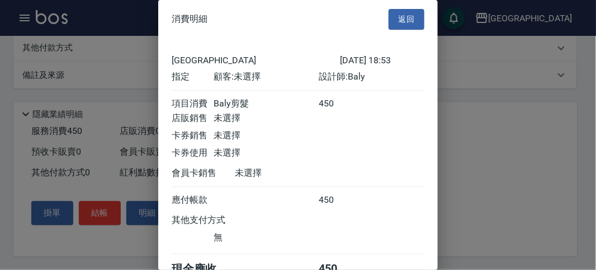
scroll to position [62, 0]
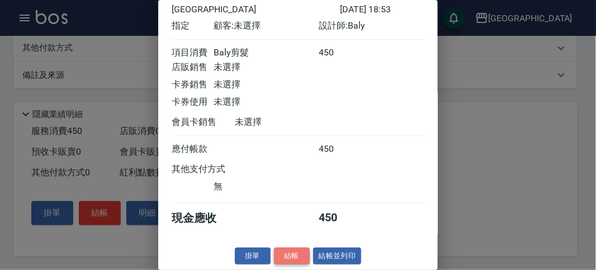
click at [291, 252] on button "結帳" at bounding box center [292, 255] width 36 height 17
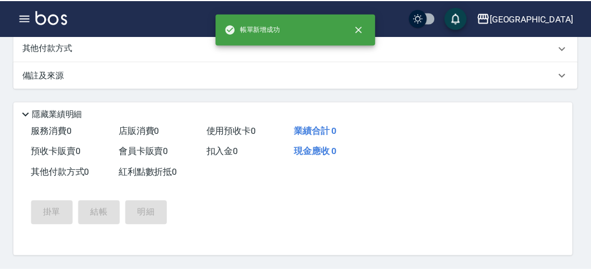
scroll to position [0, 0]
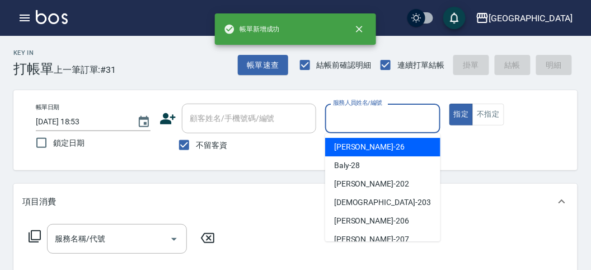
click at [364, 114] on input "服務人員姓名/編號" at bounding box center [382, 119] width 105 height 20
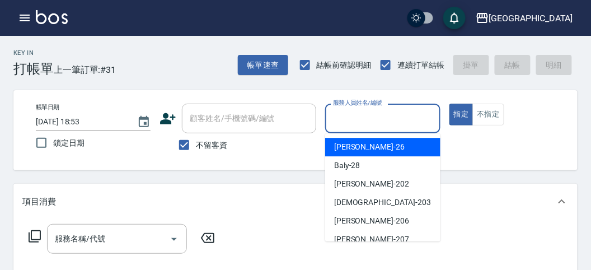
drag, startPoint x: 364, startPoint y: 167, endPoint x: 0, endPoint y: 31, distance: 388.2
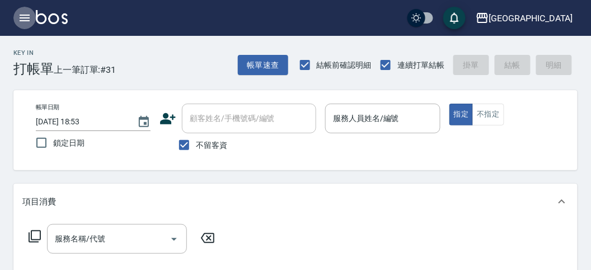
click at [21, 15] on icon "button" at bounding box center [25, 18] width 10 height 7
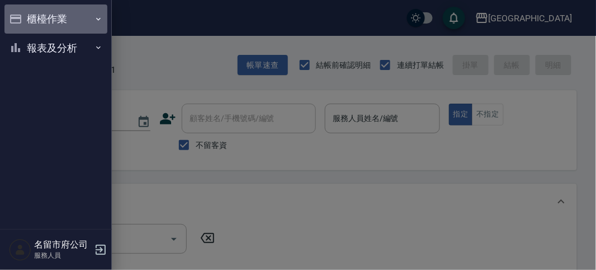
click at [21, 15] on button "櫃檯作業" at bounding box center [55, 18] width 103 height 29
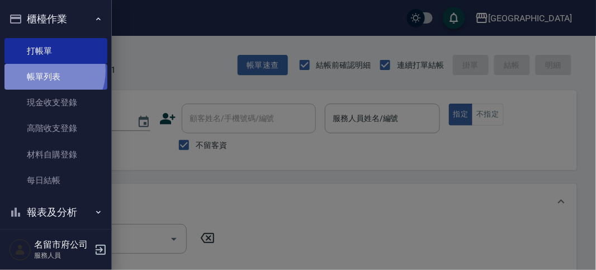
click at [46, 71] on link "帳單列表" at bounding box center [55, 77] width 103 height 26
drag, startPoint x: 46, startPoint y: 71, endPoint x: 66, endPoint y: 74, distance: 20.3
click at [49, 70] on link "帳單列表" at bounding box center [55, 77] width 103 height 26
click at [67, 74] on link "帳單列表" at bounding box center [55, 77] width 103 height 26
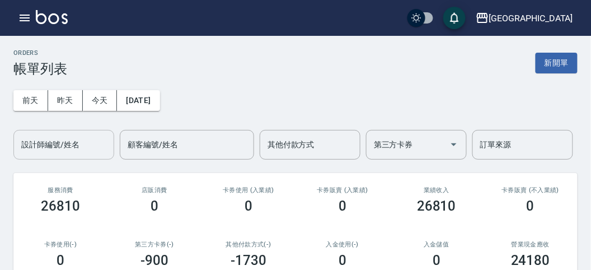
click at [68, 143] on input "設計師編號/姓名" at bounding box center [63, 145] width 91 height 20
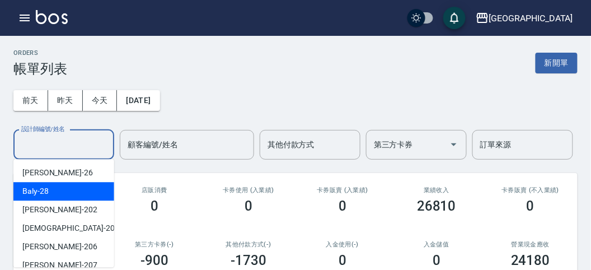
drag, startPoint x: 53, startPoint y: 185, endPoint x: 62, endPoint y: 185, distance: 8.4
click at [53, 185] on div "Baly -28" at bounding box center [63, 191] width 101 height 18
type input "Baly-28"
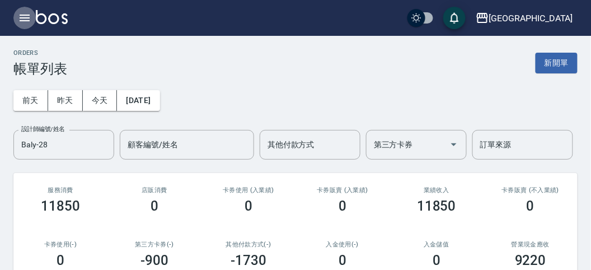
click at [18, 15] on icon "button" at bounding box center [24, 17] width 13 height 13
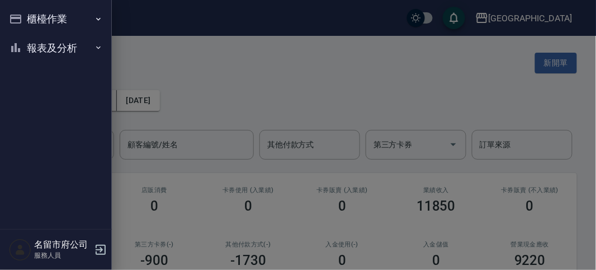
click at [32, 55] on button "報表及分析" at bounding box center [55, 48] width 103 height 29
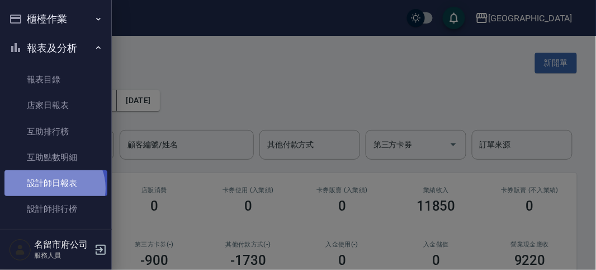
click at [53, 187] on link "設計師日報表" at bounding box center [55, 183] width 103 height 26
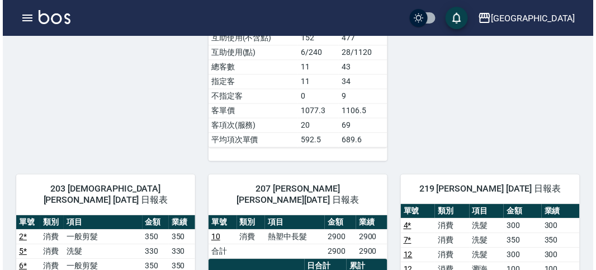
scroll to position [310, 0]
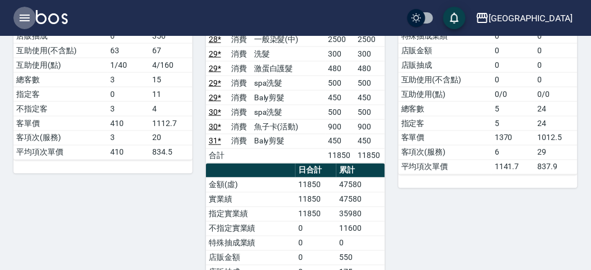
click at [22, 20] on icon "button" at bounding box center [25, 18] width 10 height 7
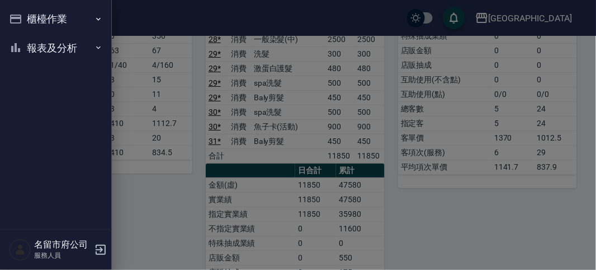
click at [22, 20] on button "櫃檯作業" at bounding box center [55, 18] width 103 height 29
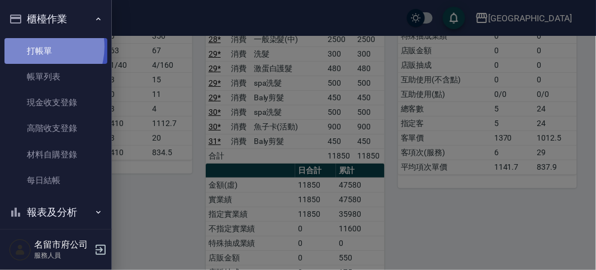
click at [34, 46] on link "打帳單" at bounding box center [55, 51] width 103 height 26
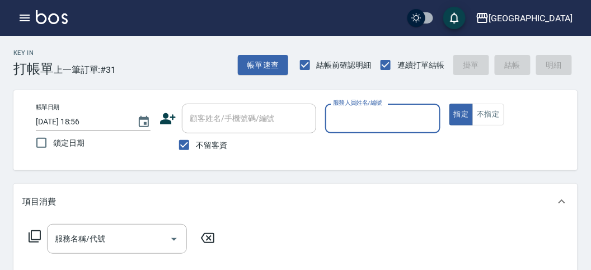
click at [399, 126] on input "服務人員姓名/編號" at bounding box center [382, 119] width 105 height 20
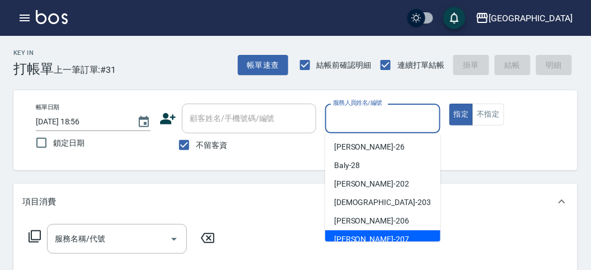
click at [361, 232] on div "[PERSON_NAME] -207" at bounding box center [382, 239] width 115 height 18
type input "[PERSON_NAME]-207"
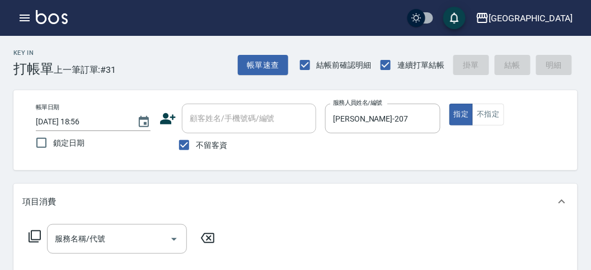
click at [26, 236] on div "服務名稱/代號 服務名稱/代號" at bounding box center [121, 239] width 199 height 30
click at [28, 236] on icon at bounding box center [34, 235] width 13 height 13
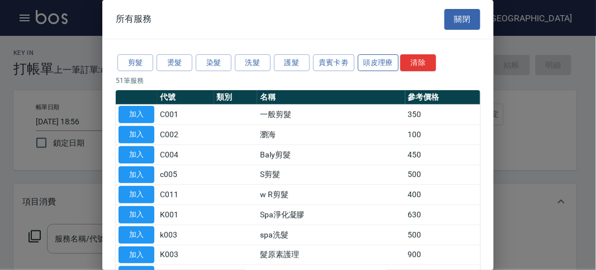
click at [380, 56] on button "頭皮理療" at bounding box center [378, 62] width 41 height 17
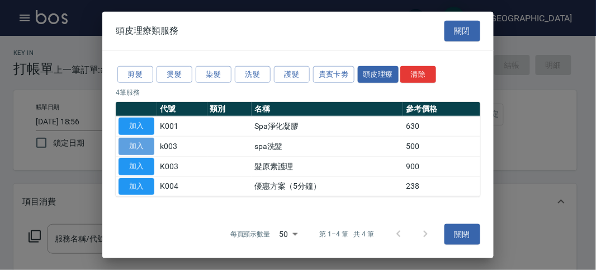
click at [135, 147] on button "加入" at bounding box center [137, 146] width 36 height 17
type input "spa洗髮(k003)"
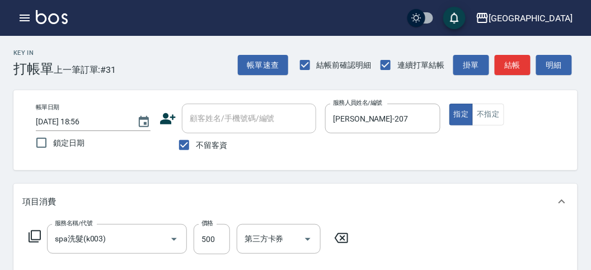
click at [35, 243] on div "服務名稱/代號 spa洗髮(k003) 服務名稱/代號 價格 500 價格 第三方卡券 第三方卡券" at bounding box center [188, 239] width 333 height 30
click at [35, 239] on icon at bounding box center [35, 236] width 12 height 12
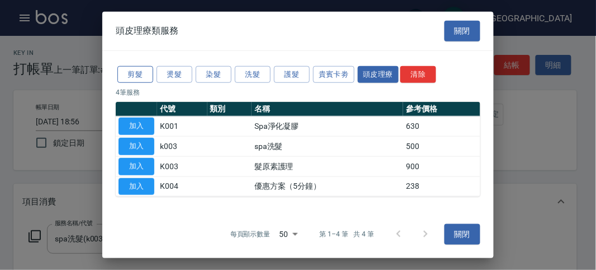
click at [139, 72] on button "剪髮" at bounding box center [135, 73] width 36 height 17
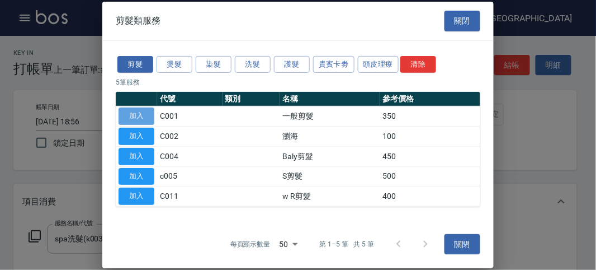
click at [147, 109] on button "加入" at bounding box center [137, 115] width 36 height 17
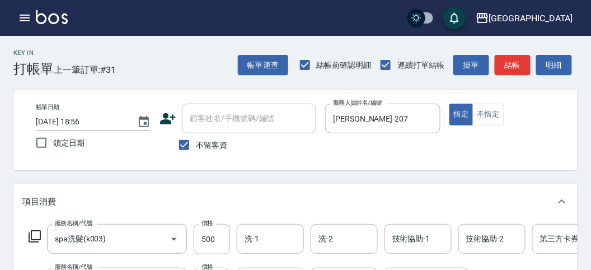
click at [38, 236] on icon at bounding box center [34, 235] width 13 height 13
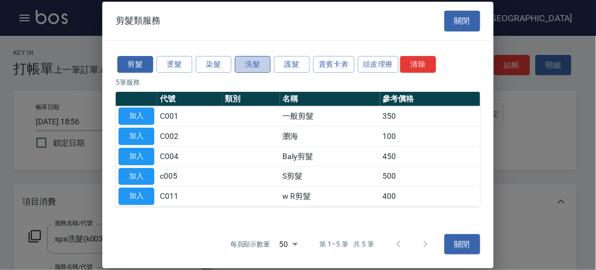
click at [245, 65] on button "洗髮" at bounding box center [253, 63] width 36 height 17
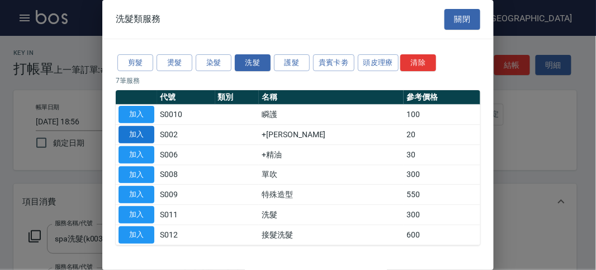
click at [147, 134] on button "加入" at bounding box center [137, 134] width 36 height 17
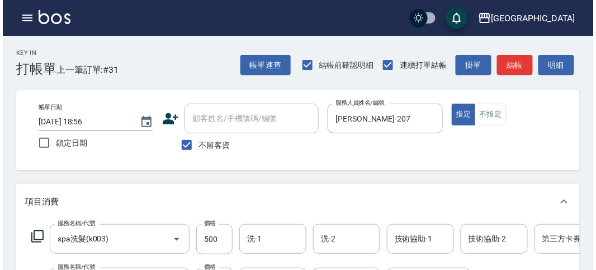
scroll to position [425, 0]
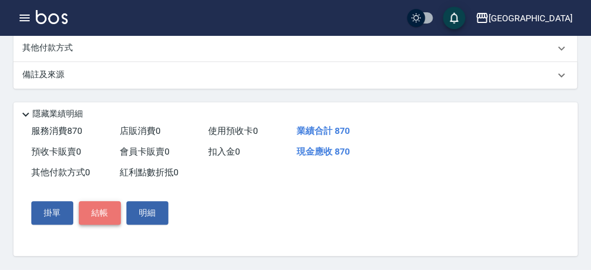
click at [113, 207] on button "結帳" at bounding box center [100, 212] width 42 height 23
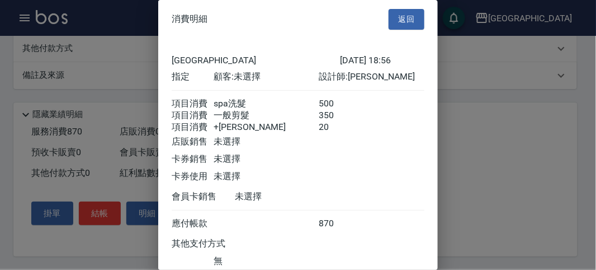
scroll to position [87, 0]
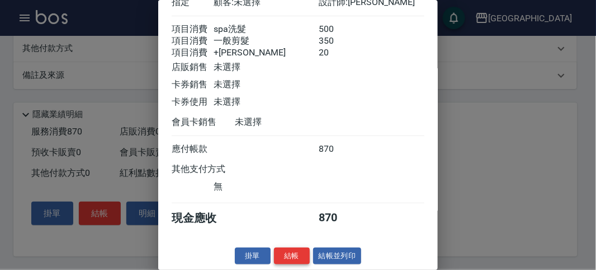
click at [290, 250] on button "結帳" at bounding box center [292, 255] width 36 height 17
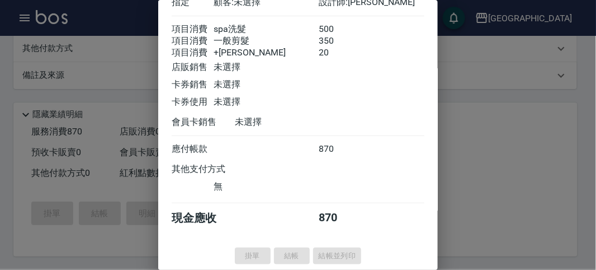
type input "[DATE] 19:01"
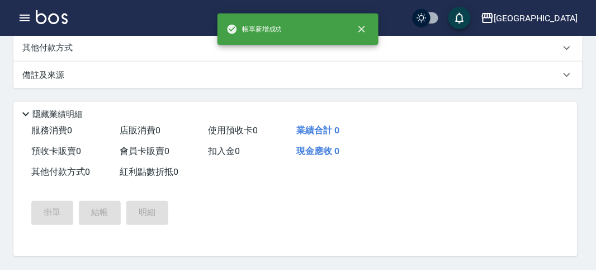
scroll to position [0, 0]
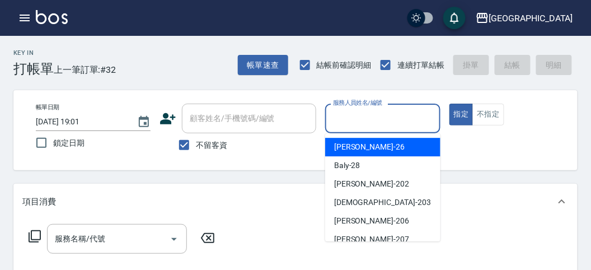
click at [383, 113] on input "服務人員姓名/編號" at bounding box center [382, 119] width 105 height 20
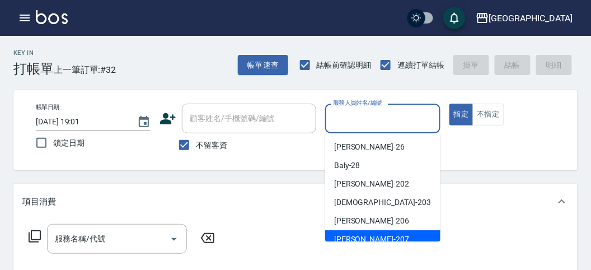
click at [369, 237] on div "[PERSON_NAME] -207" at bounding box center [382, 239] width 115 height 18
type input "[PERSON_NAME]-207"
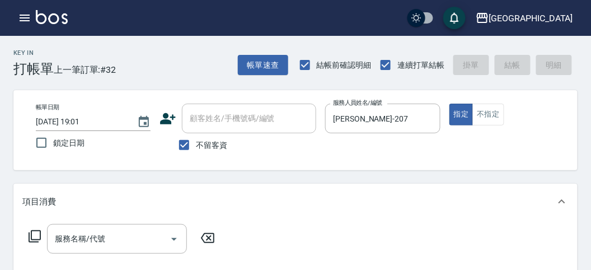
click at [38, 236] on icon at bounding box center [34, 235] width 13 height 13
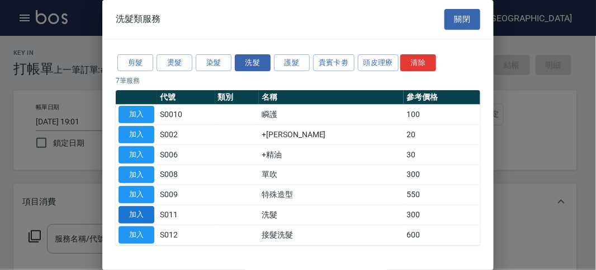
click at [146, 211] on button "加入" at bounding box center [137, 214] width 36 height 17
type input "洗髮(S011)"
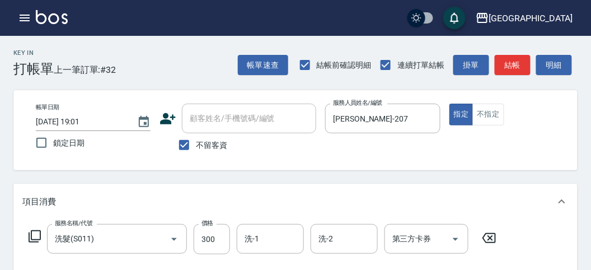
click at [32, 235] on icon at bounding box center [34, 235] width 13 height 13
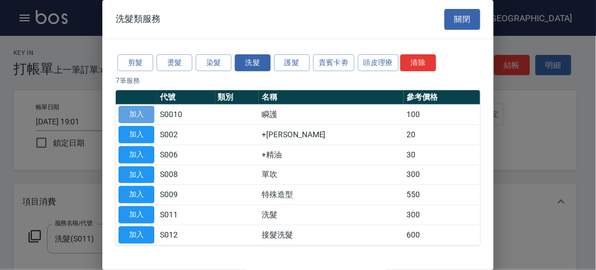
click at [134, 118] on button "加入" at bounding box center [137, 114] width 36 height 17
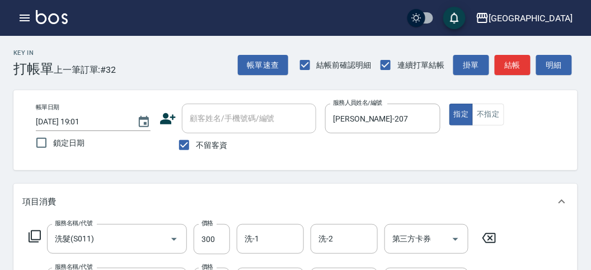
click at [37, 238] on icon at bounding box center [34, 235] width 13 height 13
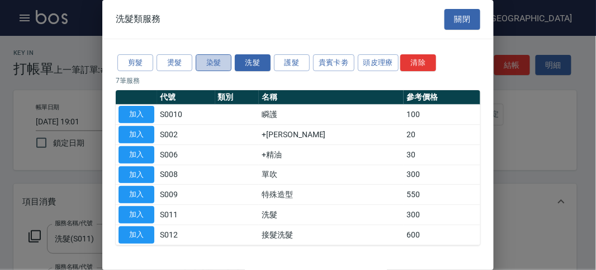
click at [223, 67] on button "染髮" at bounding box center [214, 62] width 36 height 17
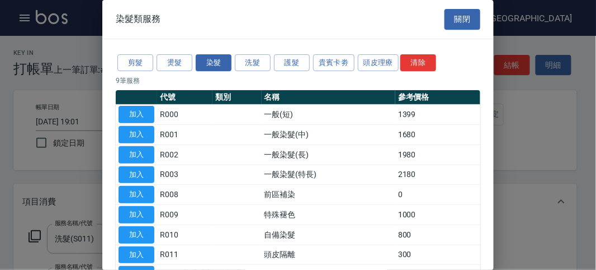
scroll to position [62, 0]
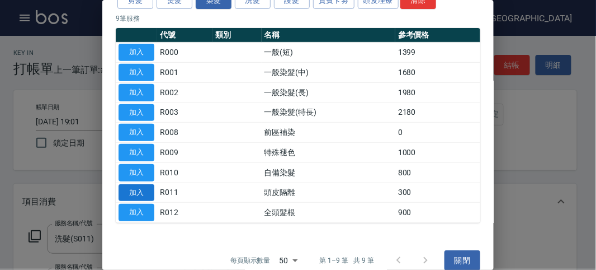
click at [141, 192] on button "加入" at bounding box center [137, 192] width 36 height 17
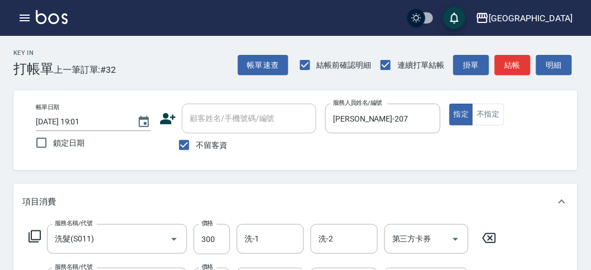
click at [37, 234] on icon at bounding box center [34, 235] width 13 height 13
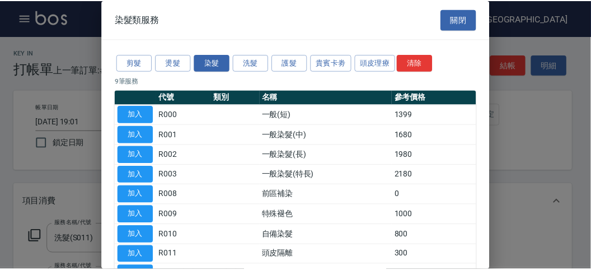
scroll to position [73, 0]
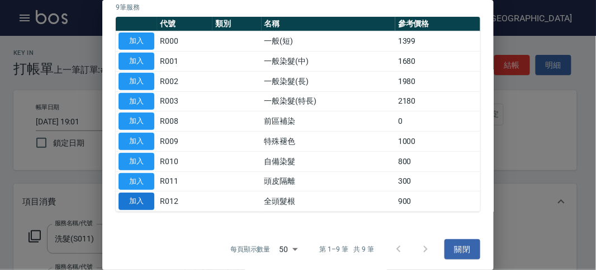
click at [142, 196] on button "加入" at bounding box center [137, 200] width 36 height 17
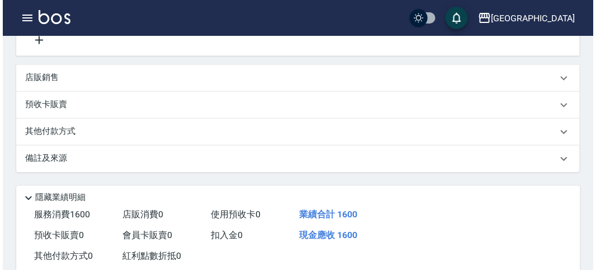
scroll to position [435, 0]
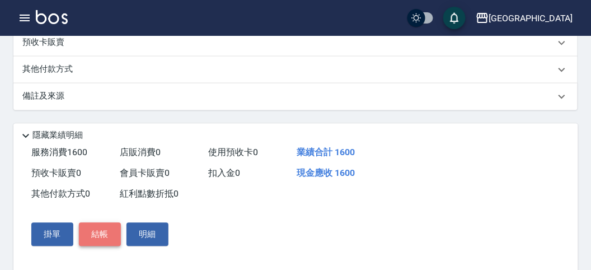
click at [95, 244] on button "結帳" at bounding box center [100, 234] width 42 height 23
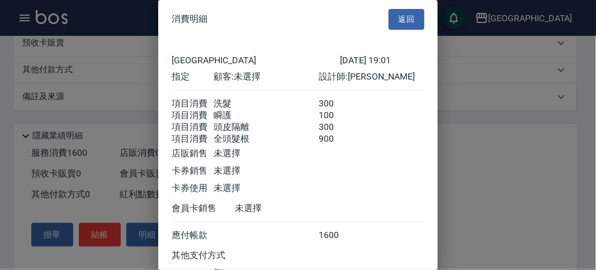
scroll to position [100, 0]
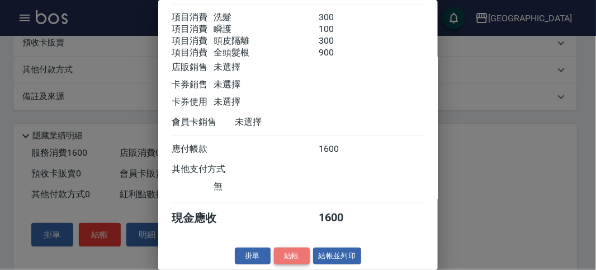
click at [293, 255] on button "結帳" at bounding box center [292, 255] width 36 height 17
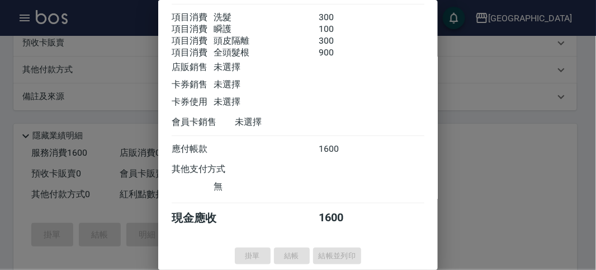
type input "[DATE] 19:12"
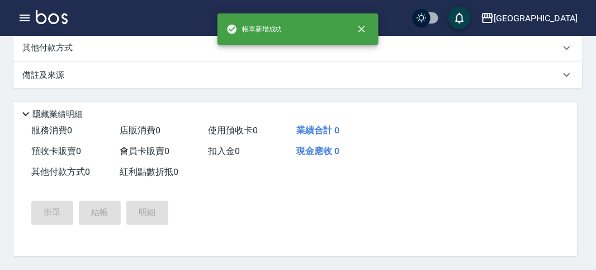
scroll to position [0, 0]
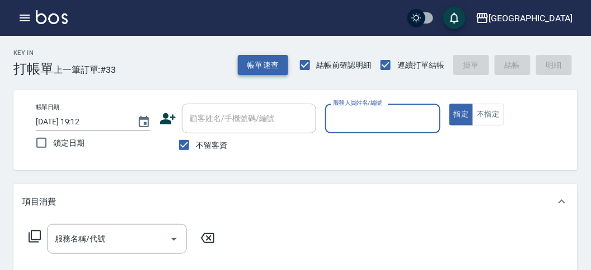
click at [270, 67] on button "帳單速查" at bounding box center [263, 65] width 50 height 21
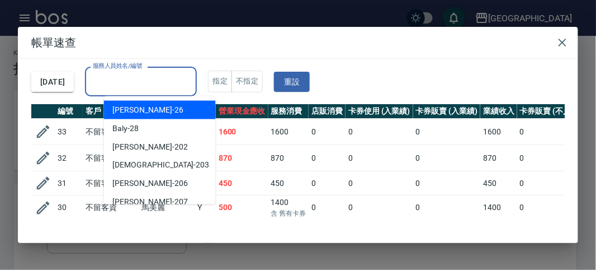
click at [158, 79] on input "服務人員姓名/編號" at bounding box center [141, 82] width 102 height 20
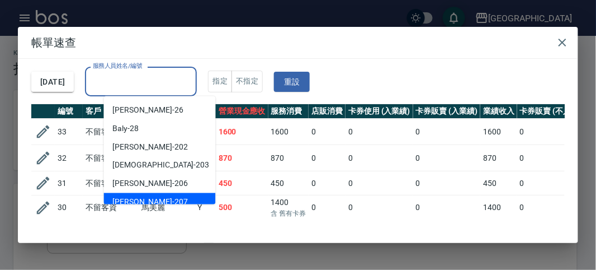
click at [155, 196] on div "[PERSON_NAME] -207" at bounding box center [160, 202] width 112 height 18
type input "[PERSON_NAME]-207"
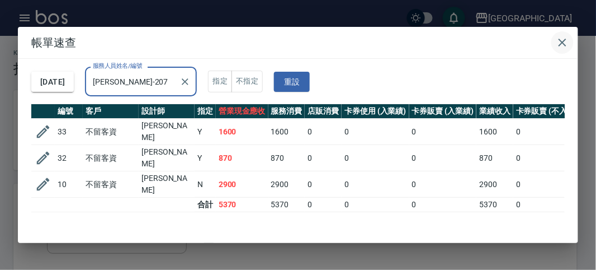
click at [561, 48] on icon "button" at bounding box center [562, 42] width 13 height 13
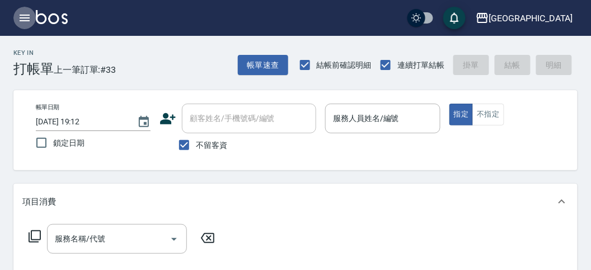
click at [21, 20] on icon "button" at bounding box center [24, 17] width 13 height 13
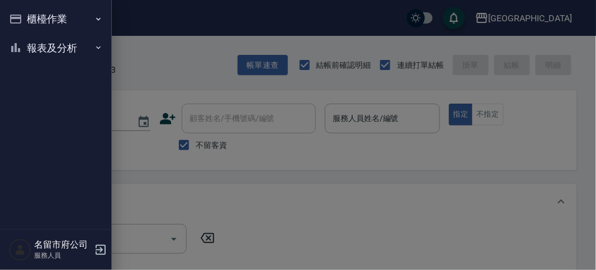
click at [30, 40] on button "報表及分析" at bounding box center [55, 48] width 103 height 29
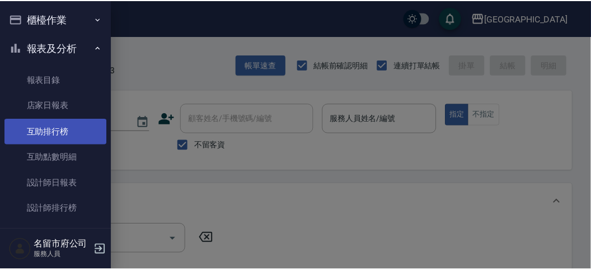
scroll to position [36, 0]
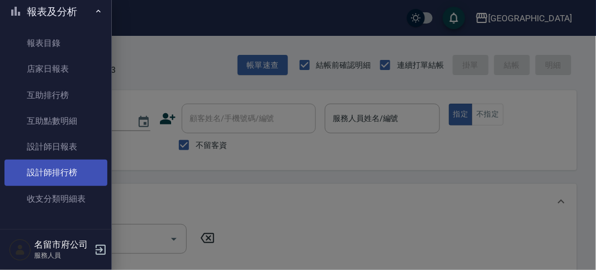
click at [68, 175] on link "設計師排行榜" at bounding box center [55, 172] width 103 height 26
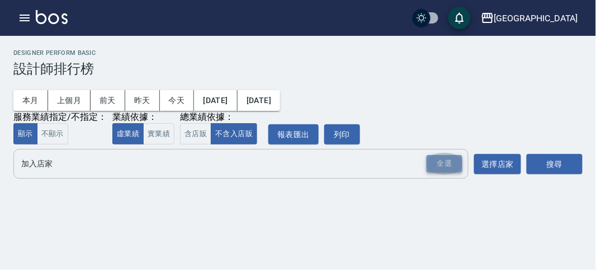
click at [429, 163] on div "全選" at bounding box center [445, 163] width 36 height 17
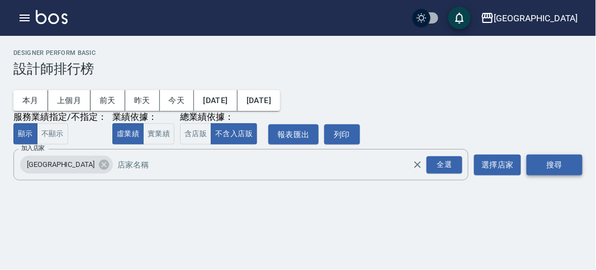
click at [554, 165] on button "搜尋" at bounding box center [555, 164] width 56 height 21
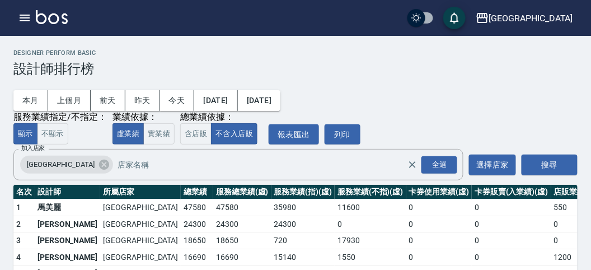
scroll to position [98, 0]
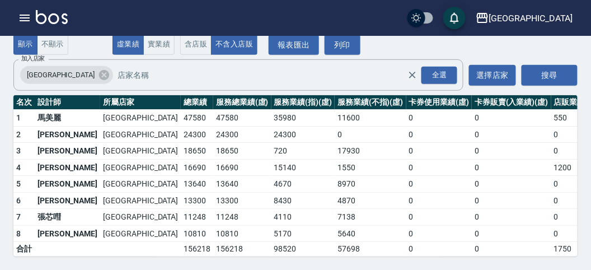
click at [54, 26] on div "名留市府 登出" at bounding box center [295, 18] width 591 height 36
click at [54, 20] on img at bounding box center [52, 17] width 32 height 14
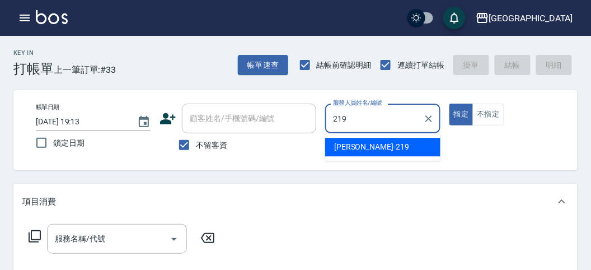
type input "[PERSON_NAME]-219"
type button "true"
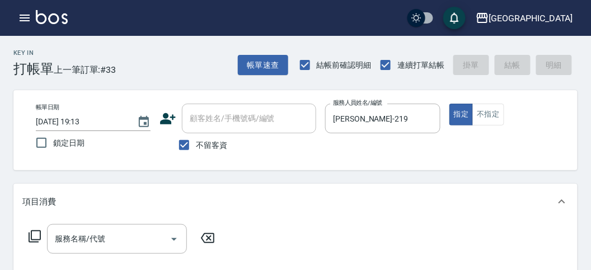
click at [36, 239] on icon at bounding box center [35, 236] width 12 height 12
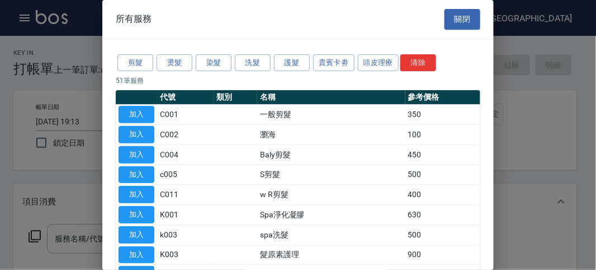
drag, startPoint x: 260, startPoint y: 69, endPoint x: 260, endPoint y: 77, distance: 7.8
click at [260, 68] on button "洗髮" at bounding box center [253, 62] width 36 height 17
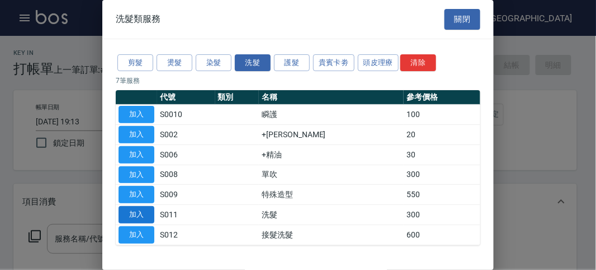
click at [149, 213] on button "加入" at bounding box center [137, 214] width 36 height 17
type input "洗髮(S011)"
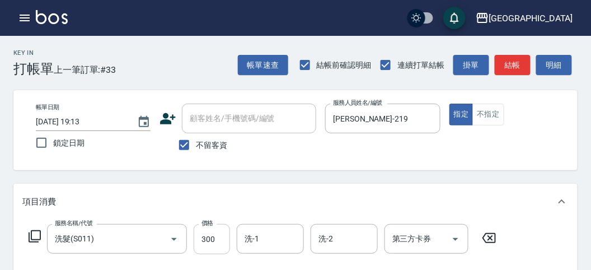
click at [225, 238] on input "300" at bounding box center [212, 239] width 36 height 30
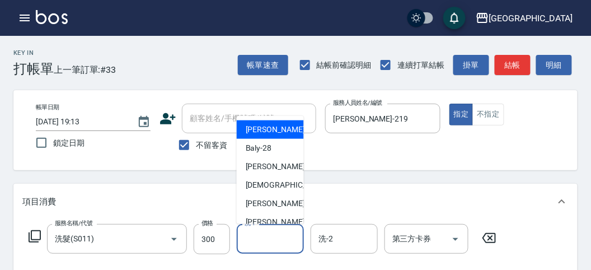
click at [275, 239] on input "洗-1" at bounding box center [270, 239] width 57 height 20
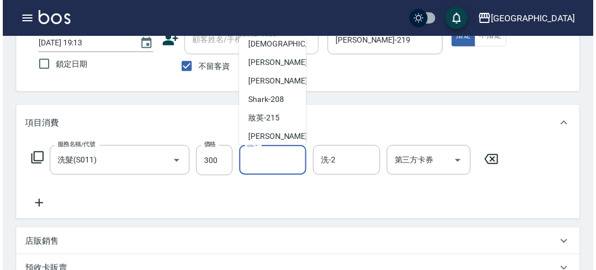
scroll to position [122, 0]
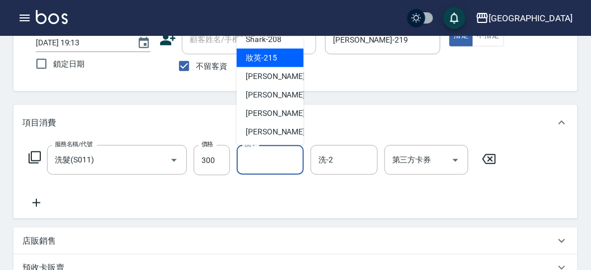
click at [273, 58] on span "妝英 -215" at bounding box center [261, 58] width 31 height 12
type input "妝英-215"
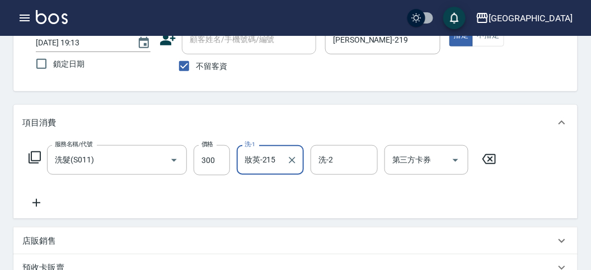
type input "[DATE] 19:41"
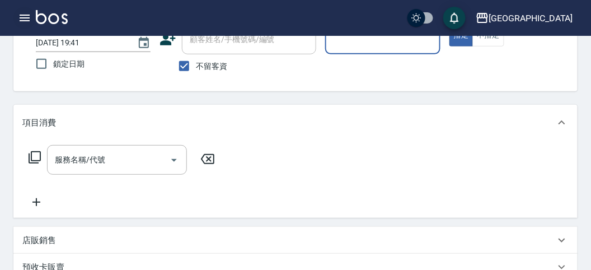
click at [22, 29] on button "button" at bounding box center [24, 18] width 22 height 22
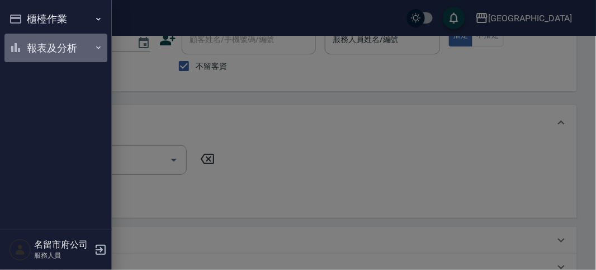
click at [37, 54] on button "報表及分析" at bounding box center [55, 48] width 103 height 29
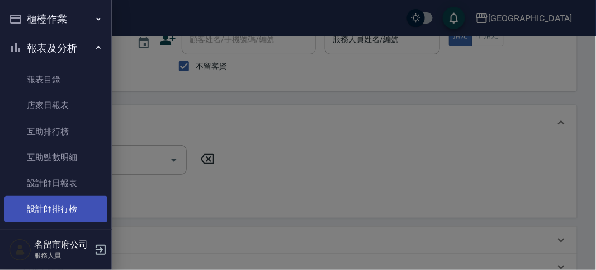
scroll to position [36, 0]
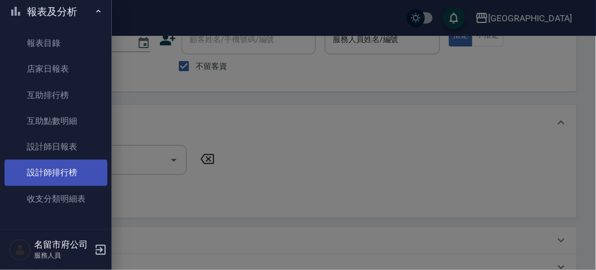
click at [62, 166] on link "設計師排行榜" at bounding box center [55, 172] width 103 height 26
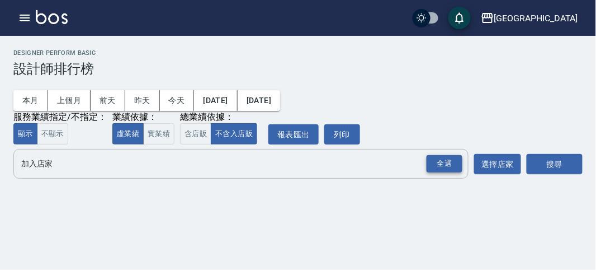
click at [437, 167] on div "全選" at bounding box center [445, 163] width 36 height 17
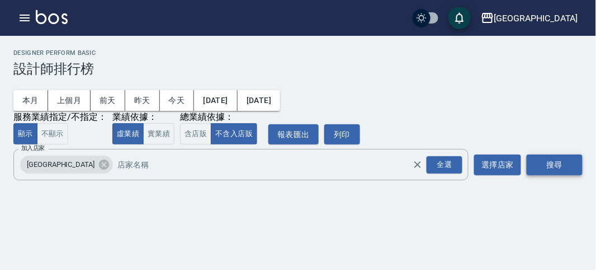
click at [535, 163] on button "搜尋" at bounding box center [555, 164] width 56 height 21
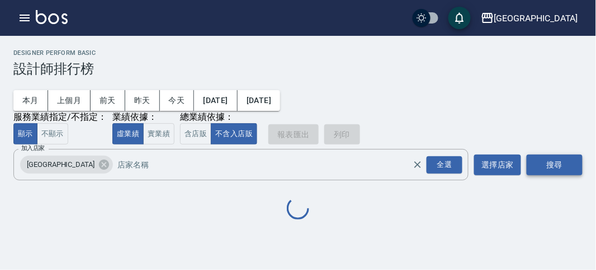
click at [535, 163] on button "搜尋" at bounding box center [555, 164] width 56 height 21
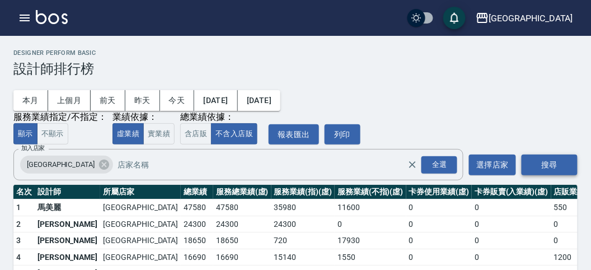
scroll to position [98, 0]
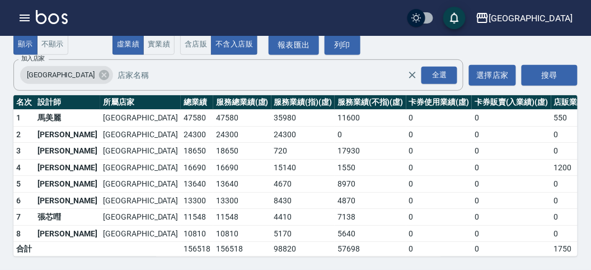
click at [53, 20] on img at bounding box center [52, 17] width 32 height 14
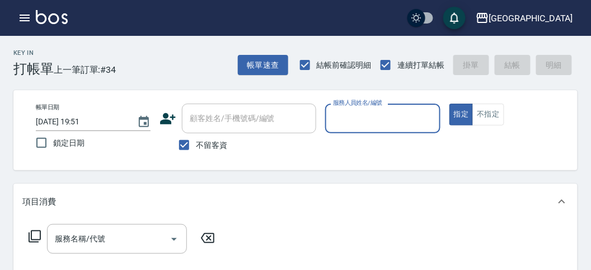
click at [366, 140] on p at bounding box center [382, 139] width 115 height 12
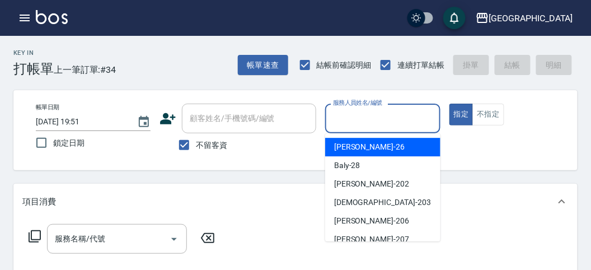
click at [362, 116] on input "服務人員姓名/編號" at bounding box center [382, 119] width 105 height 20
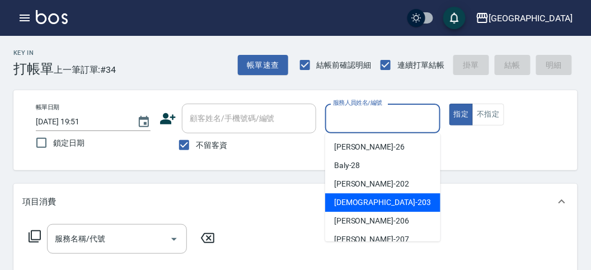
click at [338, 206] on span "聖德 -203" at bounding box center [382, 202] width 97 height 12
type input "聖德-203"
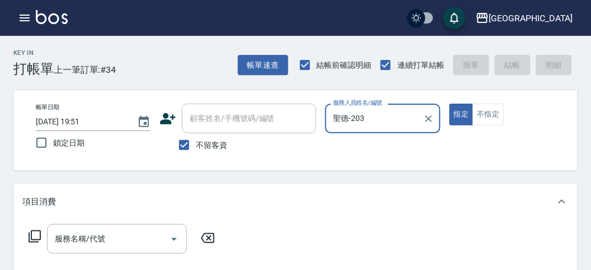
click at [29, 236] on icon at bounding box center [35, 236] width 12 height 12
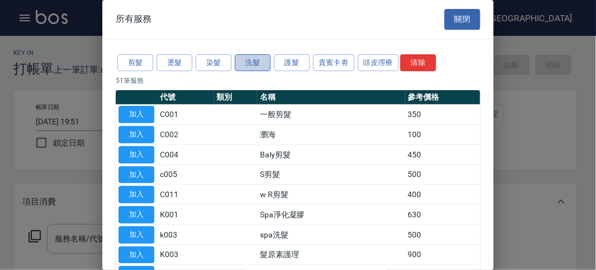
click at [246, 55] on button "洗髮" at bounding box center [253, 62] width 36 height 17
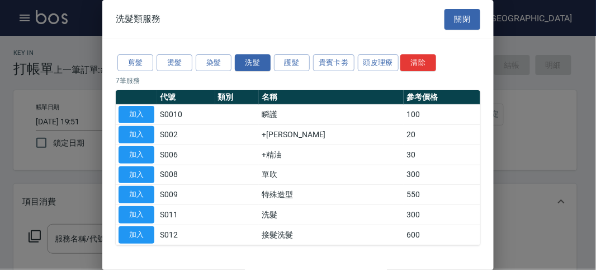
drag, startPoint x: 135, startPoint y: 217, endPoint x: 502, endPoint y: 185, distance: 368.4
click at [137, 215] on button "加入" at bounding box center [137, 214] width 36 height 17
type input "洗髮(S011)"
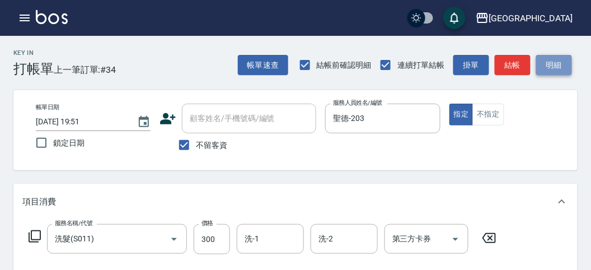
click at [554, 73] on button "明細" at bounding box center [554, 65] width 36 height 21
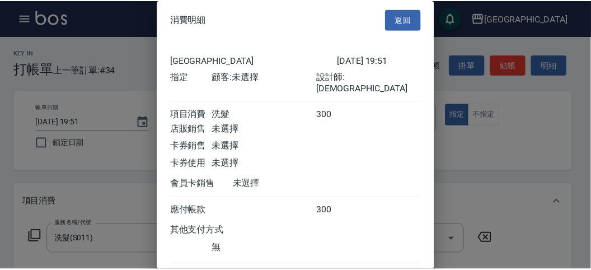
scroll to position [62, 0]
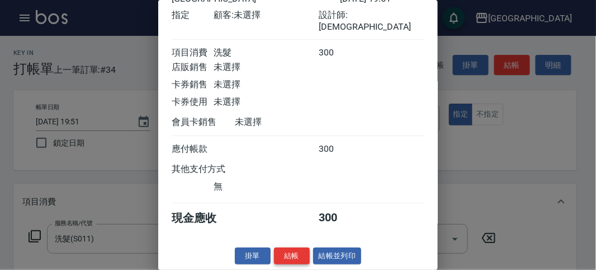
click at [277, 247] on button "結帳" at bounding box center [292, 255] width 36 height 17
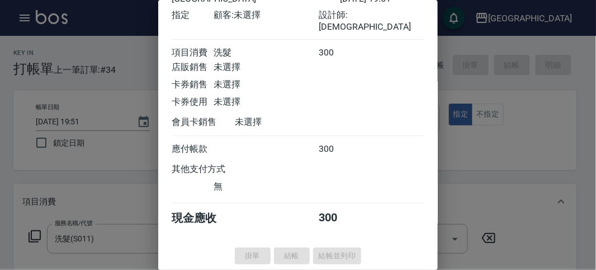
type input "[DATE] 20:01"
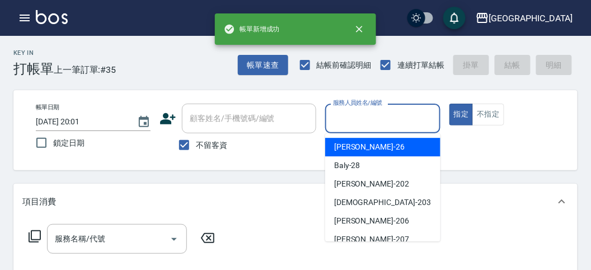
click at [344, 124] on input "服務人員姓名/編號" at bounding box center [382, 119] width 105 height 20
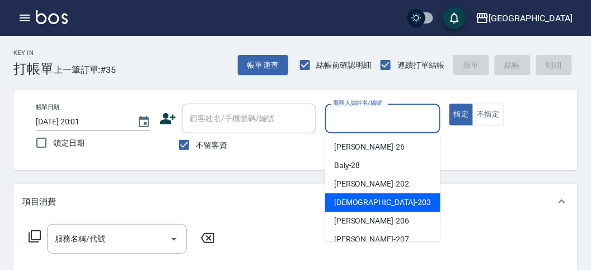
click at [353, 201] on span "聖德 -203" at bounding box center [382, 202] width 97 height 12
type input "聖德-203"
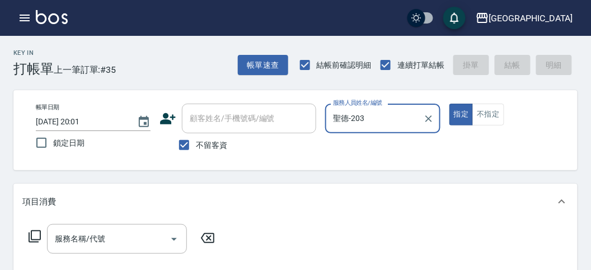
click at [34, 238] on icon at bounding box center [34, 235] width 13 height 13
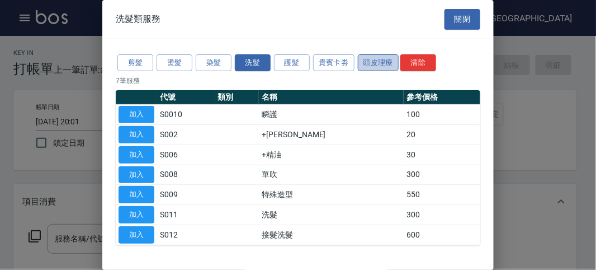
click at [384, 66] on button "頭皮理療" at bounding box center [378, 62] width 41 height 17
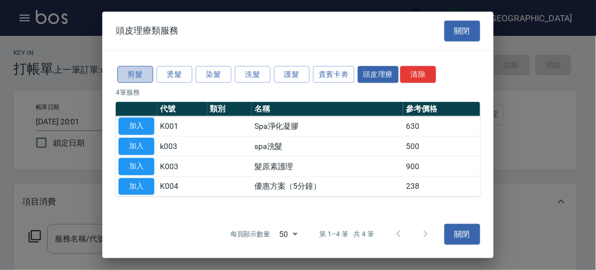
click at [145, 74] on button "剪髮" at bounding box center [135, 73] width 36 height 17
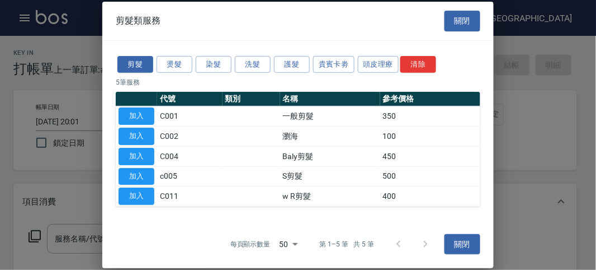
click at [228, 54] on div "剪髮 燙髮 染髮 洗髮 護髮 貴賓卡劵 頭皮理療 清除" at bounding box center [298, 64] width 365 height 21
click at [253, 62] on button "洗髮" at bounding box center [253, 63] width 36 height 17
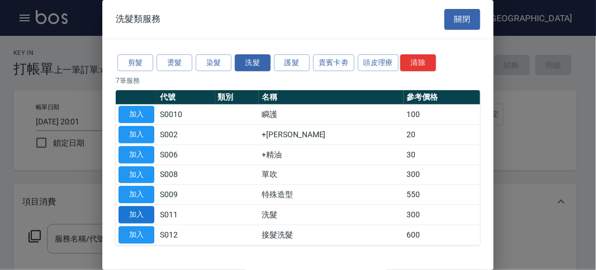
click at [137, 210] on button "加入" at bounding box center [137, 214] width 36 height 17
type input "洗髮(S011)"
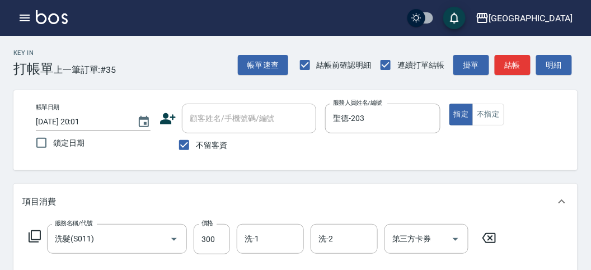
click at [39, 233] on icon at bounding box center [34, 235] width 13 height 13
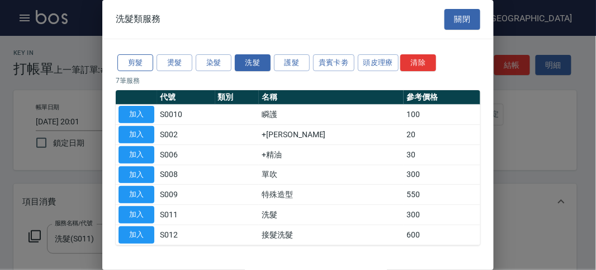
click at [130, 60] on button "剪髮" at bounding box center [135, 62] width 36 height 17
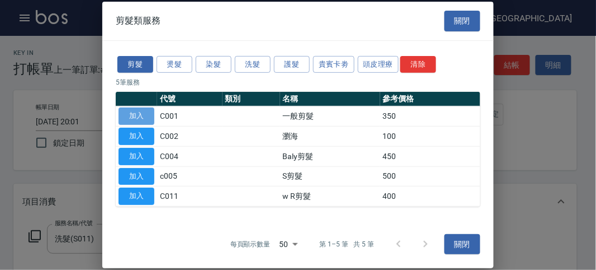
click at [135, 111] on button "加入" at bounding box center [137, 115] width 36 height 17
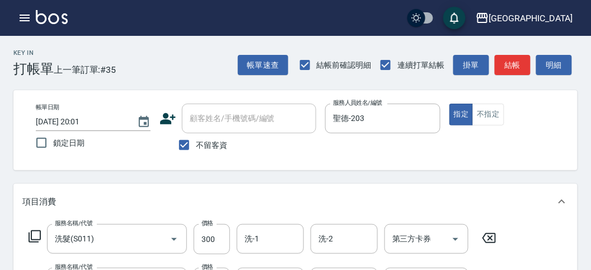
click at [39, 234] on icon at bounding box center [34, 235] width 13 height 13
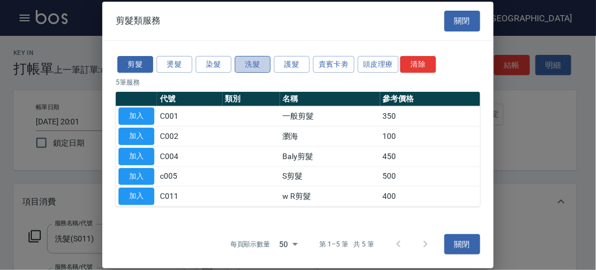
click at [258, 63] on button "洗髮" at bounding box center [253, 63] width 36 height 17
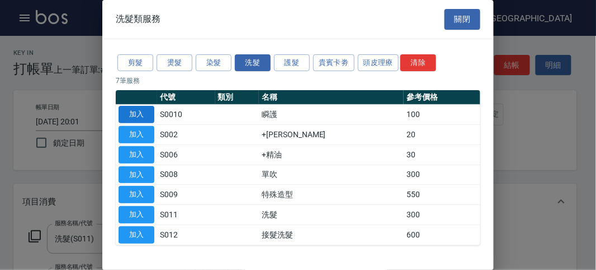
click at [145, 114] on button "加入" at bounding box center [137, 114] width 36 height 17
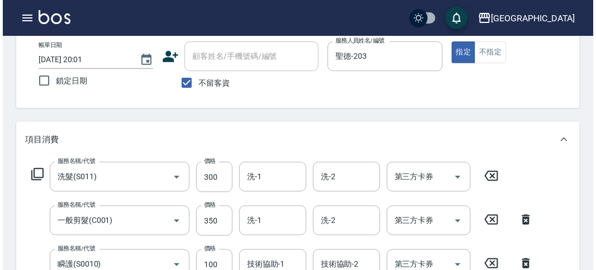
scroll to position [0, 0]
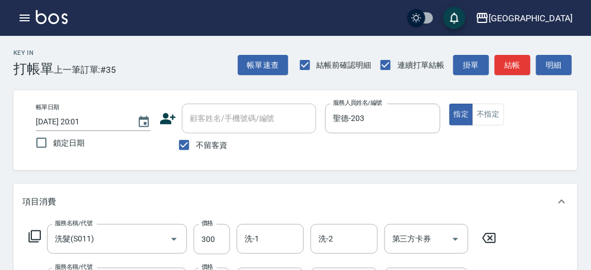
click at [543, 54] on div "帳單速查 結帳前確認明細 連續打單結帳 掛單 結帳 明細" at bounding box center [408, 64] width 340 height 23
click at [547, 64] on button "明細" at bounding box center [554, 65] width 36 height 21
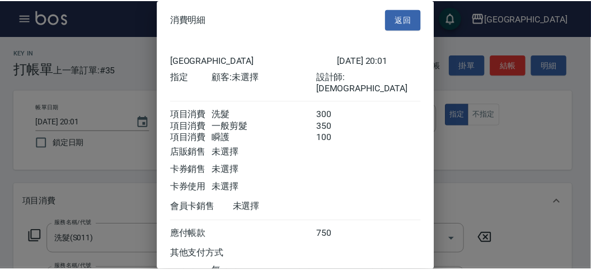
scroll to position [87, 0]
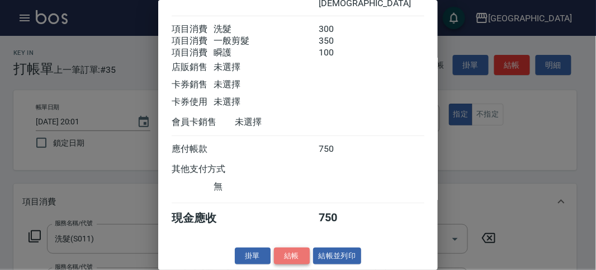
click at [286, 252] on button "結帳" at bounding box center [292, 255] width 36 height 17
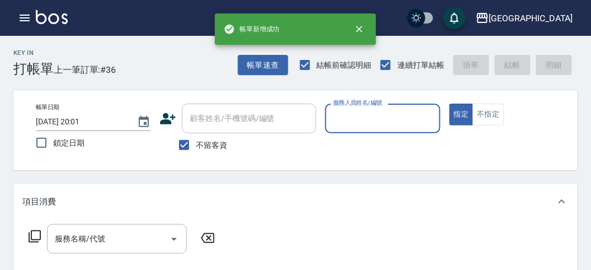
click at [22, 22] on icon "button" at bounding box center [24, 17] width 13 height 13
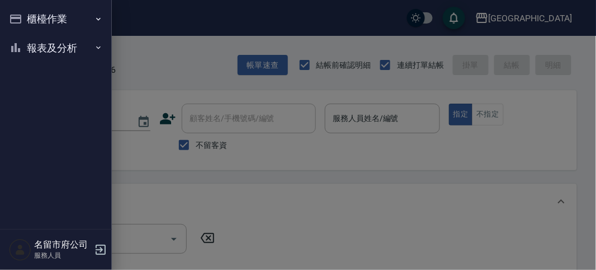
click at [46, 54] on button "報表及分析" at bounding box center [55, 48] width 103 height 29
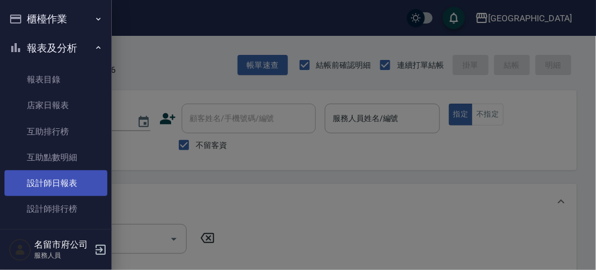
click at [53, 186] on link "設計師日報表" at bounding box center [55, 183] width 103 height 26
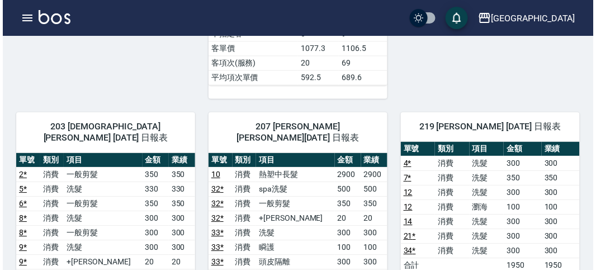
scroll to position [746, 0]
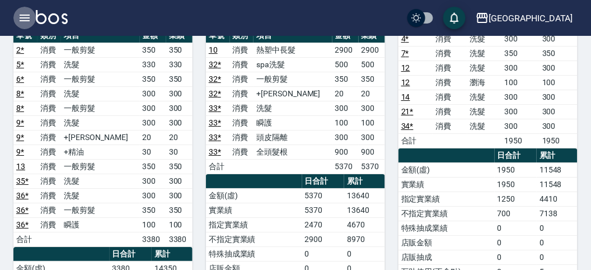
click at [26, 16] on icon "button" at bounding box center [24, 17] width 13 height 13
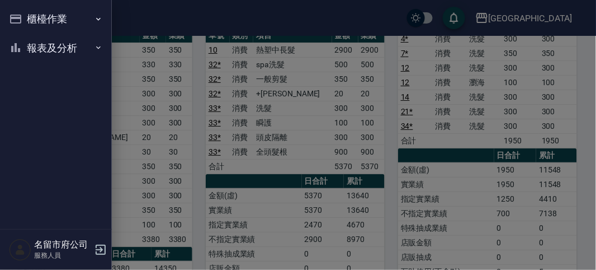
click at [21, 12] on button "櫃檯作業" at bounding box center [55, 18] width 103 height 29
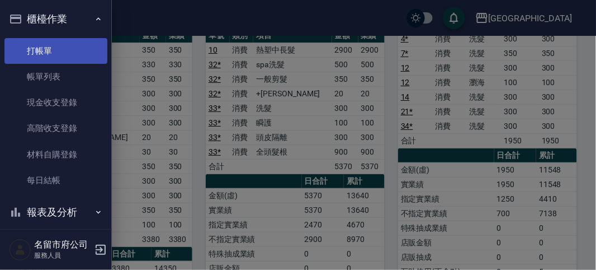
click at [38, 44] on link "打帳單" at bounding box center [55, 51] width 103 height 26
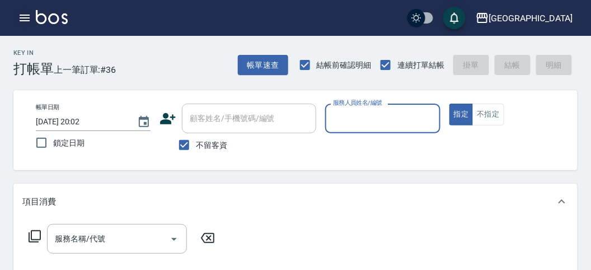
click at [18, 17] on icon "button" at bounding box center [24, 17] width 13 height 13
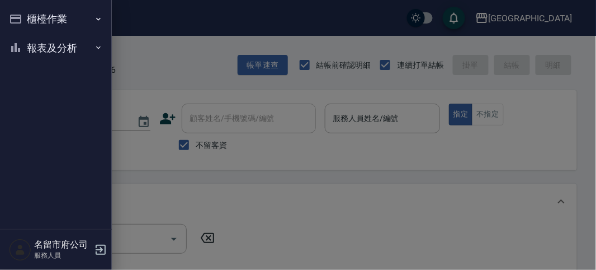
click at [17, 20] on button "櫃檯作業" at bounding box center [55, 18] width 103 height 29
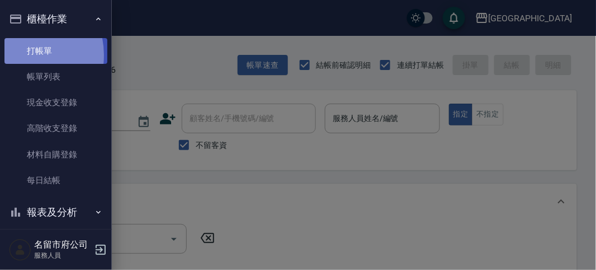
click at [18, 55] on link "打帳單" at bounding box center [55, 51] width 103 height 26
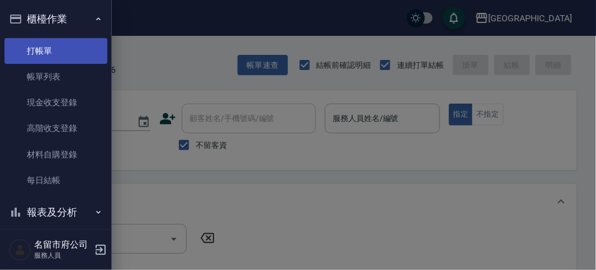
click at [45, 49] on link "打帳單" at bounding box center [55, 51] width 103 height 26
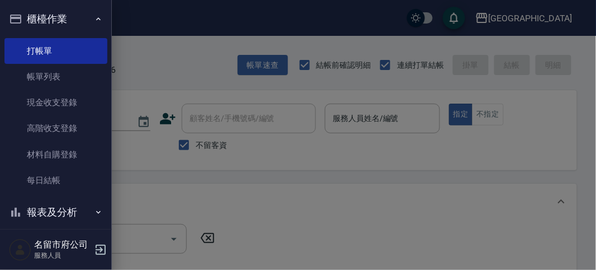
click at [140, 67] on div at bounding box center [298, 135] width 596 height 270
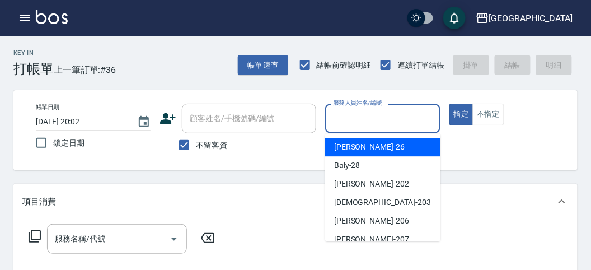
click at [361, 112] on input "服務人員姓名/編號" at bounding box center [382, 119] width 105 height 20
drag, startPoint x: 368, startPoint y: 151, endPoint x: 361, endPoint y: 149, distance: 6.9
click at [367, 150] on div "[PERSON_NAME] -26" at bounding box center [382, 147] width 115 height 18
type input "[PERSON_NAME]-26"
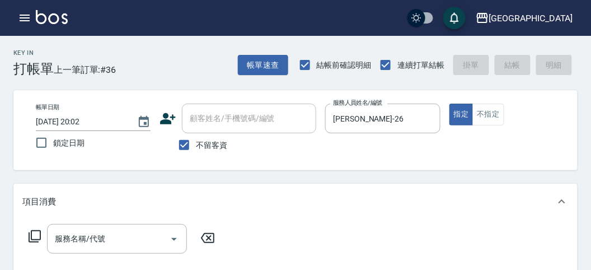
click at [35, 236] on icon at bounding box center [34, 235] width 13 height 13
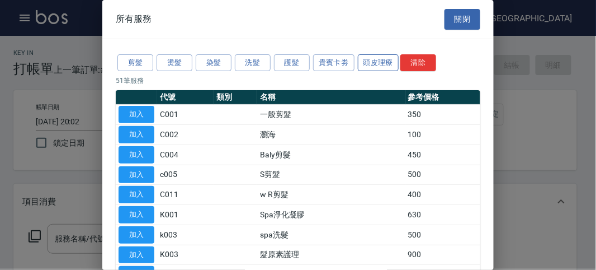
click at [390, 59] on button "頭皮理療" at bounding box center [378, 62] width 41 height 17
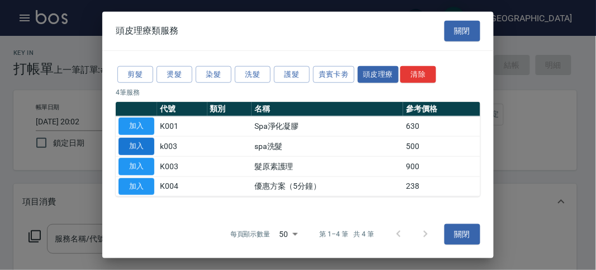
click at [146, 148] on button "加入" at bounding box center [137, 146] width 36 height 17
type input "spa洗髮(k003)"
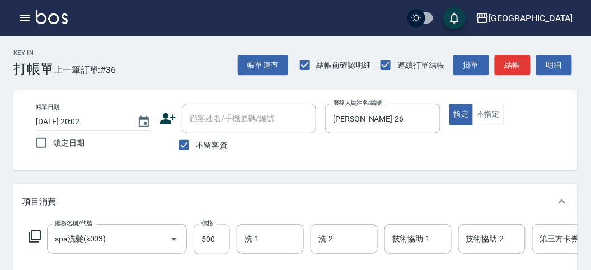
click at [213, 230] on input "500" at bounding box center [212, 239] width 36 height 30
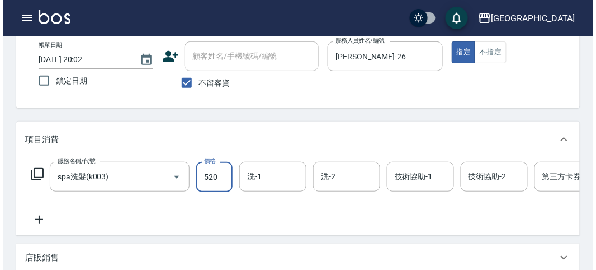
scroll to position [338, 0]
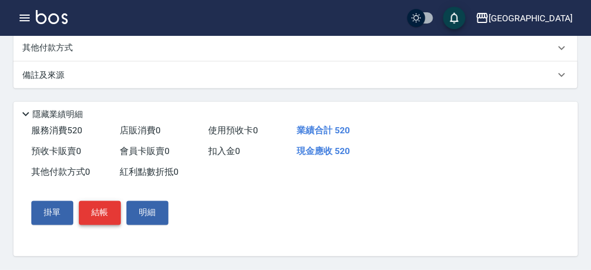
type input "520"
click at [113, 210] on button "結帳" at bounding box center [100, 212] width 42 height 23
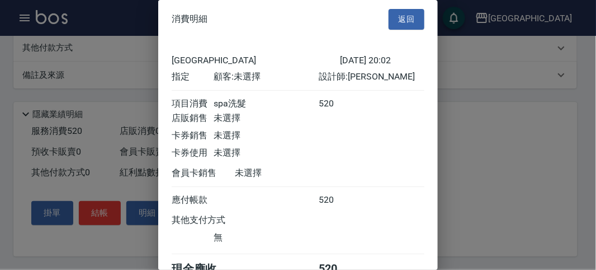
scroll to position [62, 0]
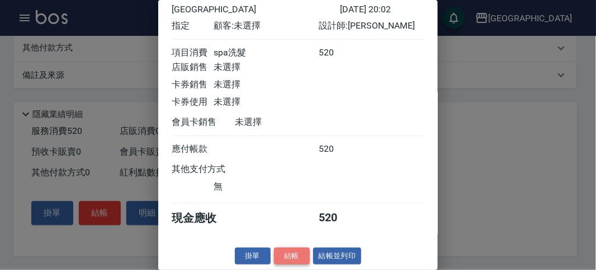
click at [299, 252] on button "結帳" at bounding box center [292, 255] width 36 height 17
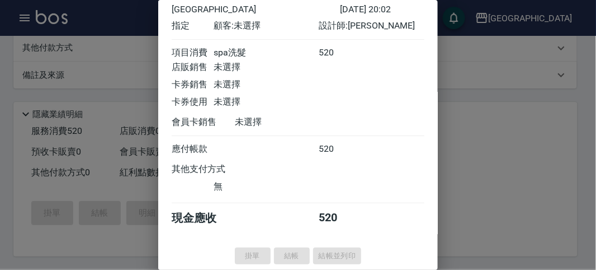
drag, startPoint x: 465, startPoint y: 116, endPoint x: 459, endPoint y: 108, distance: 9.6
click at [465, 116] on div at bounding box center [298, 135] width 596 height 270
type input "[DATE] 20:27"
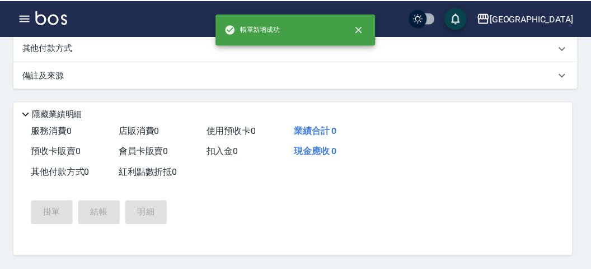
scroll to position [0, 0]
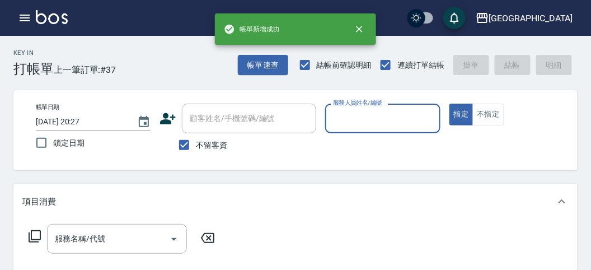
click at [399, 117] on input "服務人員姓名/編號" at bounding box center [382, 119] width 105 height 20
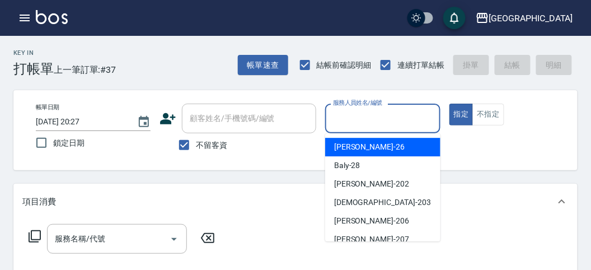
click at [406, 147] on div "[PERSON_NAME] -26" at bounding box center [382, 147] width 115 height 18
type input "[PERSON_NAME]-26"
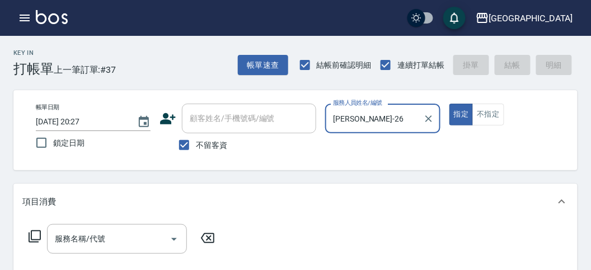
click at [31, 231] on icon at bounding box center [35, 236] width 12 height 12
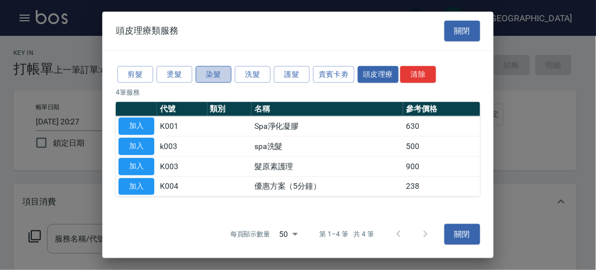
click at [211, 75] on button "染髮" at bounding box center [214, 73] width 36 height 17
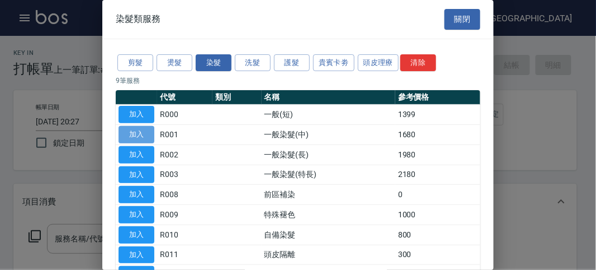
click at [134, 130] on button "加入" at bounding box center [137, 134] width 36 height 17
type input "一般染髮(中)(R001)"
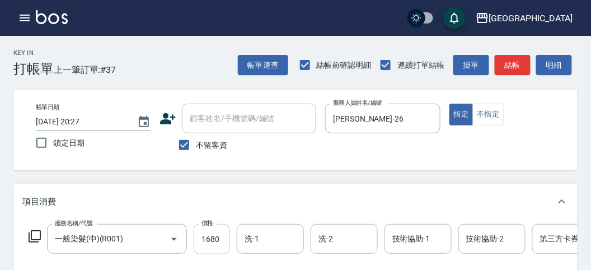
click at [202, 237] on input "1680" at bounding box center [212, 239] width 36 height 30
type input "1950"
click at [407, 246] on input "技術協助-1" at bounding box center [417, 239] width 57 height 20
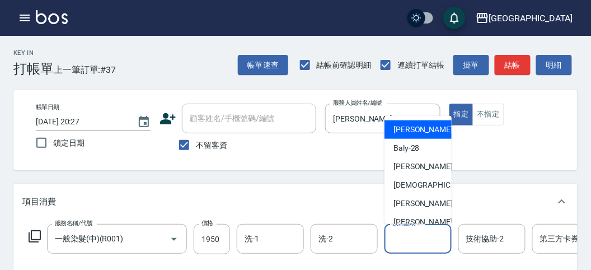
scroll to position [122, 0]
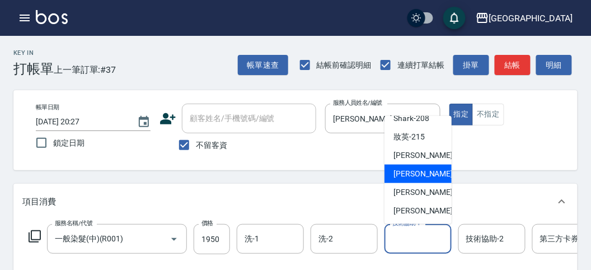
click at [427, 173] on span "Min Min -218" at bounding box center [430, 174] width 75 height 12
type input "Min Min-218"
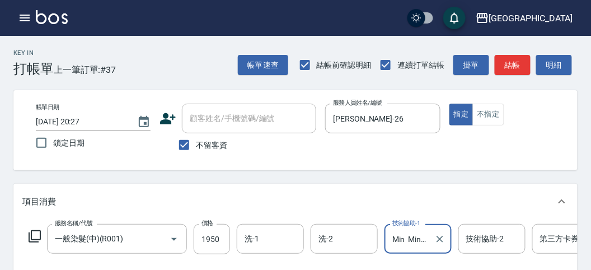
scroll to position [248, 0]
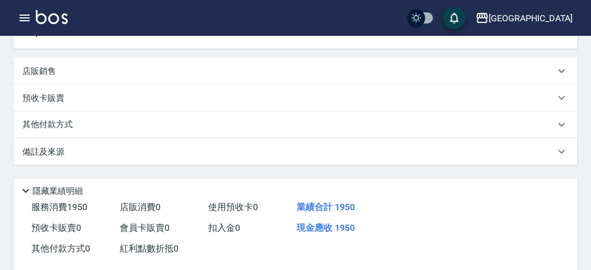
click at [71, 131] on p "其他付款方式" at bounding box center [50, 125] width 56 height 12
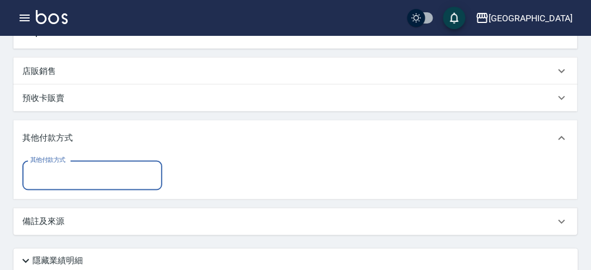
scroll to position [0, 0]
click at [71, 185] on input "其他付款方式" at bounding box center [92, 176] width 130 height 20
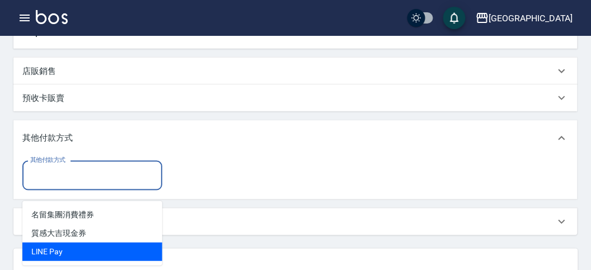
click at [82, 249] on span "LlNE Pay" at bounding box center [92, 251] width 140 height 18
type input "LlNE Pay"
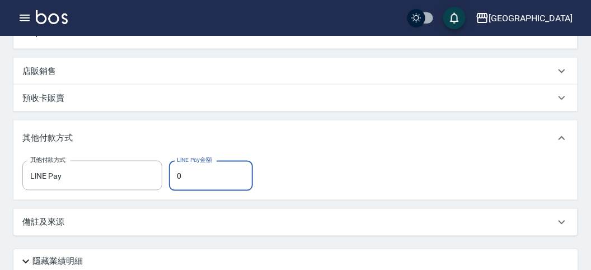
drag, startPoint x: 174, startPoint y: 189, endPoint x: 185, endPoint y: 189, distance: 11.2
click at [185, 189] on input "0" at bounding box center [211, 176] width 84 height 30
type input "1950"
click at [343, 191] on div "其他付款方式 LlNE Pay 其他付款方式 LlNE Pay金額 1950 LlNE Pay金額" at bounding box center [295, 176] width 546 height 30
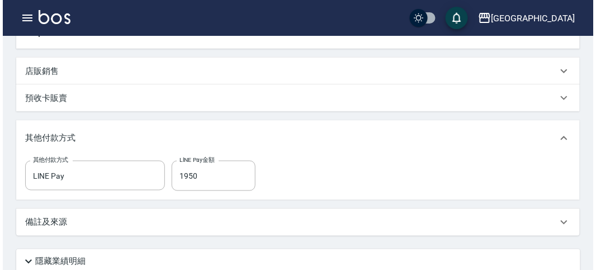
scroll to position [408, 0]
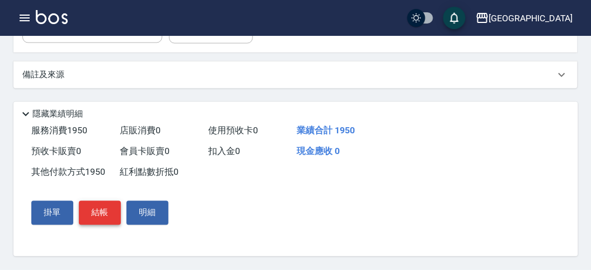
click at [111, 210] on button "結帳" at bounding box center [100, 212] width 42 height 23
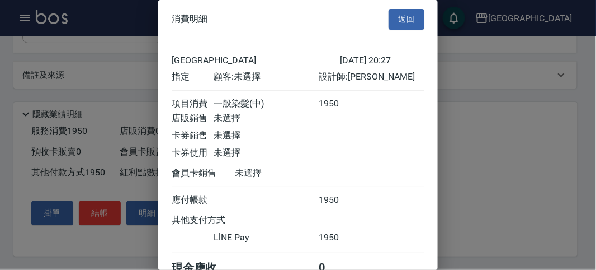
scroll to position [60, 0]
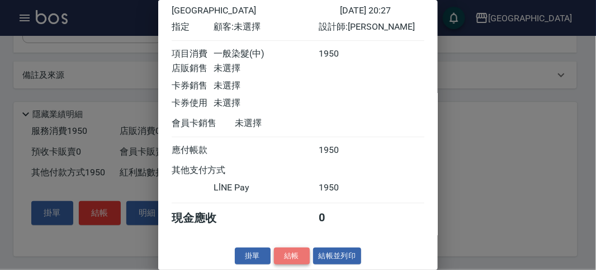
click at [286, 254] on button "結帳" at bounding box center [292, 255] width 36 height 17
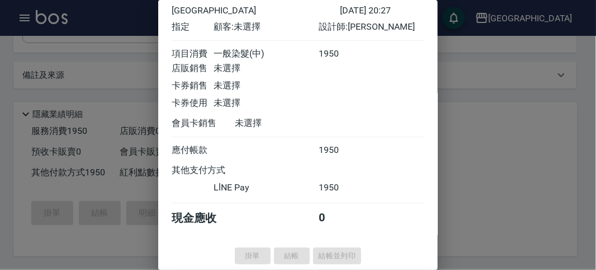
type input "[DATE] 20:28"
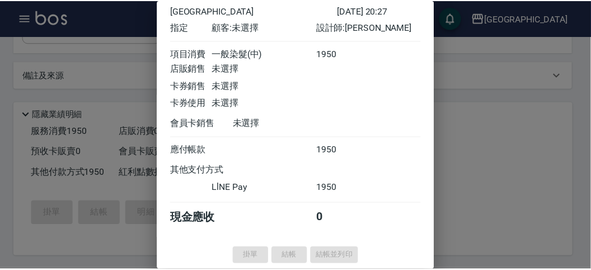
scroll to position [0, 0]
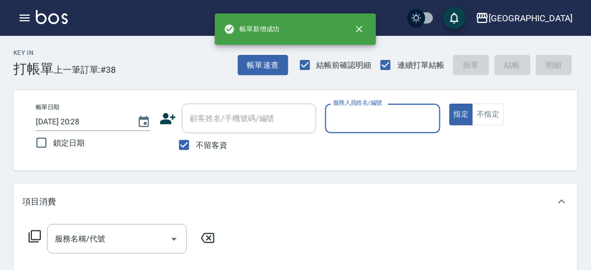
click at [378, 119] on input "服務人員姓名/編號" at bounding box center [382, 119] width 105 height 20
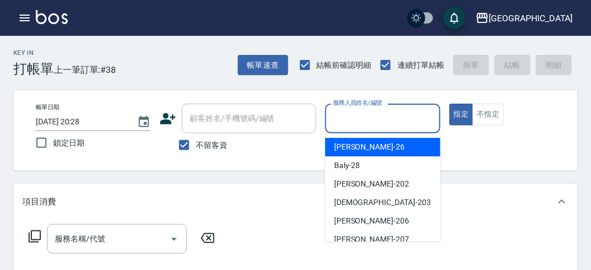
click at [379, 151] on div "[PERSON_NAME] -26" at bounding box center [382, 147] width 115 height 18
type input "[PERSON_NAME]-26"
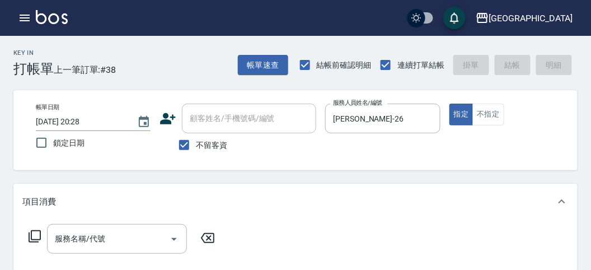
click at [32, 235] on icon at bounding box center [34, 235] width 13 height 13
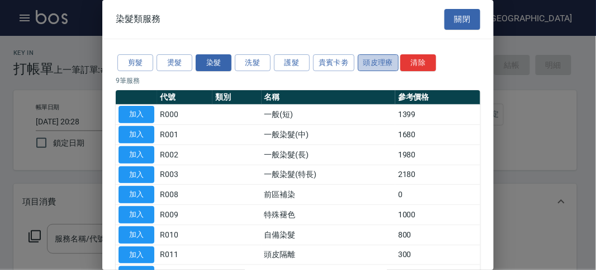
click at [373, 62] on button "頭皮理療" at bounding box center [378, 62] width 41 height 17
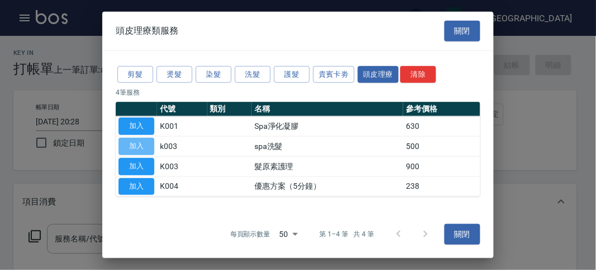
click at [142, 144] on button "加入" at bounding box center [137, 146] width 36 height 17
type input "spa洗髮(k003)"
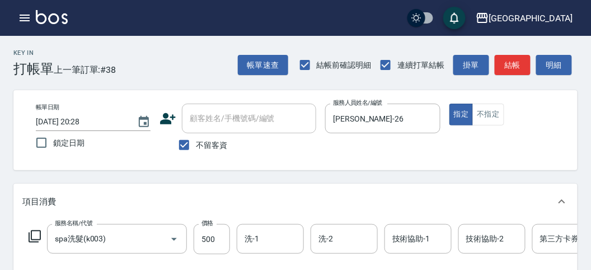
click at [38, 235] on icon at bounding box center [34, 235] width 13 height 13
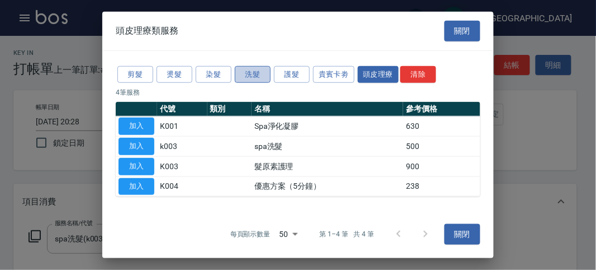
click at [253, 76] on button "洗髮" at bounding box center [253, 73] width 36 height 17
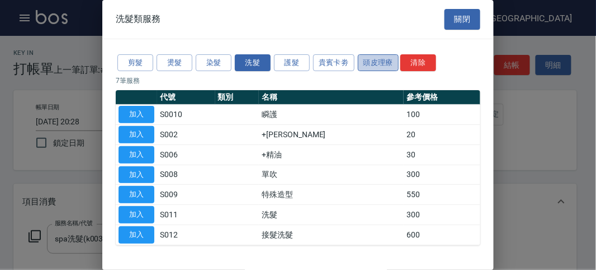
click at [364, 60] on button "頭皮理療" at bounding box center [378, 62] width 41 height 17
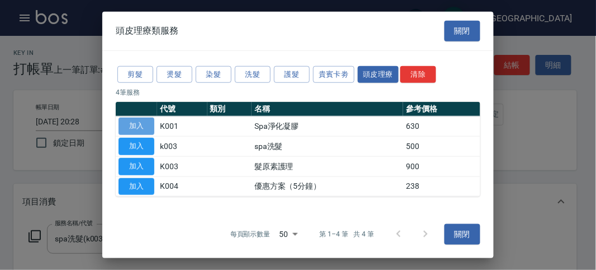
click at [149, 124] on button "加入" at bounding box center [137, 125] width 36 height 17
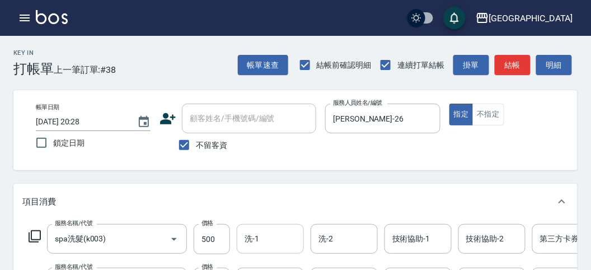
scroll to position [124, 0]
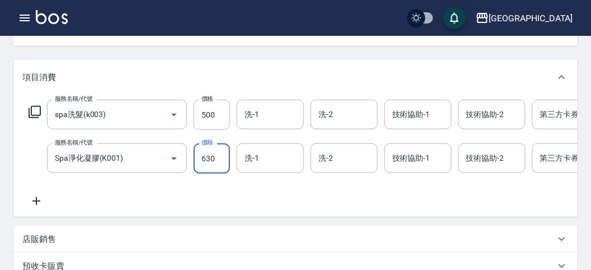
click at [209, 168] on input "630" at bounding box center [212, 158] width 36 height 30
type input "650"
click at [29, 110] on icon at bounding box center [35, 112] width 12 height 12
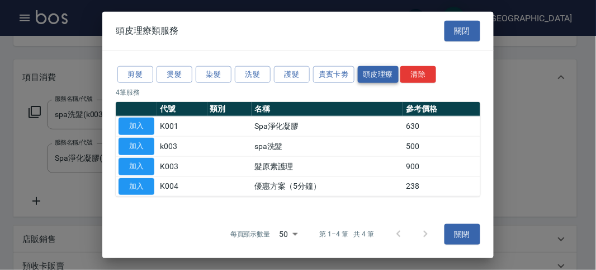
click at [385, 72] on button "頭皮理療" at bounding box center [378, 73] width 41 height 17
click at [133, 125] on button "加入" at bounding box center [137, 125] width 36 height 17
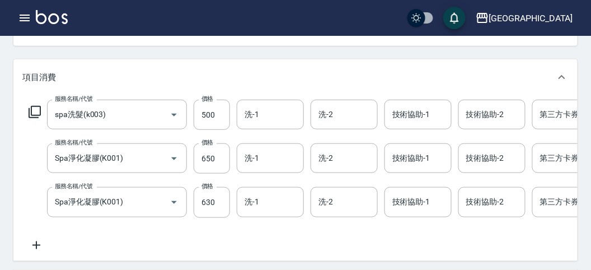
click at [37, 109] on icon at bounding box center [34, 111] width 13 height 13
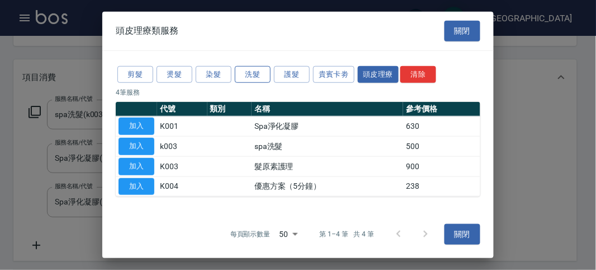
click at [248, 66] on button "洗髮" at bounding box center [253, 73] width 36 height 17
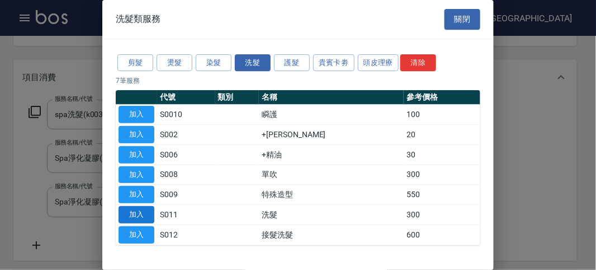
click at [147, 211] on button "加入" at bounding box center [137, 214] width 36 height 17
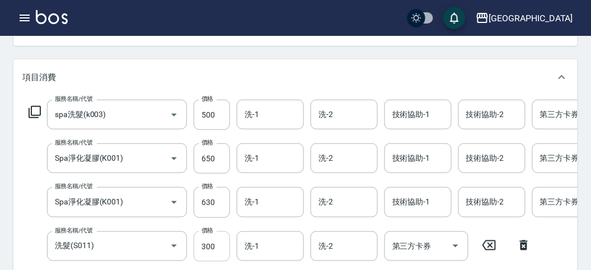
click at [207, 248] on input "300" at bounding box center [212, 246] width 36 height 30
click at [221, 247] on input "300" at bounding box center [212, 246] width 36 height 30
drag, startPoint x: 201, startPoint y: 246, endPoint x: 224, endPoint y: 248, distance: 22.5
click at [224, 248] on input "300" at bounding box center [212, 246] width 36 height 30
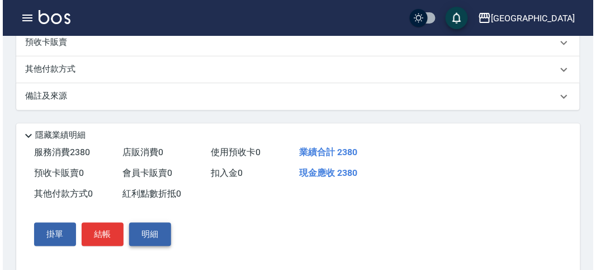
scroll to position [469, 0]
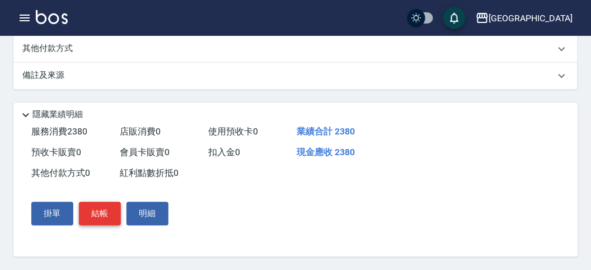
type input "600"
click at [103, 213] on button "結帳" at bounding box center [100, 212] width 42 height 23
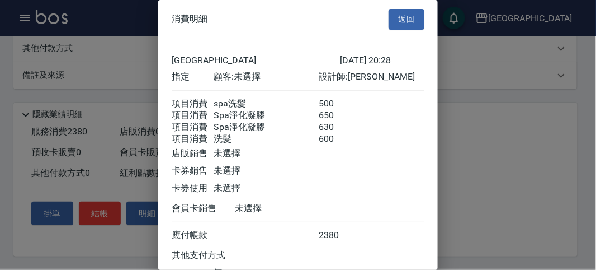
scroll to position [100, 0]
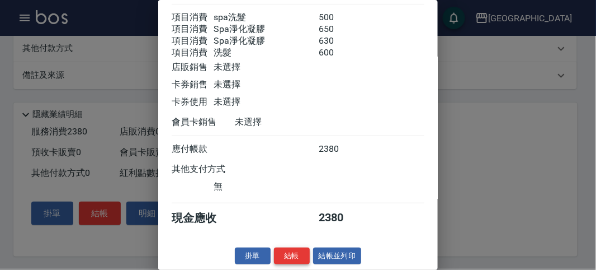
click at [285, 252] on button "結帳" at bounding box center [292, 255] width 36 height 17
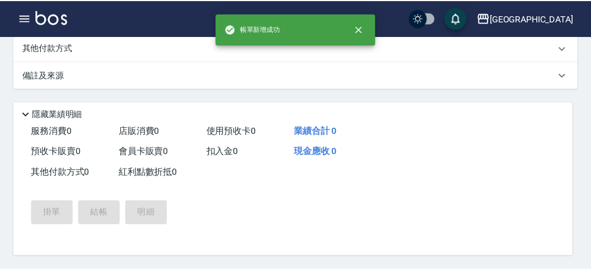
scroll to position [0, 0]
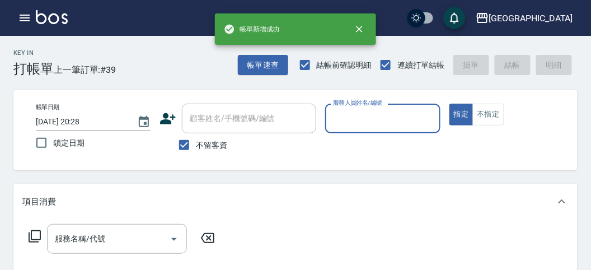
click at [332, 115] on input "服務人員姓名/編號" at bounding box center [382, 119] width 105 height 20
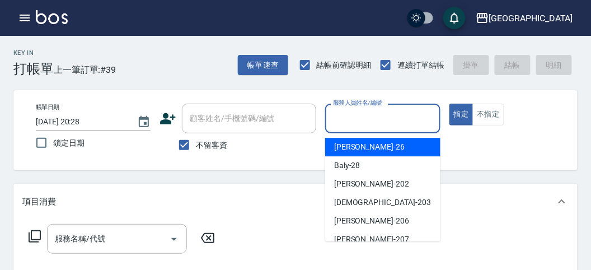
click at [352, 136] on ul "[PERSON_NAME] -26 Baly -28 [PERSON_NAME] -202 聖德 -203 [PERSON_NAME] -206 [PERSO…" at bounding box center [382, 187] width 115 height 108
click at [353, 147] on span "[PERSON_NAME] -26" at bounding box center [369, 147] width 70 height 12
type input "[PERSON_NAME]-26"
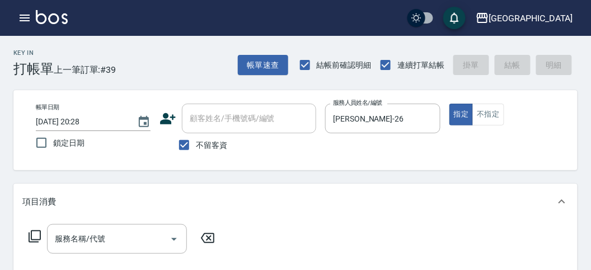
click at [40, 238] on icon at bounding box center [35, 236] width 12 height 12
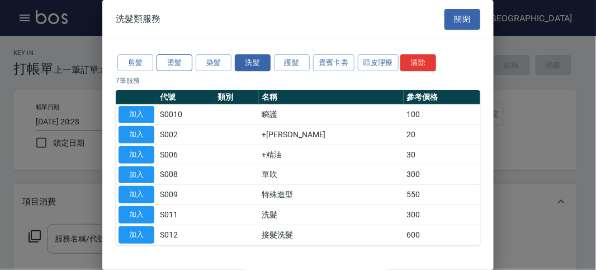
click at [182, 59] on button "燙髮" at bounding box center [175, 62] width 36 height 17
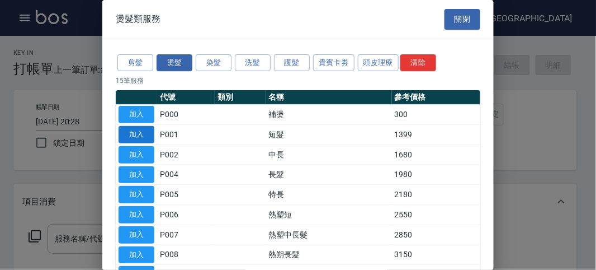
click at [134, 134] on button "加入" at bounding box center [137, 134] width 36 height 17
type input "短髮(P001)"
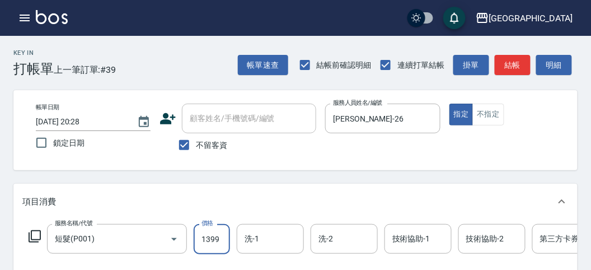
click at [206, 242] on input "1399" at bounding box center [212, 239] width 36 height 30
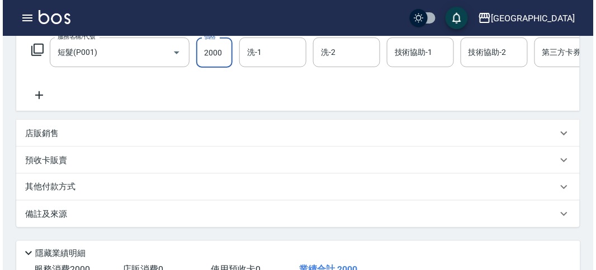
scroll to position [338, 0]
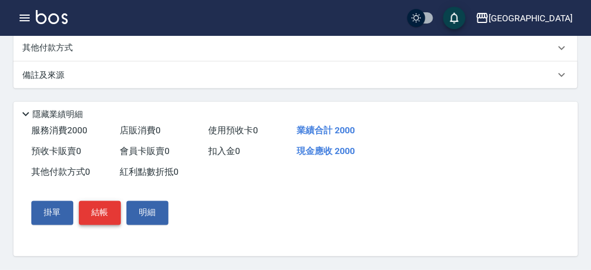
type input "2000"
click at [98, 221] on button "結帳" at bounding box center [100, 212] width 42 height 23
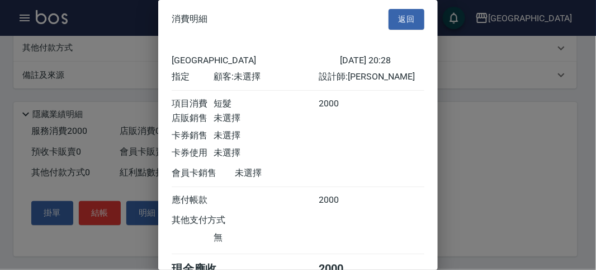
scroll to position [62, 0]
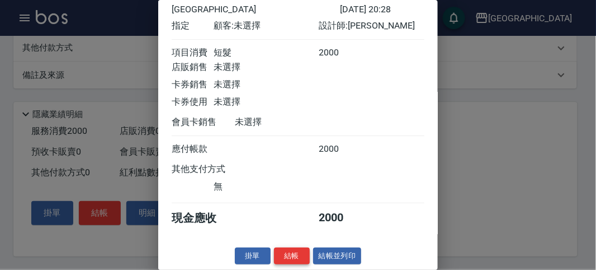
click at [298, 251] on button "結帳" at bounding box center [292, 255] width 36 height 17
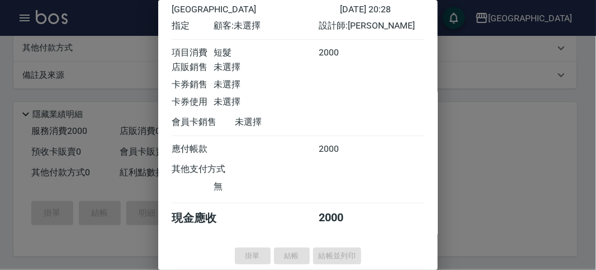
type input "[DATE] 20:29"
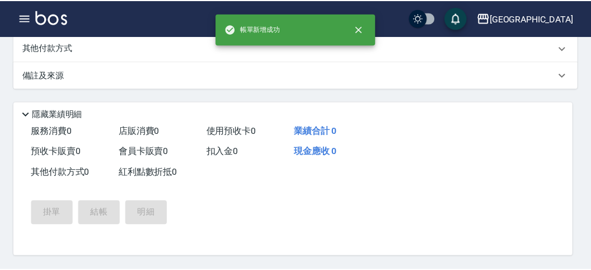
scroll to position [0, 0]
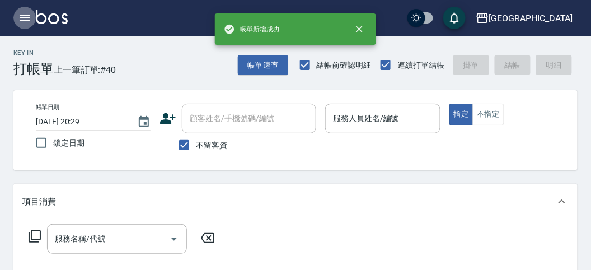
click at [22, 17] on icon "button" at bounding box center [24, 17] width 13 height 13
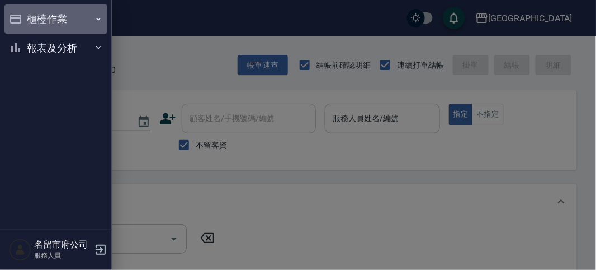
click at [51, 16] on button "櫃檯作業" at bounding box center [55, 18] width 103 height 29
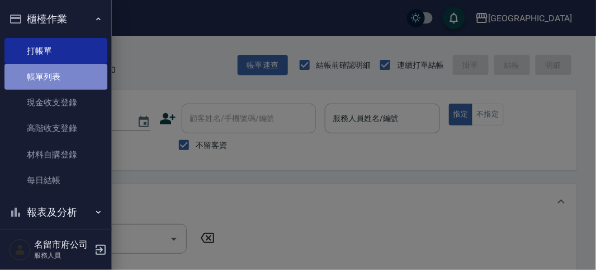
click at [63, 73] on link "帳單列表" at bounding box center [55, 77] width 103 height 26
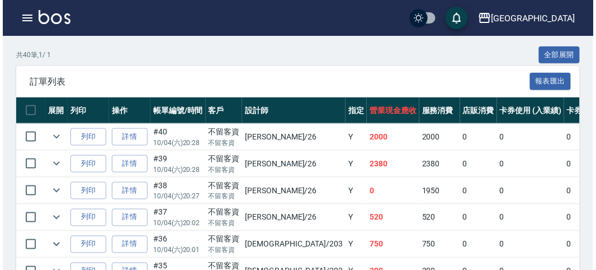
scroll to position [310, 0]
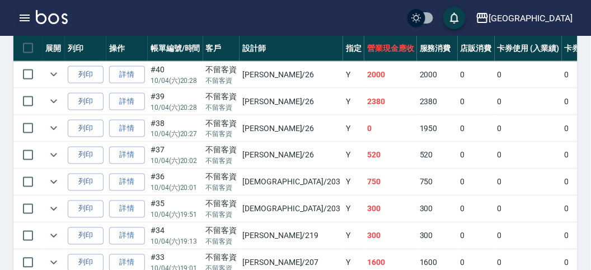
click at [29, 17] on icon "button" at bounding box center [24, 17] width 13 height 13
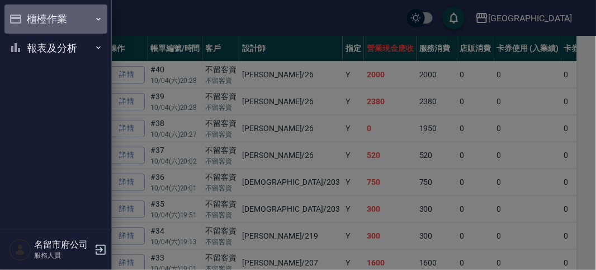
click at [37, 16] on button "櫃檯作業" at bounding box center [55, 18] width 103 height 29
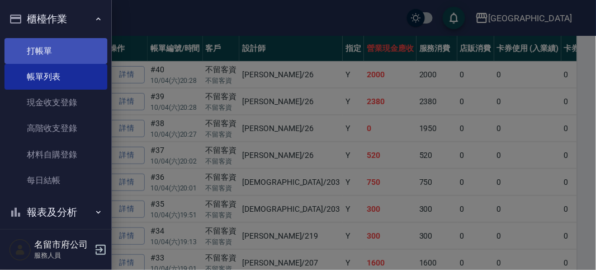
click at [43, 56] on link "打帳單" at bounding box center [55, 51] width 103 height 26
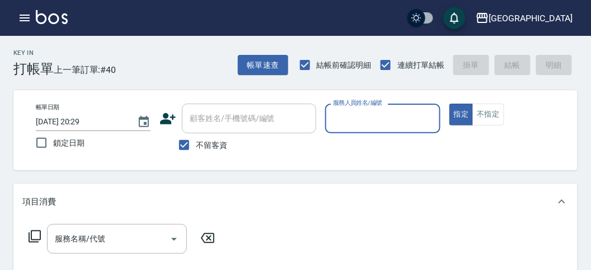
drag, startPoint x: 159, startPoint y: 62, endPoint x: 153, endPoint y: 55, distance: 9.5
click at [159, 61] on div "Key In 打帳單 上一筆訂單:#40 帳單速查 結帳前確認明細 連續打單結帳 掛單 結帳 明細" at bounding box center [288, 56] width 577 height 41
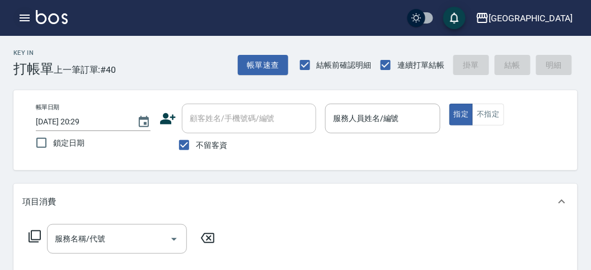
click at [25, 11] on button "button" at bounding box center [24, 18] width 22 height 22
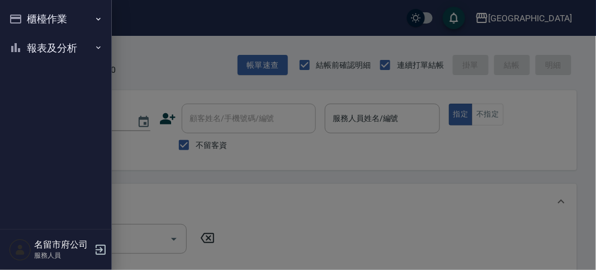
click at [53, 46] on button "報表及分析" at bounding box center [55, 48] width 103 height 29
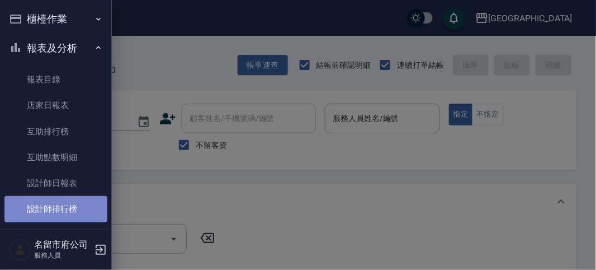
click at [76, 211] on link "設計師排行榜" at bounding box center [55, 209] width 103 height 26
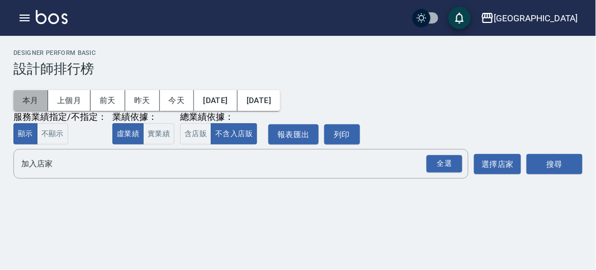
click at [35, 98] on button "本月" at bounding box center [30, 100] width 35 height 21
click at [442, 172] on div "全選" at bounding box center [445, 163] width 36 height 17
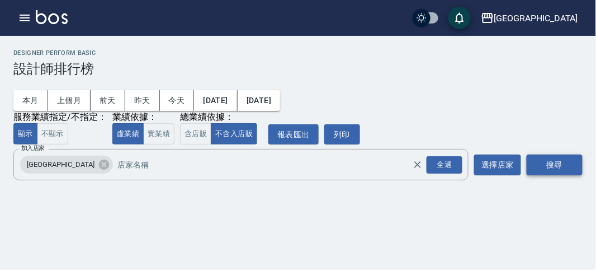
click at [557, 168] on button "搜尋" at bounding box center [555, 164] width 56 height 21
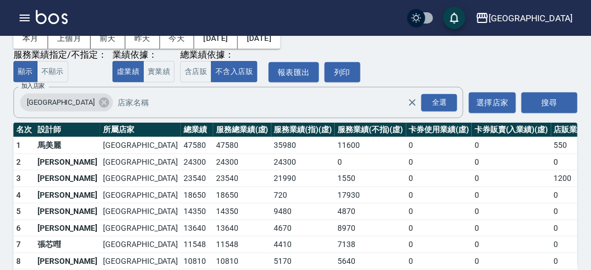
scroll to position [98, 0]
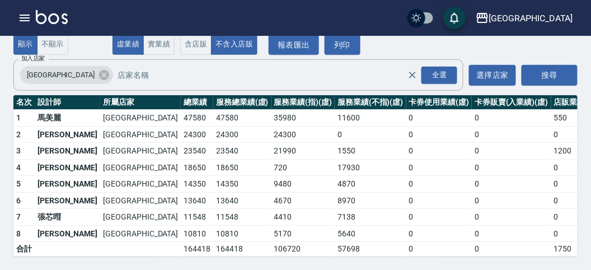
click at [181, 143] on td "23540" at bounding box center [197, 151] width 32 height 17
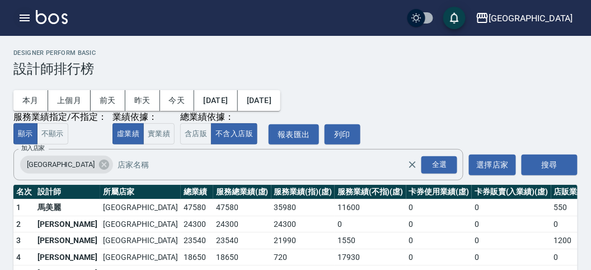
click at [29, 16] on icon "button" at bounding box center [24, 17] width 13 height 13
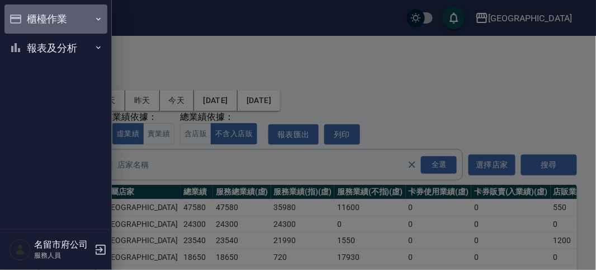
click at [29, 16] on button "櫃檯作業" at bounding box center [55, 18] width 103 height 29
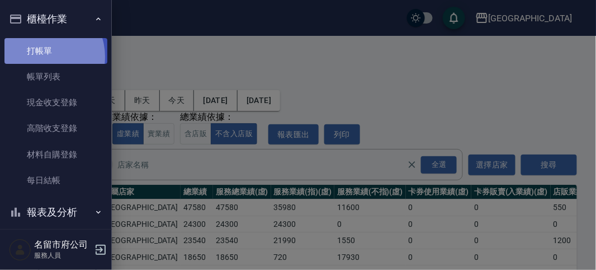
click at [41, 56] on link "打帳單" at bounding box center [55, 51] width 103 height 26
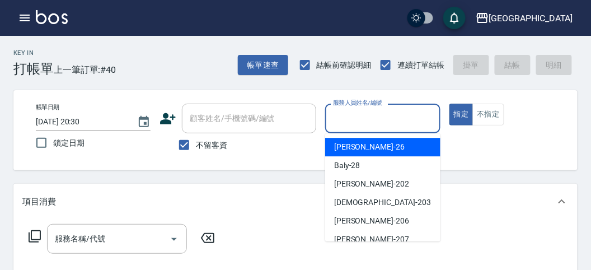
click at [350, 118] on input "服務人員姓名/編號" at bounding box center [382, 119] width 105 height 20
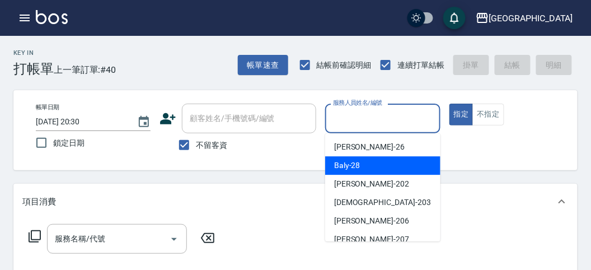
click at [359, 161] on span "Baly -28" at bounding box center [347, 165] width 26 height 12
type input "Baly-28"
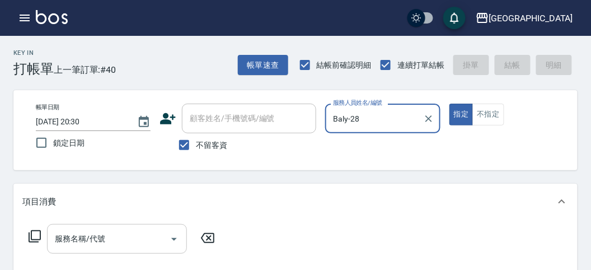
drag, startPoint x: 97, startPoint y: 244, endPoint x: 95, endPoint y: 238, distance: 6.9
click at [97, 244] on input "服務名稱/代號" at bounding box center [108, 239] width 113 height 20
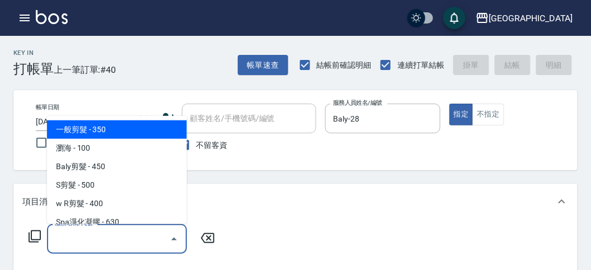
click at [105, 126] on span "一般剪髮 - 350" at bounding box center [117, 129] width 140 height 18
type input "一般剪髮(C001)"
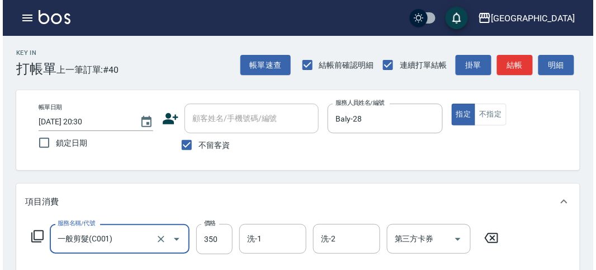
scroll to position [327, 0]
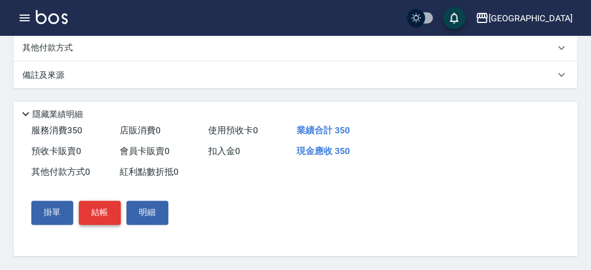
click at [111, 219] on button "結帳" at bounding box center [100, 212] width 42 height 23
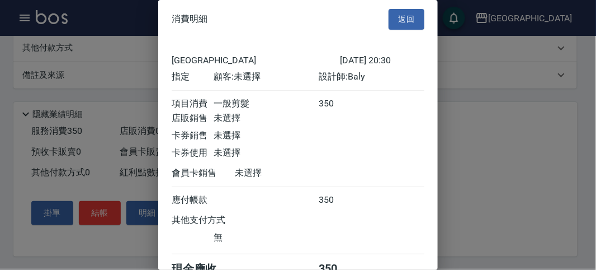
scroll to position [62, 0]
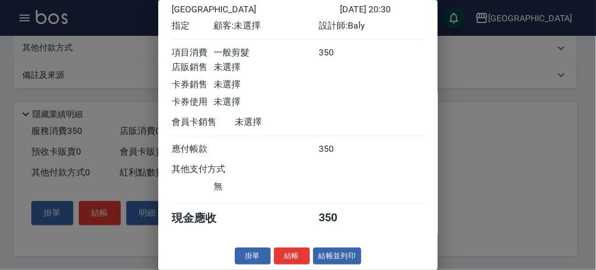
drag, startPoint x: 282, startPoint y: 248, endPoint x: 276, endPoint y: 245, distance: 7.3
click at [276, 245] on div "消費明細 返回 名留市府 [DATE] 20:30 指定 顧客: 未選擇 設計師: Baly 項目消費 一般剪髮 350 店販銷售 未選擇 卡券銷售 未選擇 …" at bounding box center [298, 135] width 280 height 270
click at [291, 250] on button "結帳" at bounding box center [292, 255] width 36 height 17
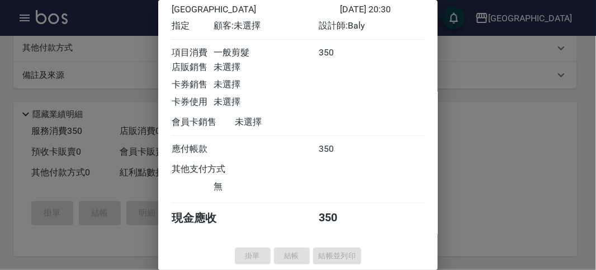
type input "[DATE] 20:35"
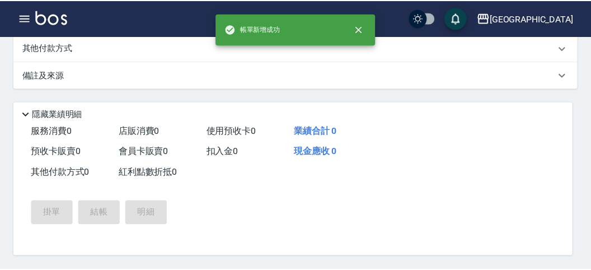
scroll to position [0, 0]
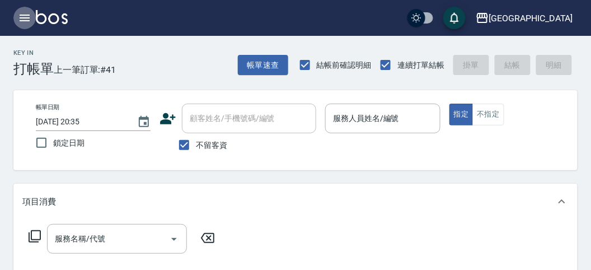
click at [24, 18] on icon "button" at bounding box center [25, 18] width 10 height 7
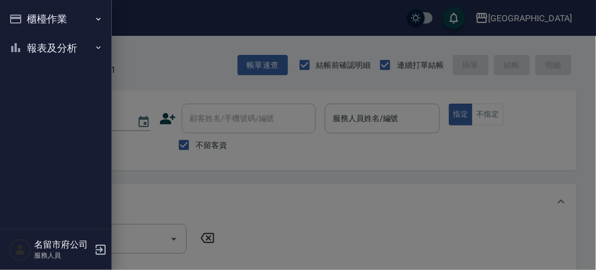
click at [40, 46] on button "報表及分析" at bounding box center [55, 48] width 103 height 29
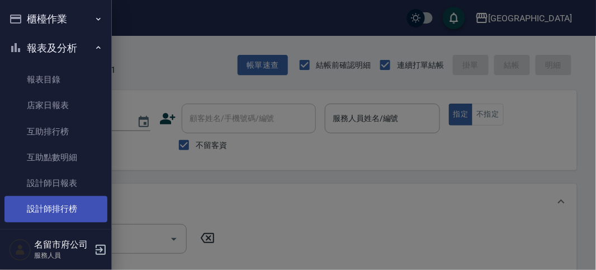
click at [46, 209] on link "設計師排行榜" at bounding box center [55, 209] width 103 height 26
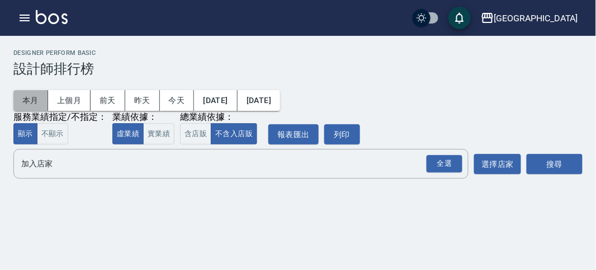
click at [33, 104] on button "本月" at bounding box center [30, 100] width 35 height 21
click at [430, 163] on div "全選" at bounding box center [445, 163] width 36 height 17
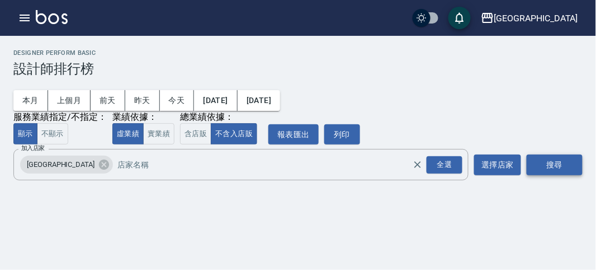
click at [557, 163] on button "搜尋" at bounding box center [555, 164] width 56 height 21
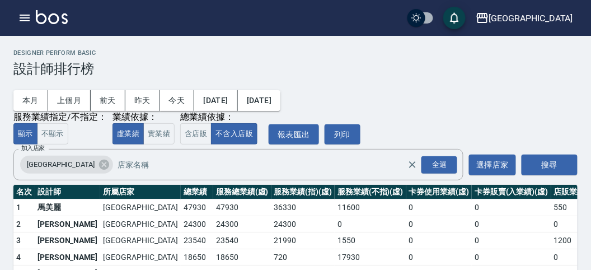
scroll to position [98, 0]
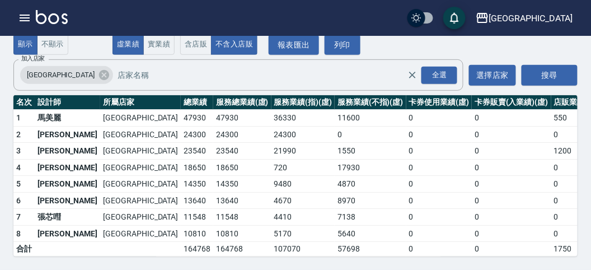
click at [100, 144] on td "[GEOGRAPHIC_DATA]" at bounding box center [140, 151] width 81 height 17
